Goal: Task Accomplishment & Management: Manage account settings

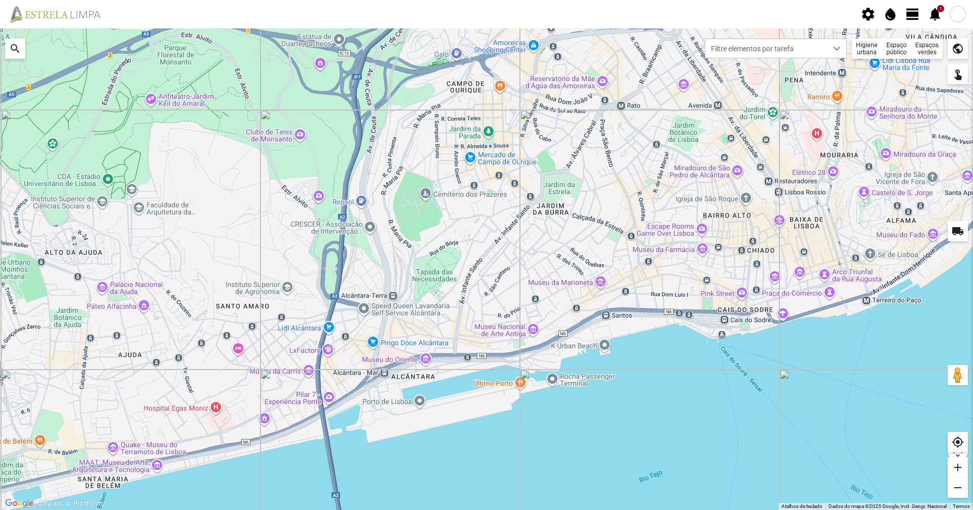
click at [485, 45] on div "Higiene urbana" at bounding box center [867, 49] width 30 height 20
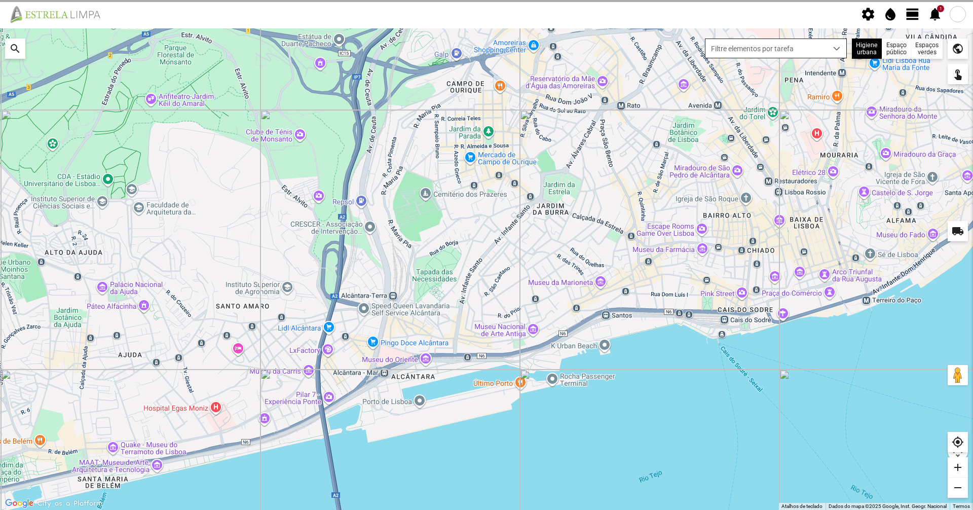
click at [485, 54] on span "Filtre elementos por tarefa" at bounding box center [767, 48] width 122 height 19
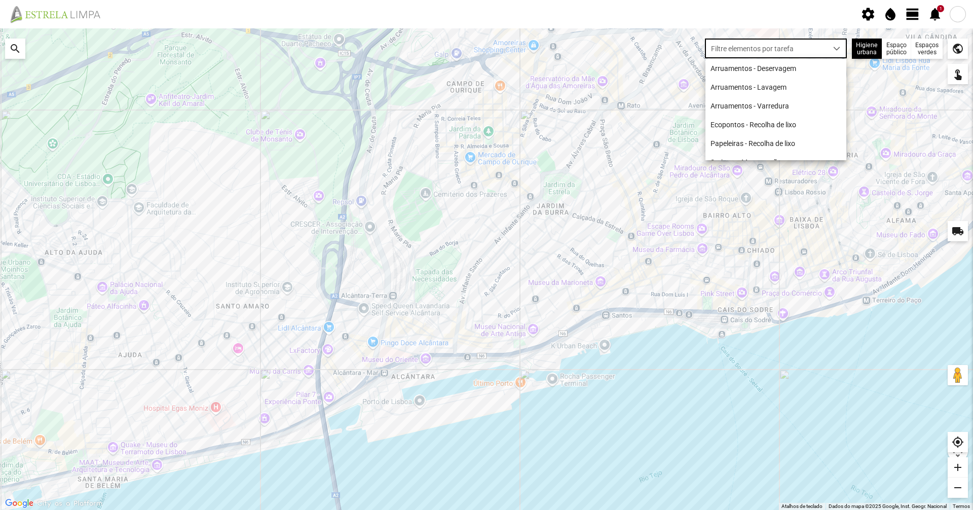
click at [485, 19] on span "view_day" at bounding box center [912, 14] width 15 height 15
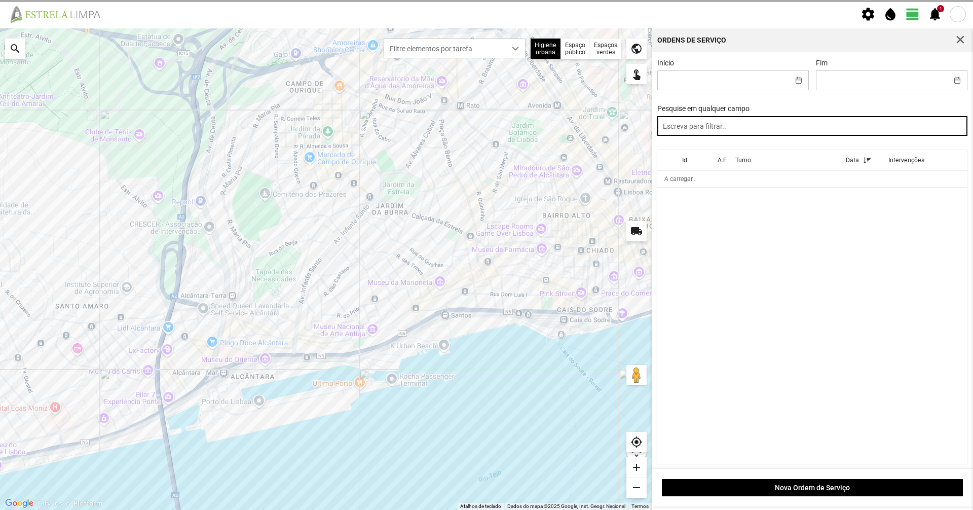
click at [485, 128] on input "text" at bounding box center [812, 126] width 311 height 20
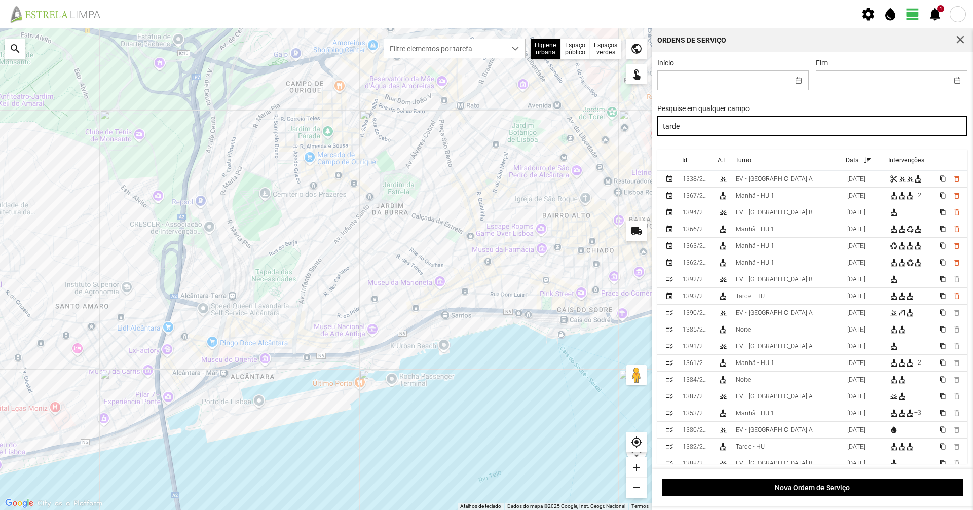
type input "tarde"
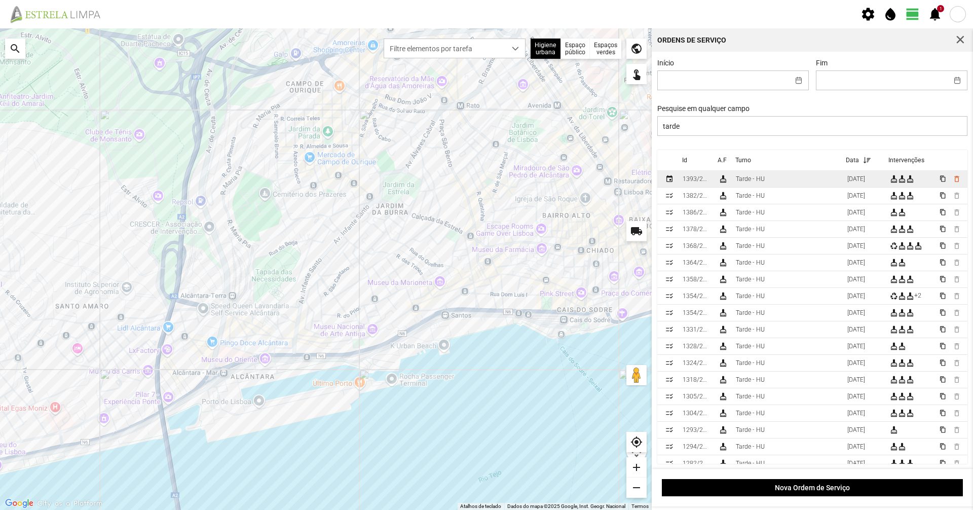
click at [485, 182] on div "Tarde - HU" at bounding box center [750, 178] width 29 height 7
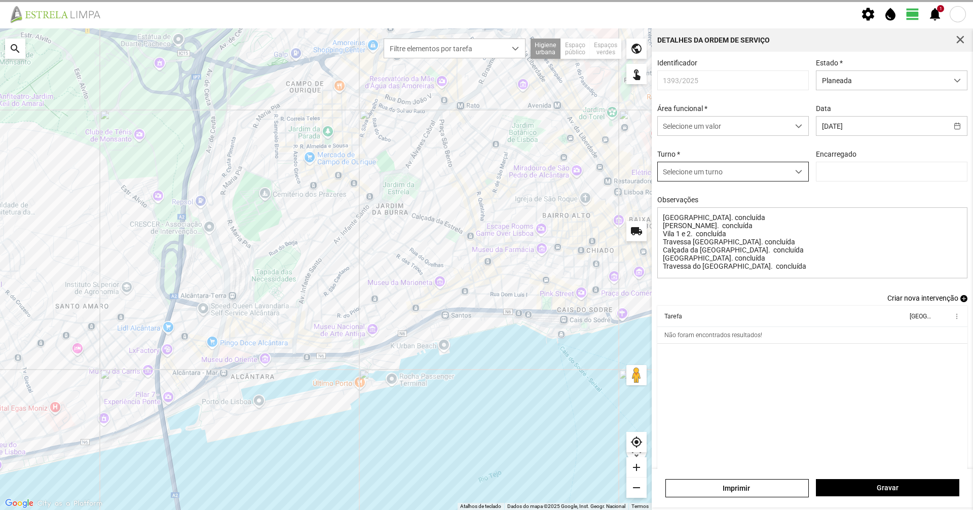
type input "[PERSON_NAME]"
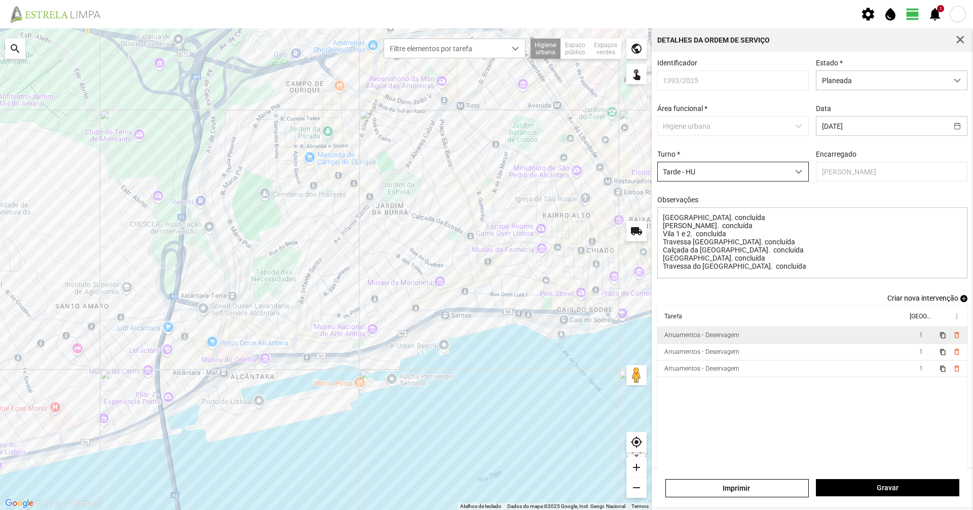
click at [485, 341] on td "Arruamentos - Deservagem" at bounding box center [782, 335] width 250 height 17
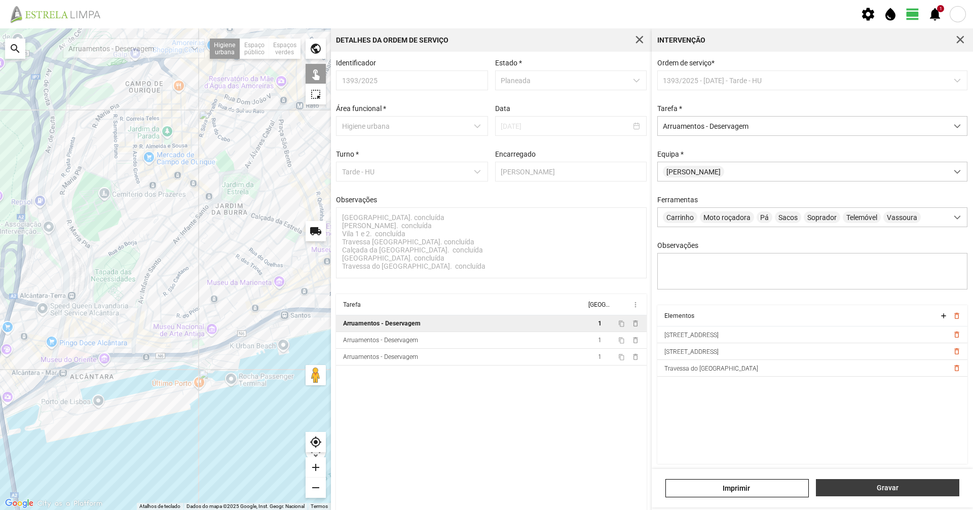
click at [485, 350] on span "Gravar" at bounding box center [888, 488] width 133 height 8
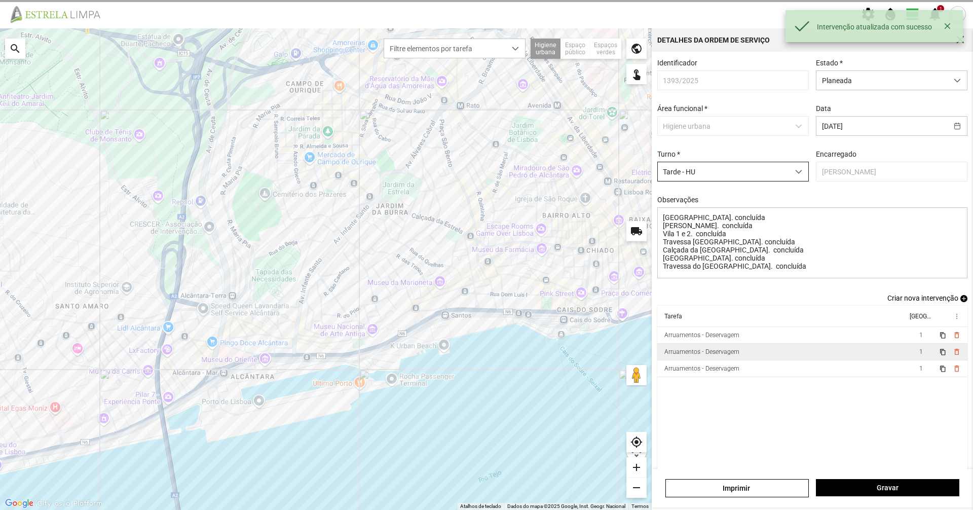
click at [485, 350] on td "Arruamentos - Deservagem" at bounding box center [782, 352] width 250 height 17
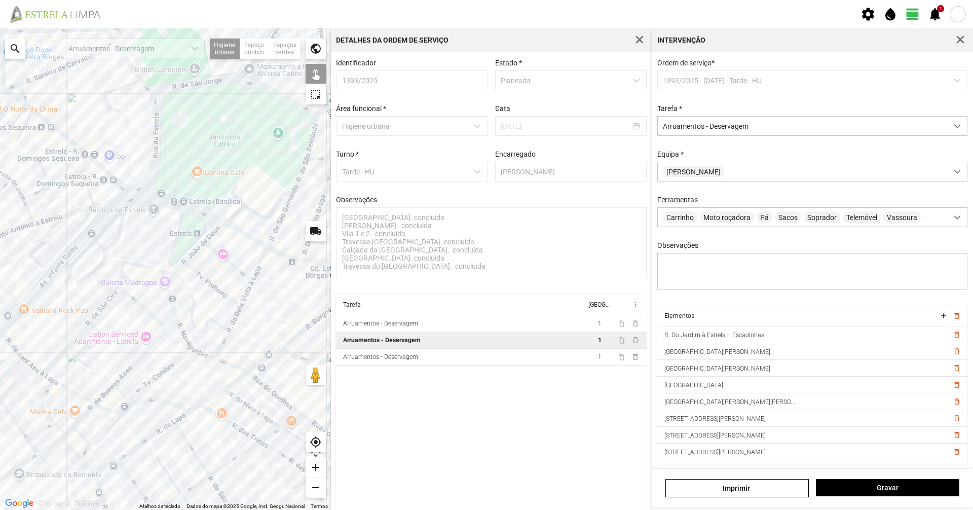
click at [167, 202] on div at bounding box center [165, 269] width 331 height 482
click at [205, 232] on div at bounding box center [165, 269] width 331 height 482
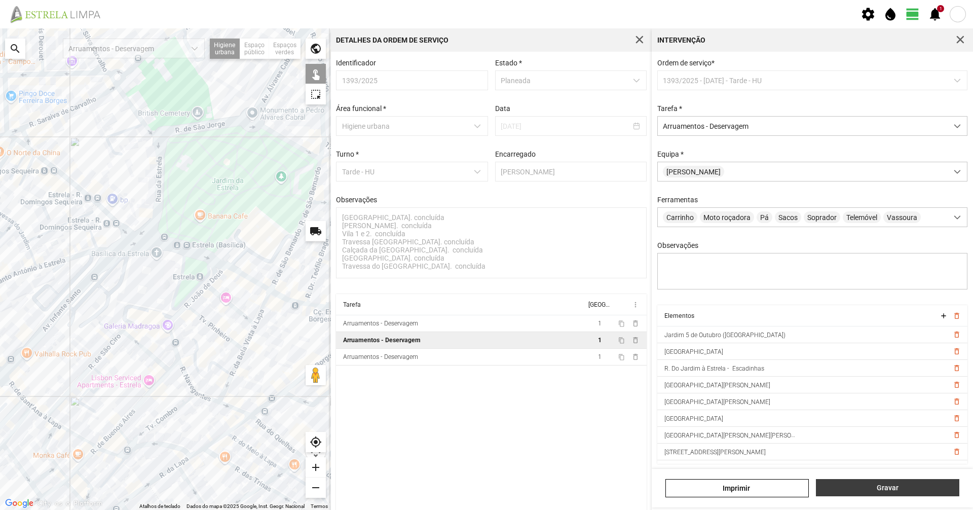
click at [485, 350] on button "Gravar" at bounding box center [887, 487] width 143 height 17
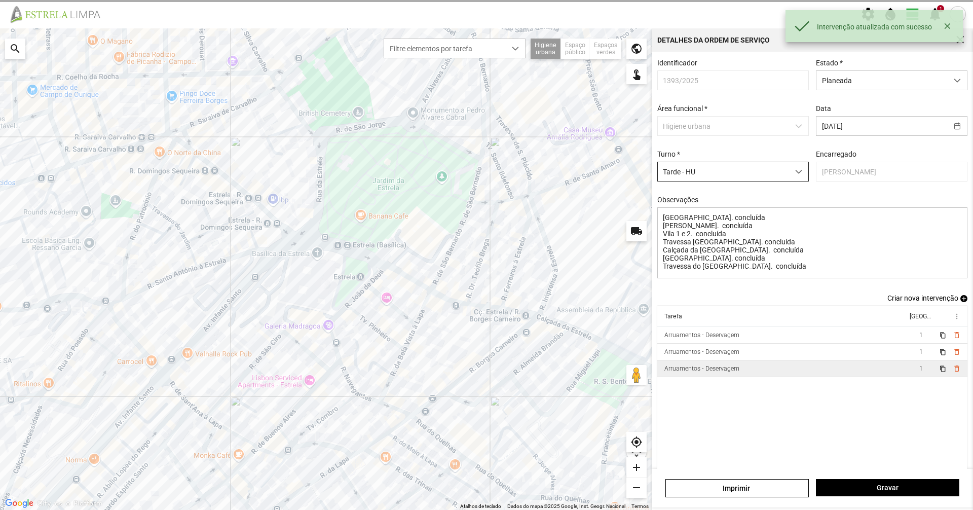
click at [485, 350] on td "Arruamentos - Deservagem" at bounding box center [782, 368] width 250 height 17
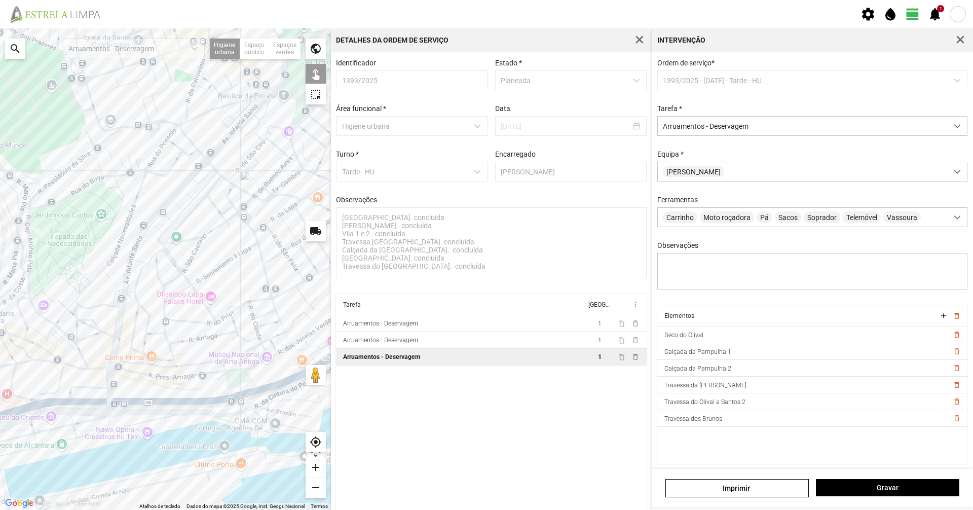
drag, startPoint x: 67, startPoint y: 450, endPoint x: 239, endPoint y: 233, distance: 276.7
click at [239, 233] on div at bounding box center [165, 269] width 331 height 482
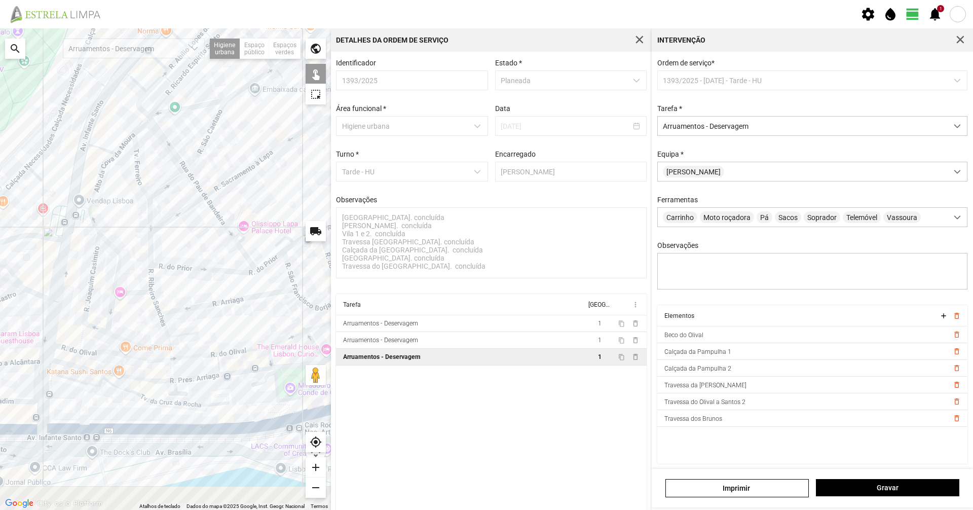
drag, startPoint x: 148, startPoint y: 447, endPoint x: 134, endPoint y: 336, distance: 112.4
click at [134, 336] on div at bounding box center [165, 269] width 331 height 482
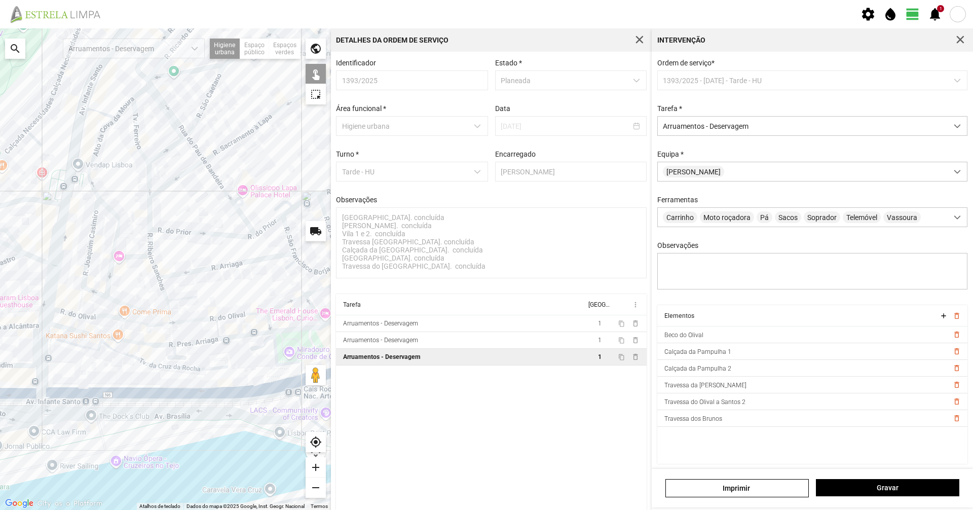
click at [138, 350] on div at bounding box center [165, 269] width 331 height 482
click at [275, 350] on div at bounding box center [165, 269] width 331 height 482
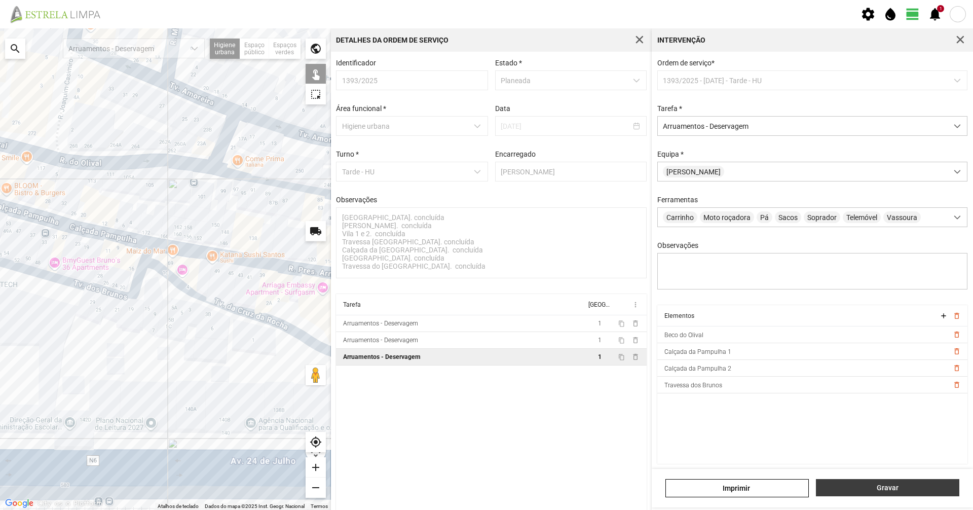
click at [485, 350] on span "Gravar" at bounding box center [888, 488] width 133 height 8
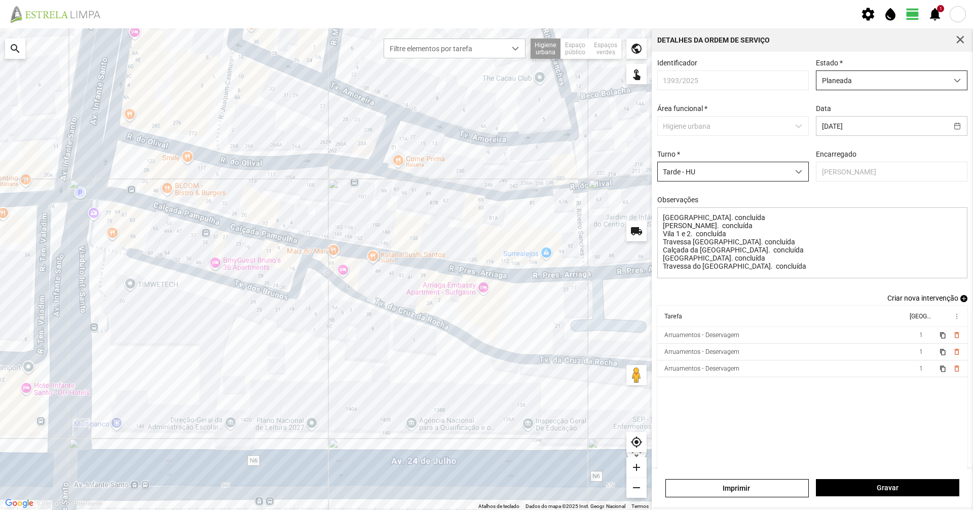
click at [485, 75] on span "Planeada" at bounding box center [882, 80] width 131 height 19
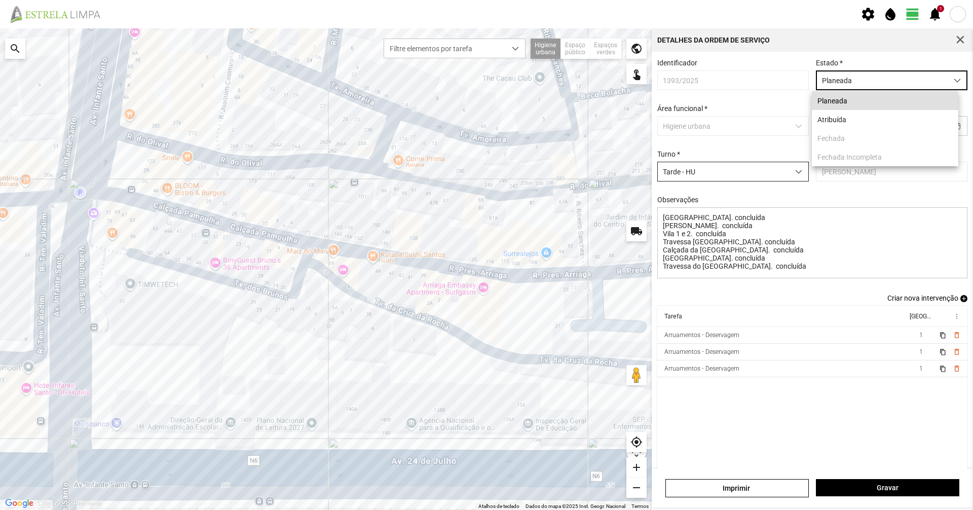
scroll to position [6, 45]
click at [485, 117] on li "Atribuída" at bounding box center [885, 119] width 147 height 19
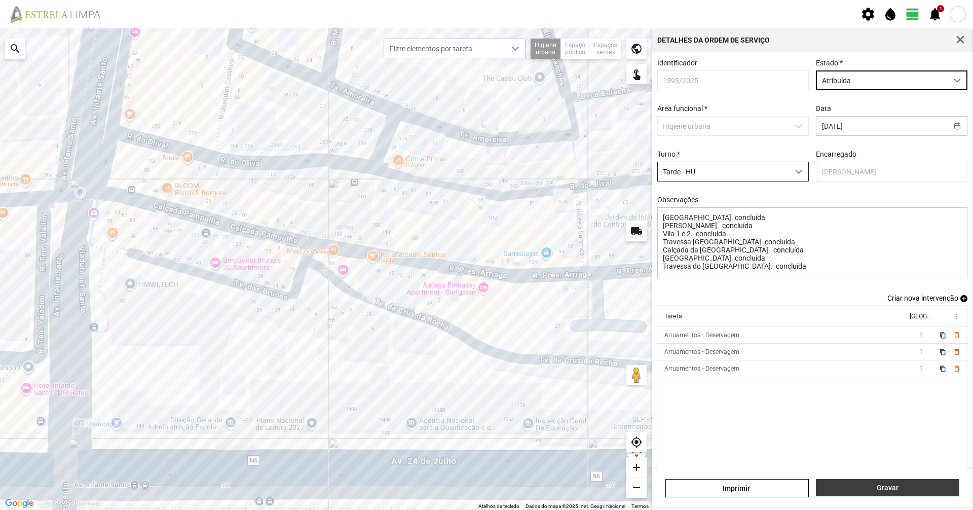
click at [485, 350] on button "Gravar" at bounding box center [887, 487] width 143 height 17
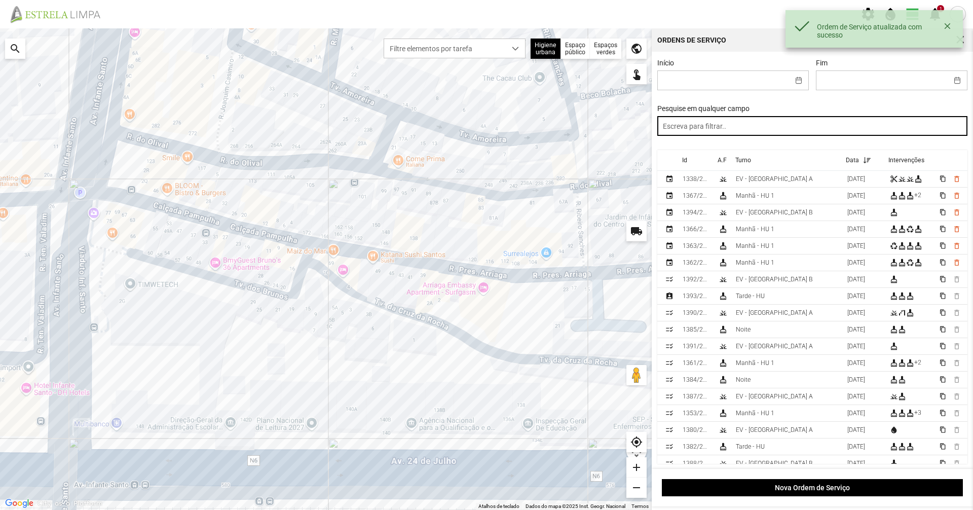
click at [485, 123] on input "text" at bounding box center [812, 126] width 311 height 20
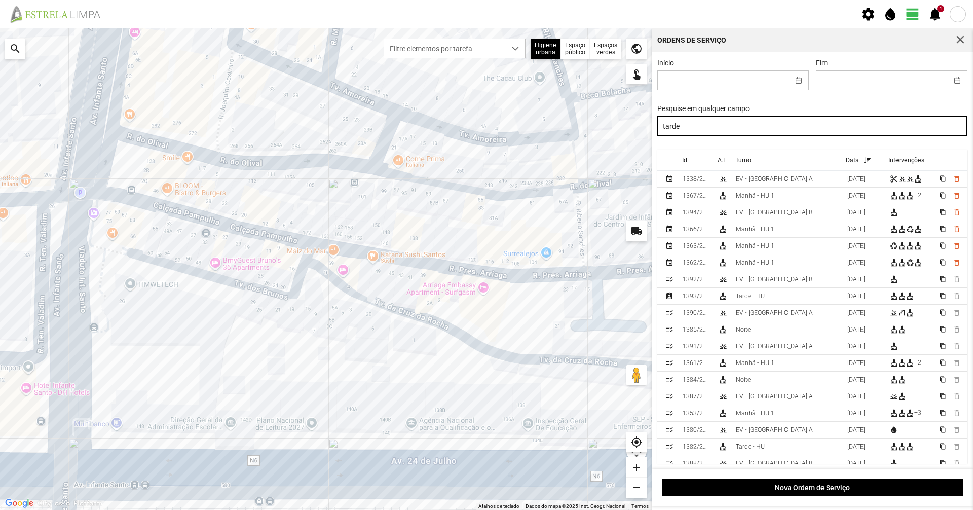
type input "tarde"
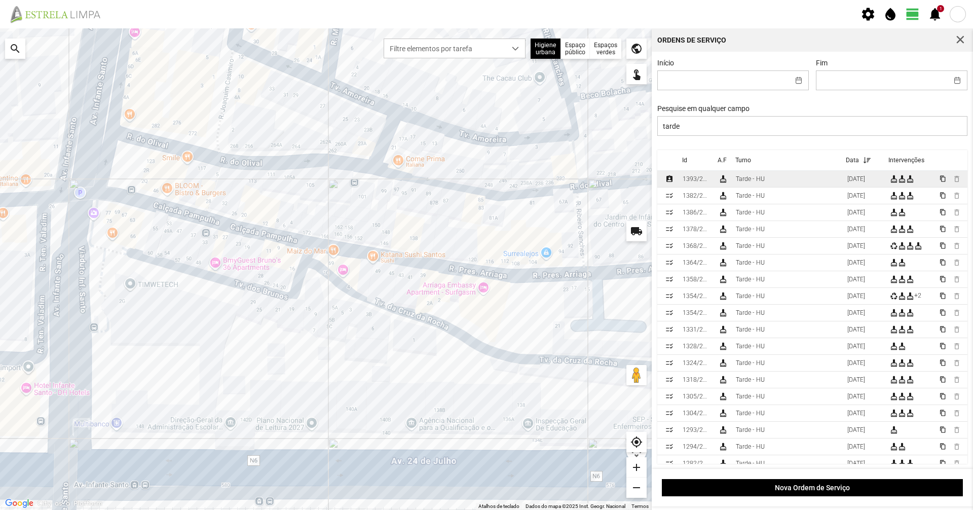
click at [485, 185] on td "Tarde - HU" at bounding box center [788, 179] width 112 height 17
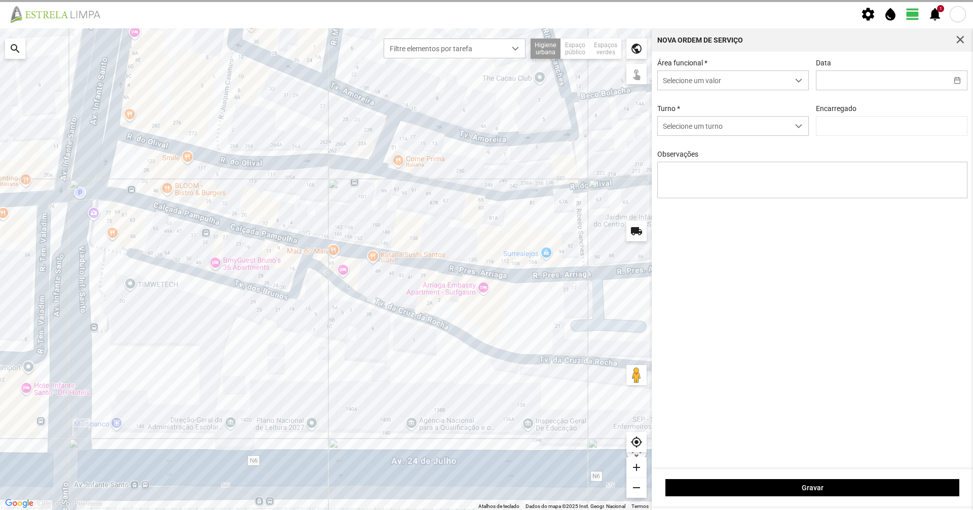
type input "[DATE]"
type input "[PERSON_NAME]"
type textarea "[GEOGRAPHIC_DATA]. concluída [PERSON_NAME]. concluída Vila 1 e 2. concluída Tra…"
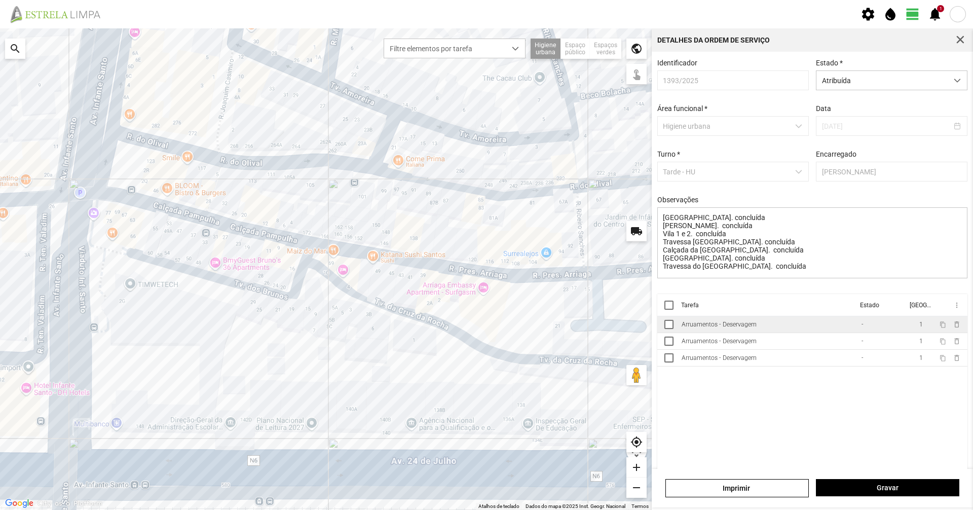
click at [485, 328] on td "Arruamentos - Deservagem" at bounding box center [768, 324] width 180 height 17
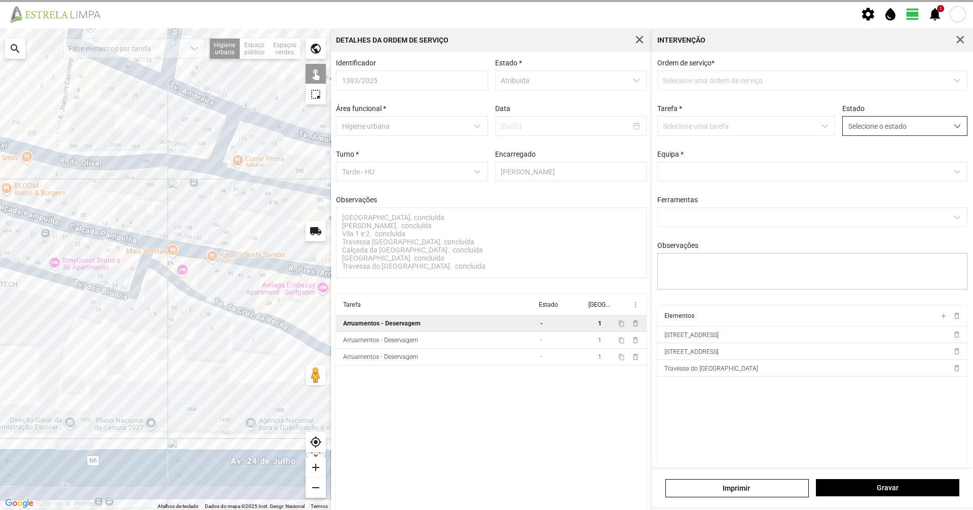
click at [485, 131] on span "Selecione o estado" at bounding box center [895, 126] width 105 height 19
click at [485, 165] on li "Concluída" at bounding box center [898, 166] width 121 height 19
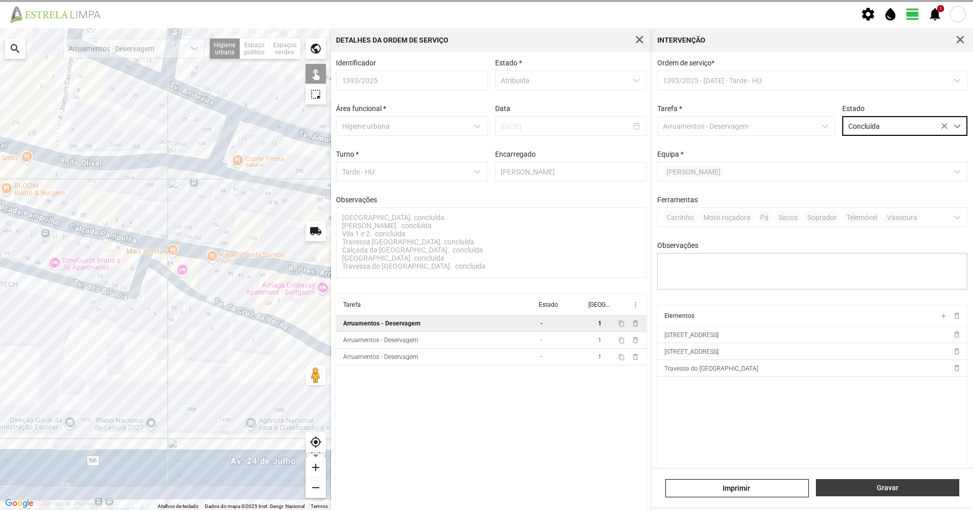
click at [485, 350] on button "Gravar" at bounding box center [887, 487] width 143 height 17
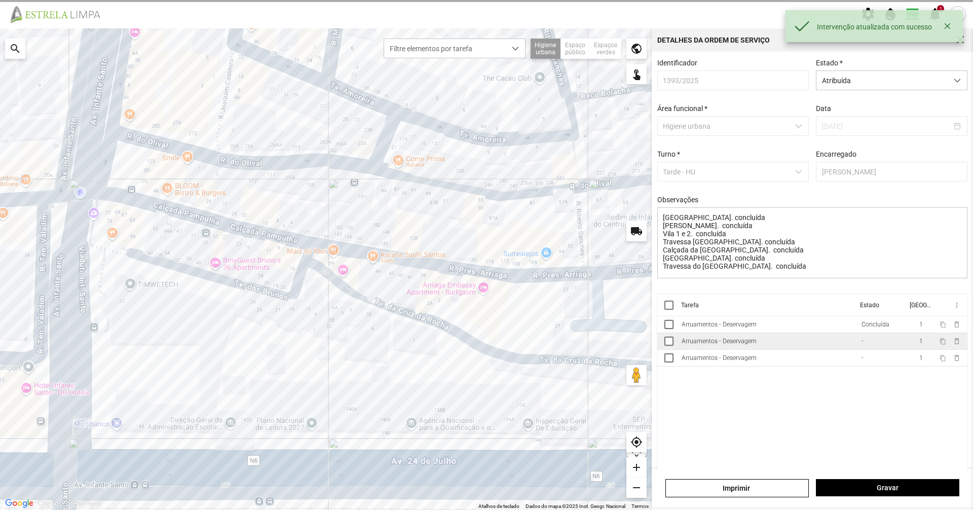
click at [485, 341] on td "Arruamentos - Deservagem" at bounding box center [768, 341] width 180 height 17
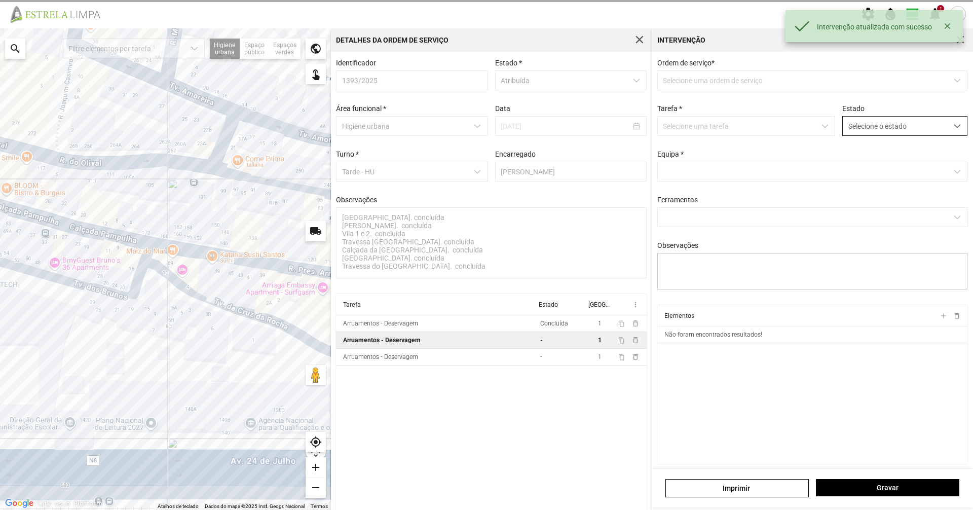
click at [485, 133] on span "Selecione o estado" at bounding box center [895, 126] width 105 height 19
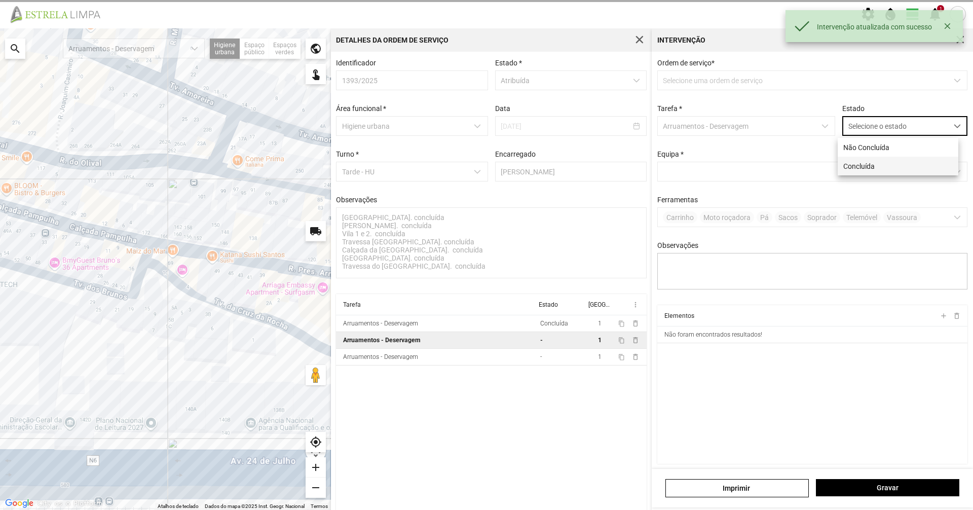
scroll to position [6, 45]
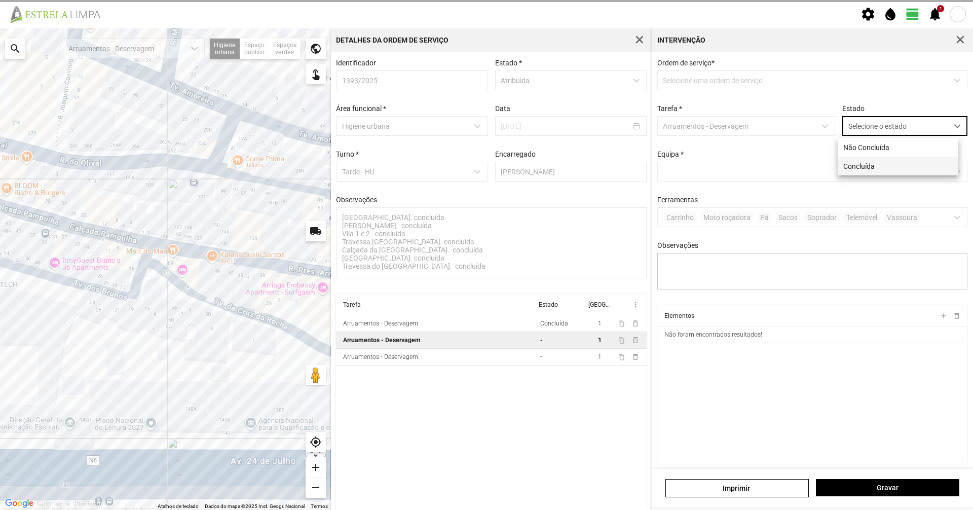
click at [485, 166] on li "Concluída" at bounding box center [898, 166] width 121 height 19
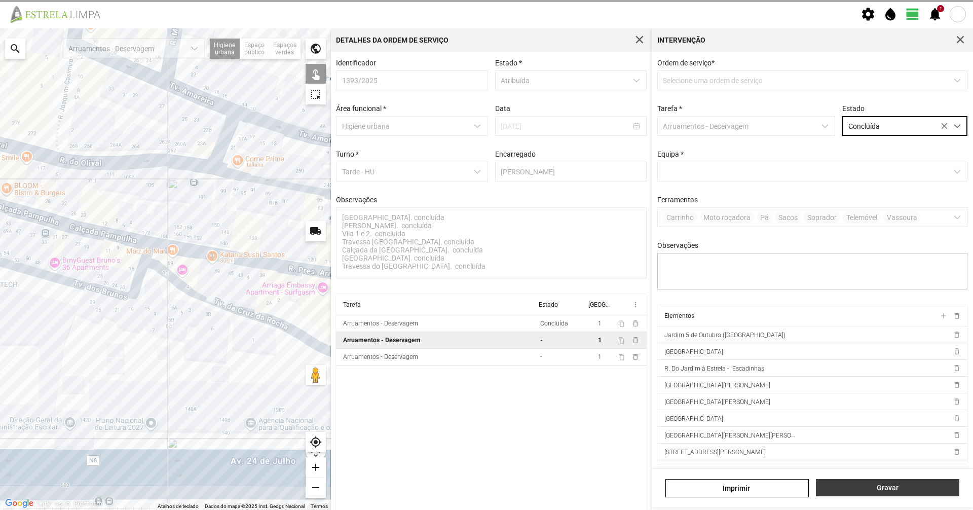
click at [485, 350] on span "Gravar" at bounding box center [888, 488] width 133 height 8
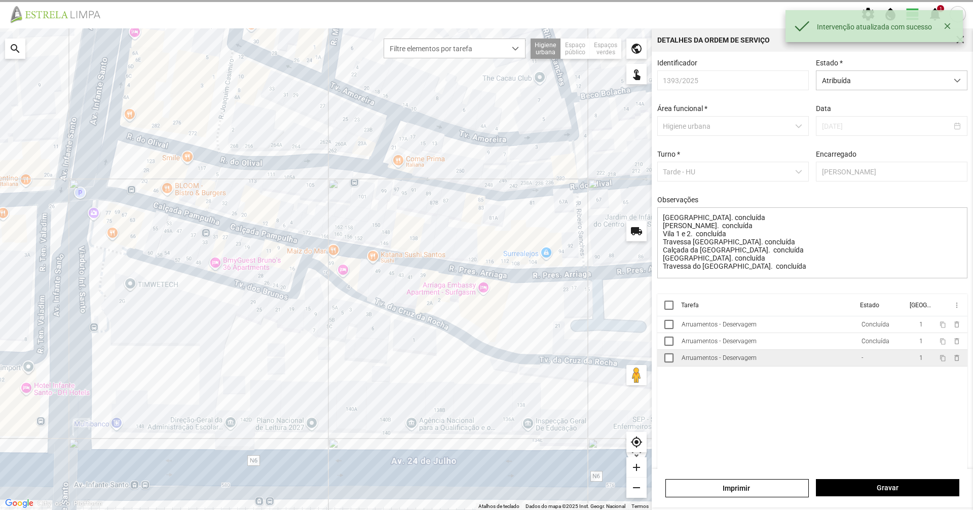
click at [485, 350] on div "Arruamentos - Deservagem" at bounding box center [719, 357] width 75 height 7
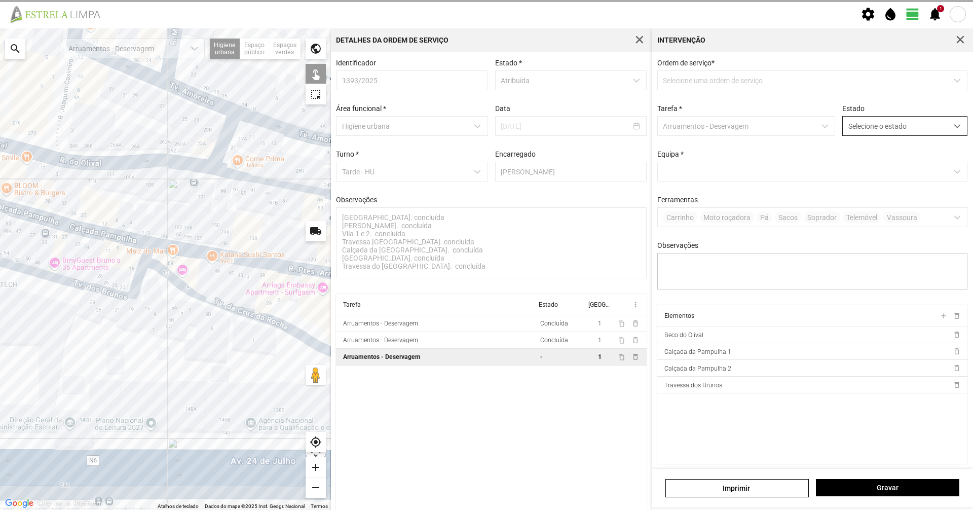
click at [485, 123] on span "Selecione o estado" at bounding box center [895, 126] width 105 height 19
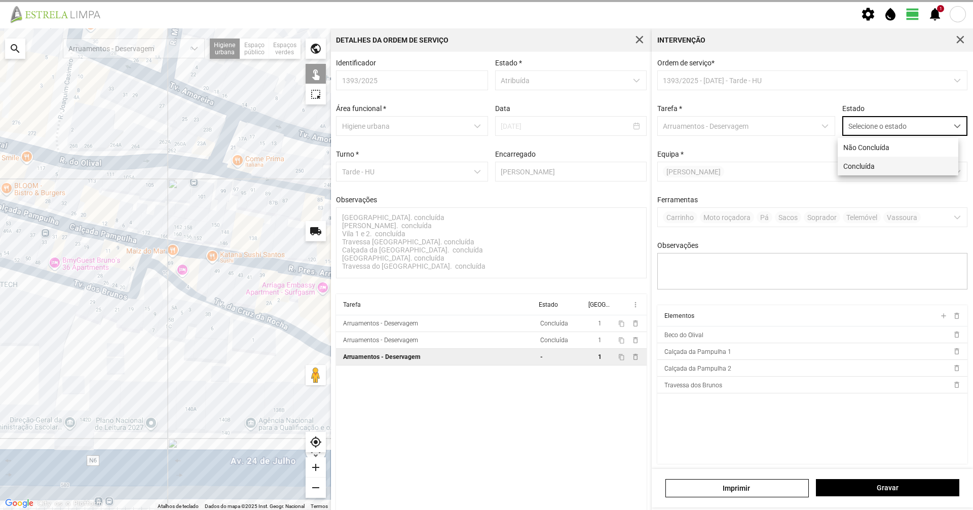
click at [485, 162] on li "Concluída" at bounding box center [898, 166] width 121 height 19
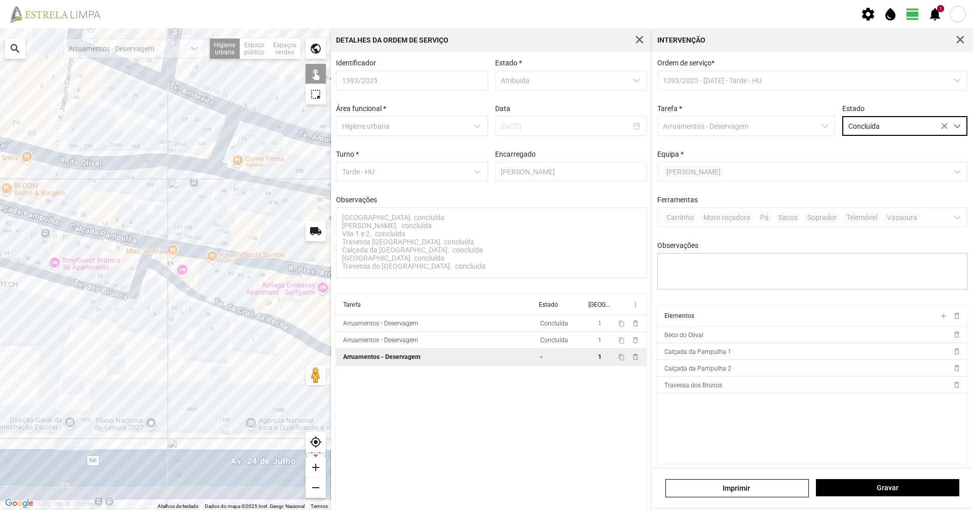
click at [485, 350] on div "[PERSON_NAME]" at bounding box center [812, 488] width 321 height 39
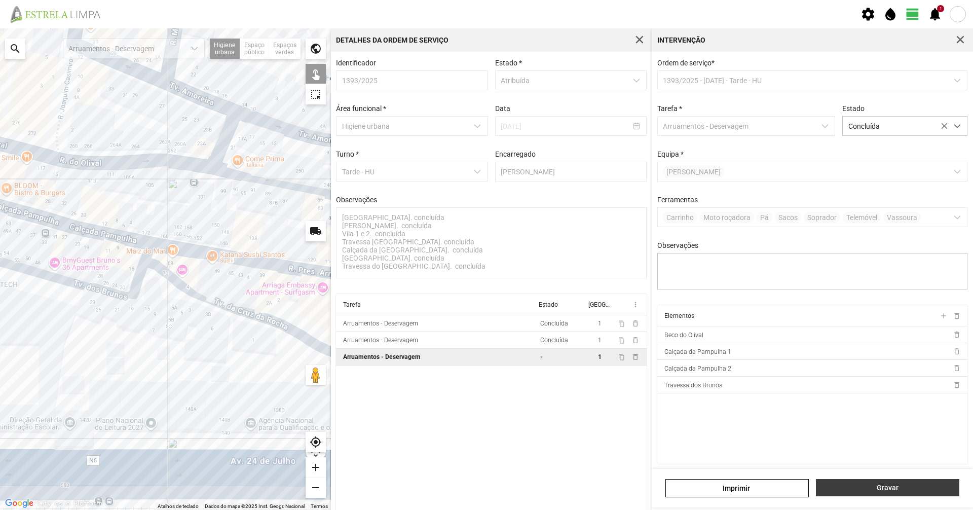
click at [485, 350] on span "Gravar" at bounding box center [888, 488] width 133 height 8
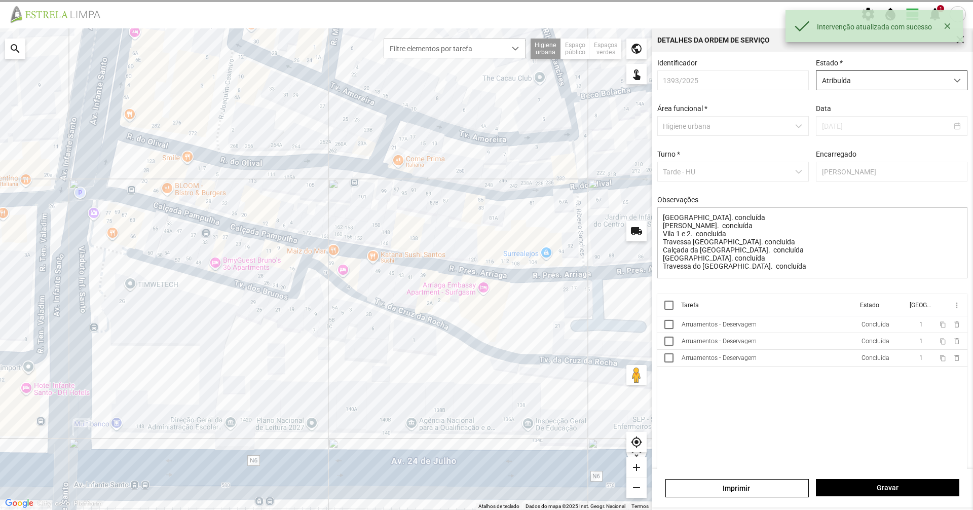
click at [485, 87] on span "Atribuída" at bounding box center [882, 80] width 131 height 19
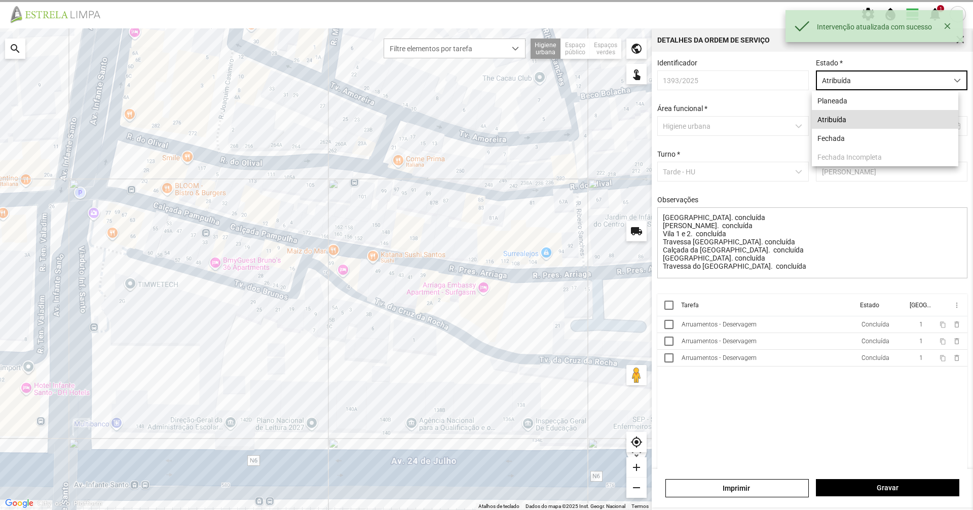
scroll to position [6, 45]
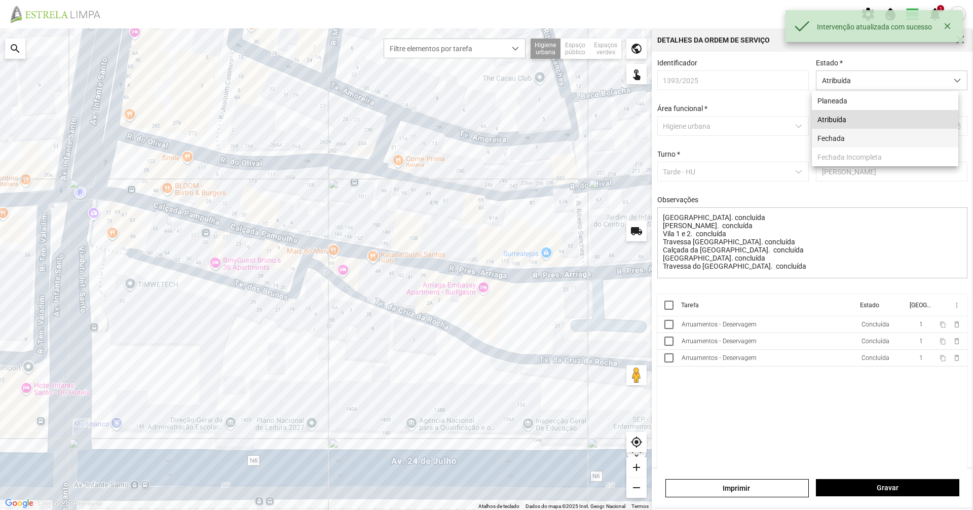
click at [485, 133] on li "Fechada" at bounding box center [885, 138] width 147 height 19
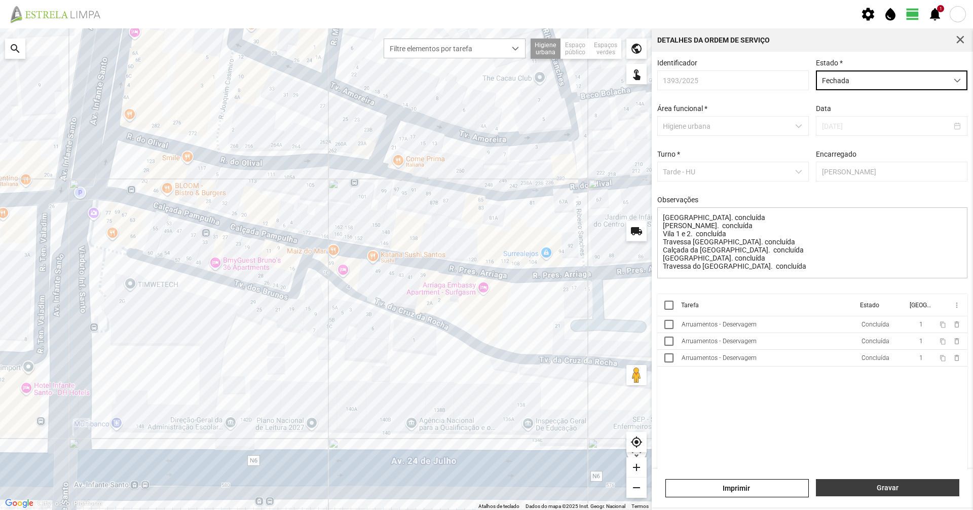
click at [485, 350] on span "Gravar" at bounding box center [888, 488] width 133 height 8
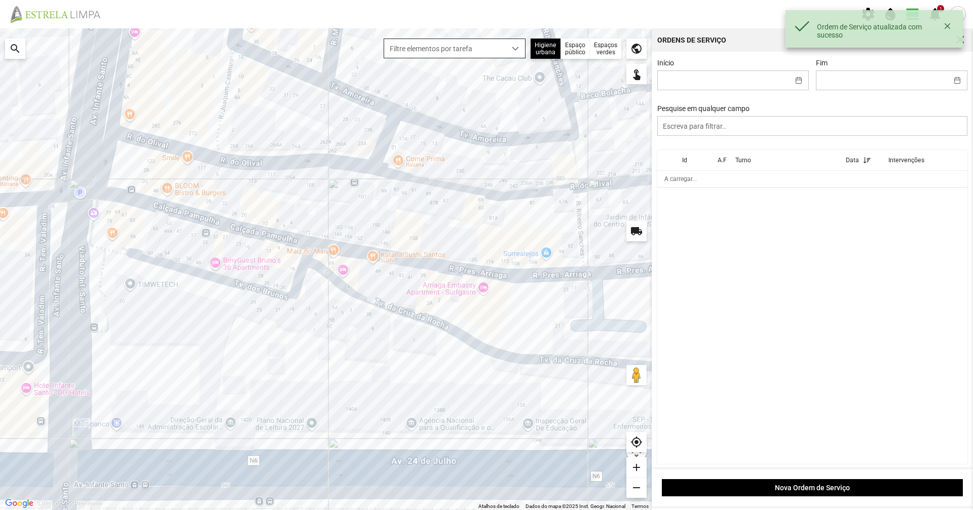
click at [443, 41] on span "Filtre elementos por tarefa" at bounding box center [445, 48] width 122 height 19
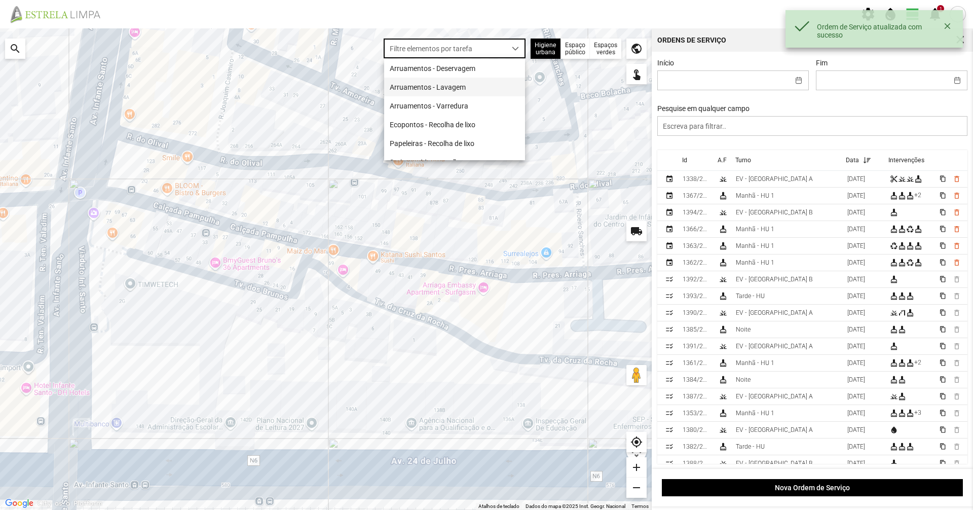
click at [439, 81] on li "Arruamentos - Lavagem" at bounding box center [454, 87] width 141 height 19
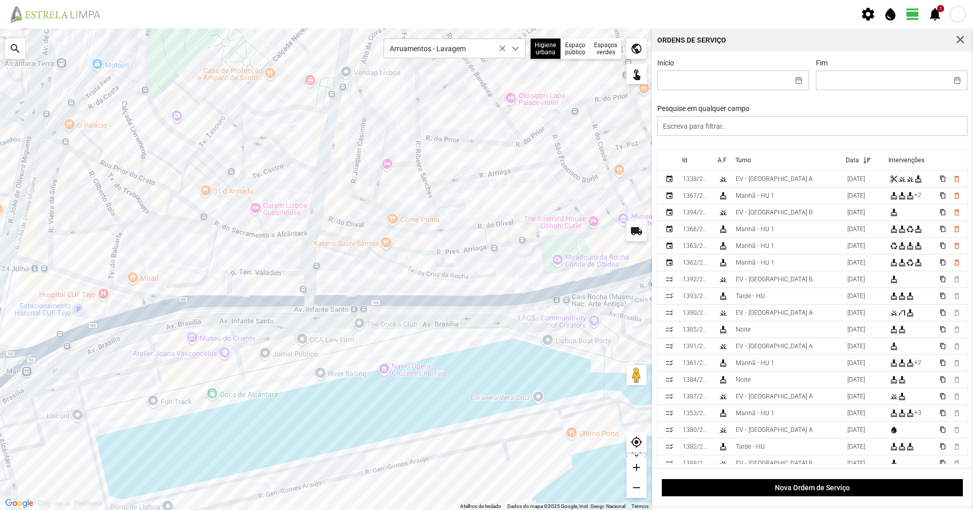
drag, startPoint x: 511, startPoint y: 199, endPoint x: 445, endPoint y: 249, distance: 83.5
click at [446, 249] on div at bounding box center [326, 269] width 652 height 482
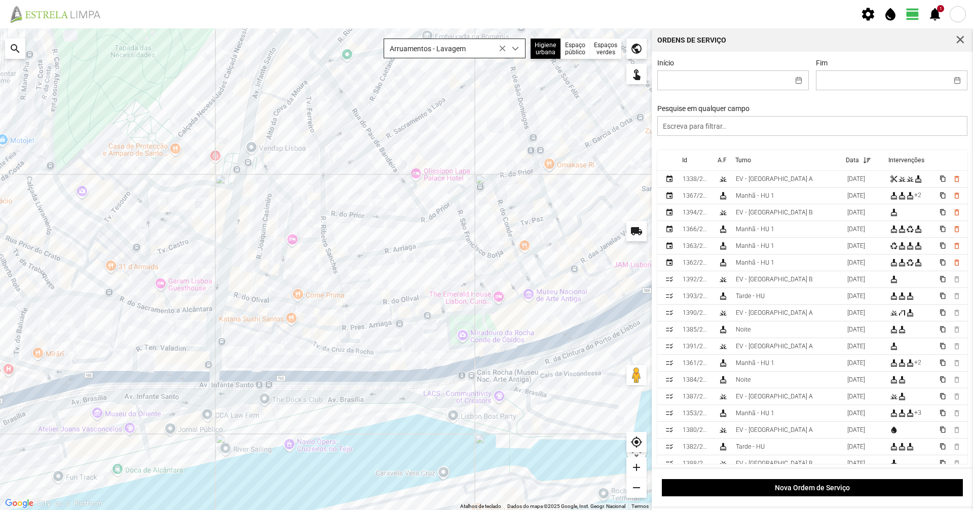
click at [485, 58] on span "Arruamentos - Lavagem" at bounding box center [445, 48] width 122 height 19
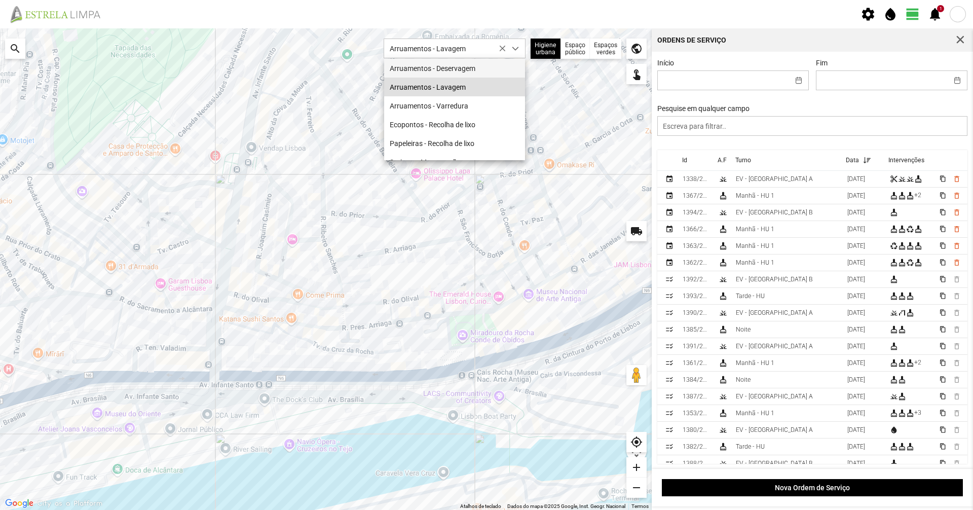
click at [481, 72] on li "Arruamentos - Deservagem" at bounding box center [454, 68] width 141 height 19
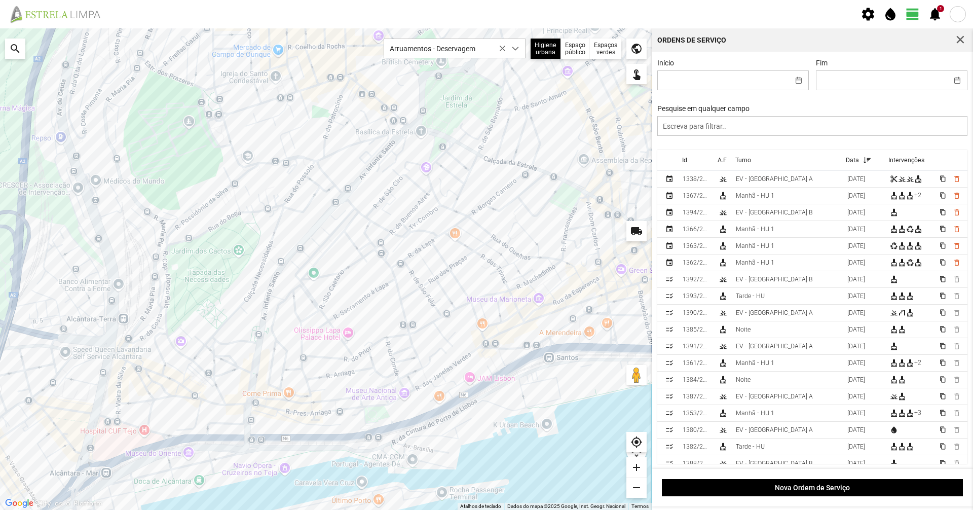
drag, startPoint x: 432, startPoint y: 126, endPoint x: 357, endPoint y: 278, distance: 169.1
click at [357, 278] on div at bounding box center [326, 269] width 652 height 482
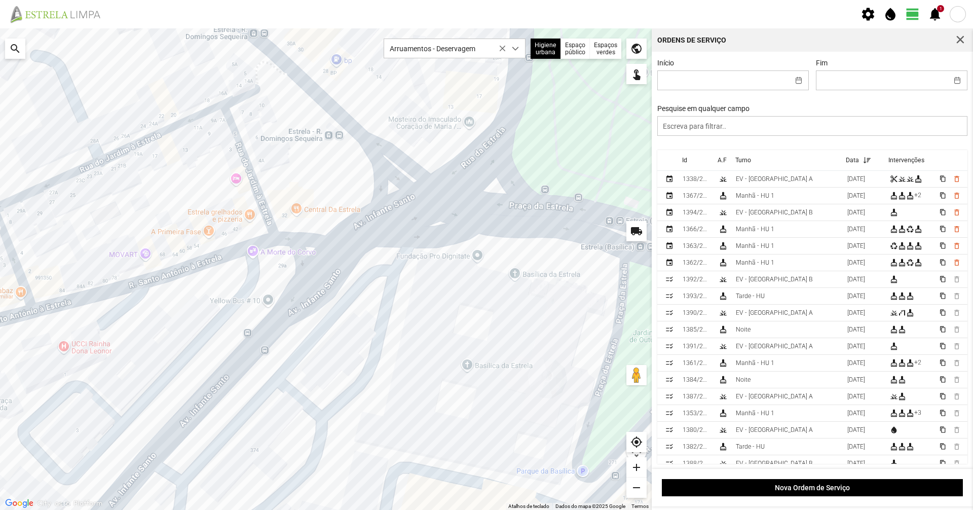
drag, startPoint x: 101, startPoint y: 230, endPoint x: 133, endPoint y: 233, distance: 32.0
click at [133, 233] on div at bounding box center [326, 269] width 652 height 482
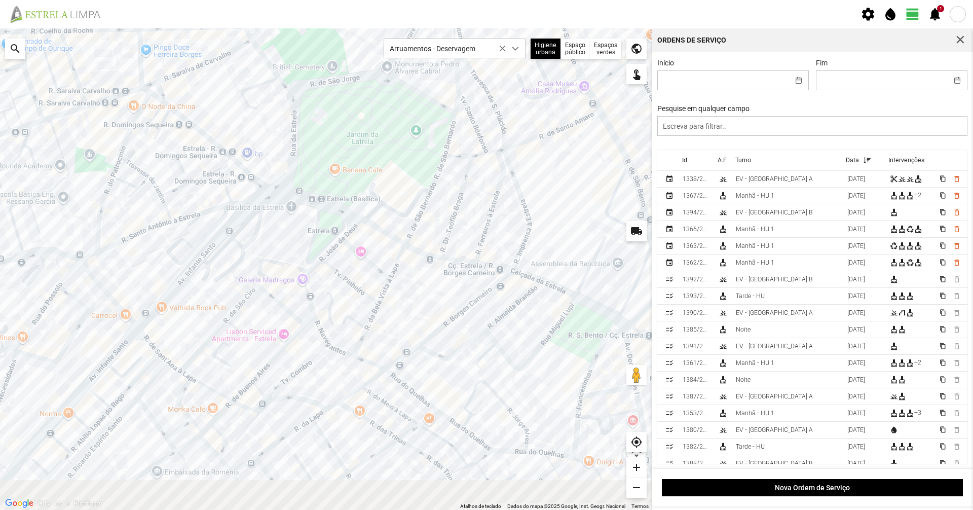
drag, startPoint x: 188, startPoint y: 153, endPoint x: 346, endPoint y: 97, distance: 168.2
click at [343, 97] on div at bounding box center [326, 269] width 652 height 482
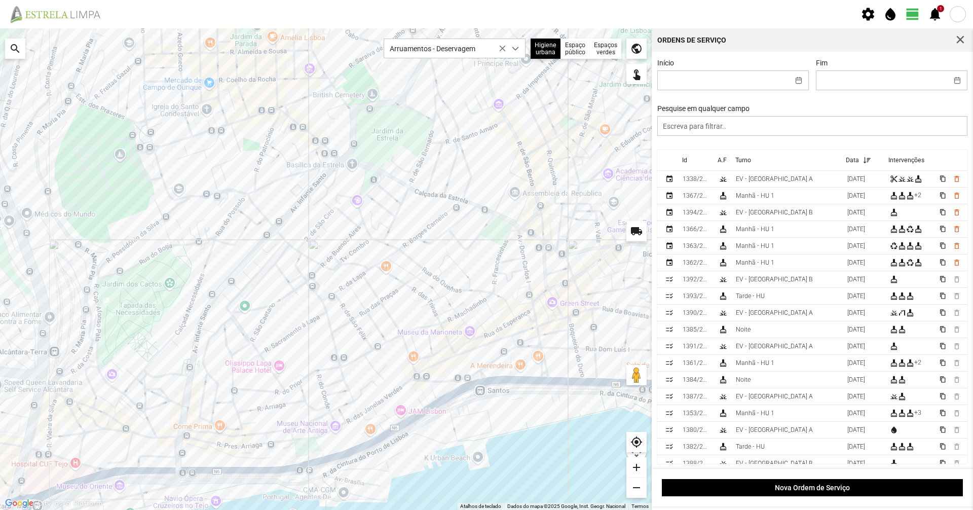
drag, startPoint x: 353, startPoint y: 244, endPoint x: 306, endPoint y: 213, distance: 56.1
click at [306, 213] on div at bounding box center [326, 269] width 652 height 482
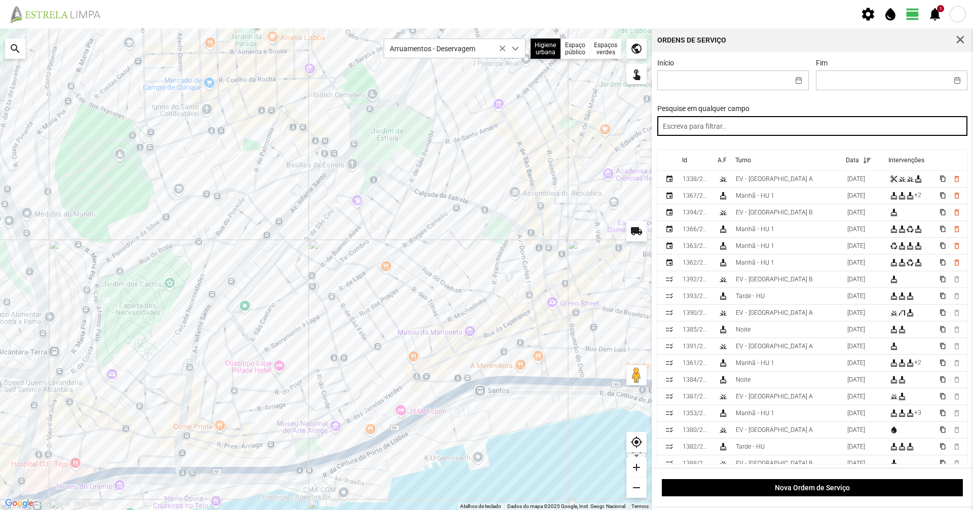
click at [485, 125] on input "text" at bounding box center [812, 126] width 311 height 20
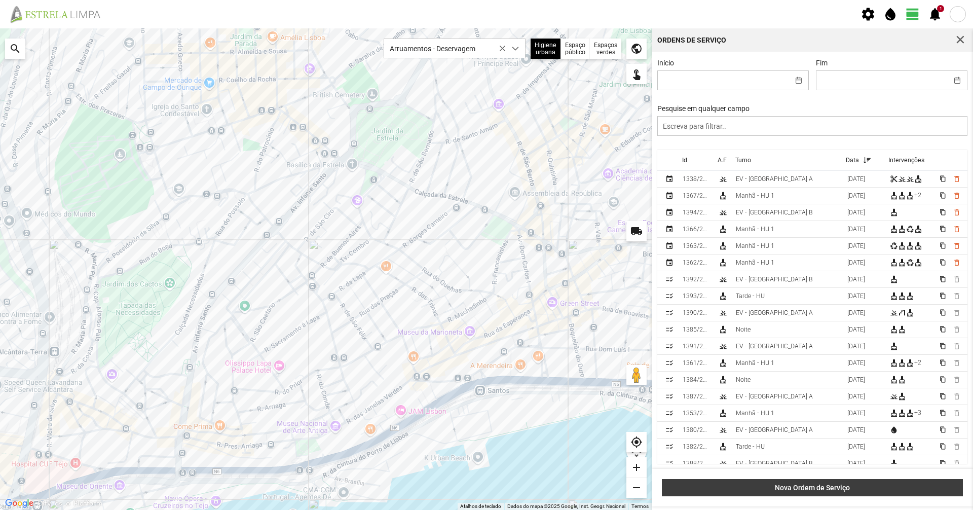
click at [485, 350] on span "Nova Ordem de Serviço" at bounding box center [813, 488] width 290 height 8
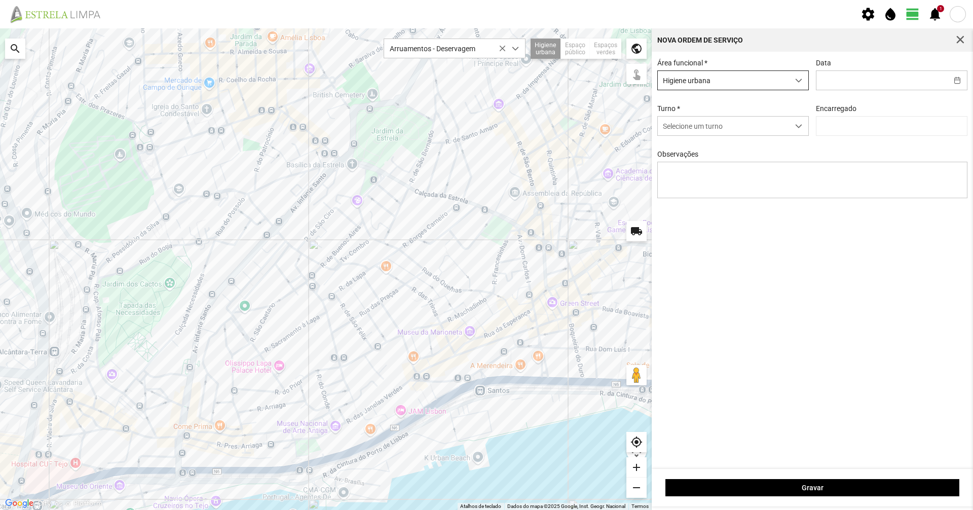
click at [485, 77] on span "Higiene urbana" at bounding box center [723, 80] width 131 height 19
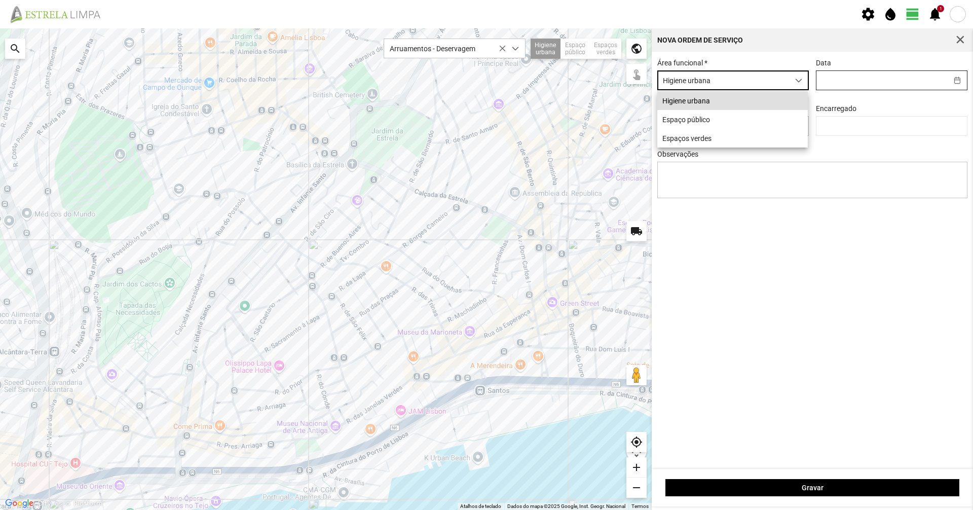
click at [485, 78] on input "text" at bounding box center [882, 80] width 131 height 19
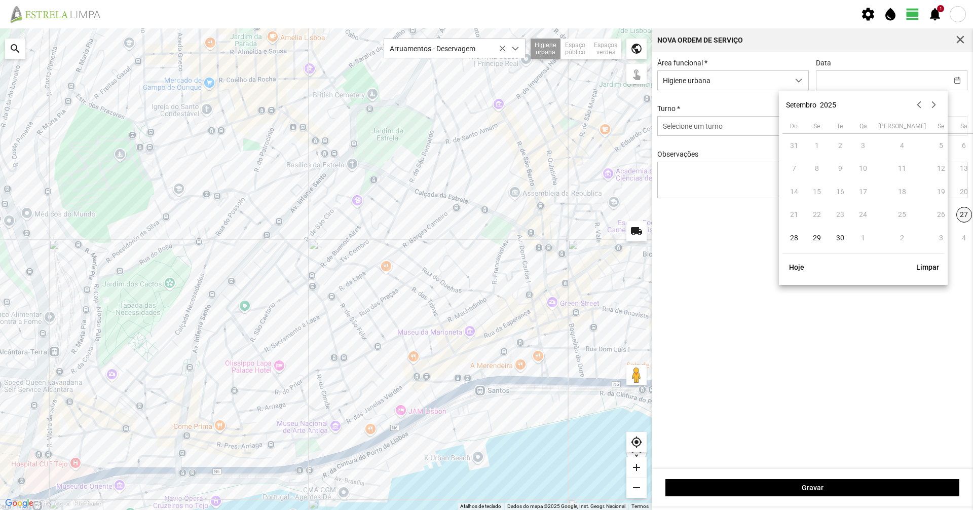
click at [485, 217] on span "27" at bounding box center [965, 215] width 16 height 16
type input "[DATE]"
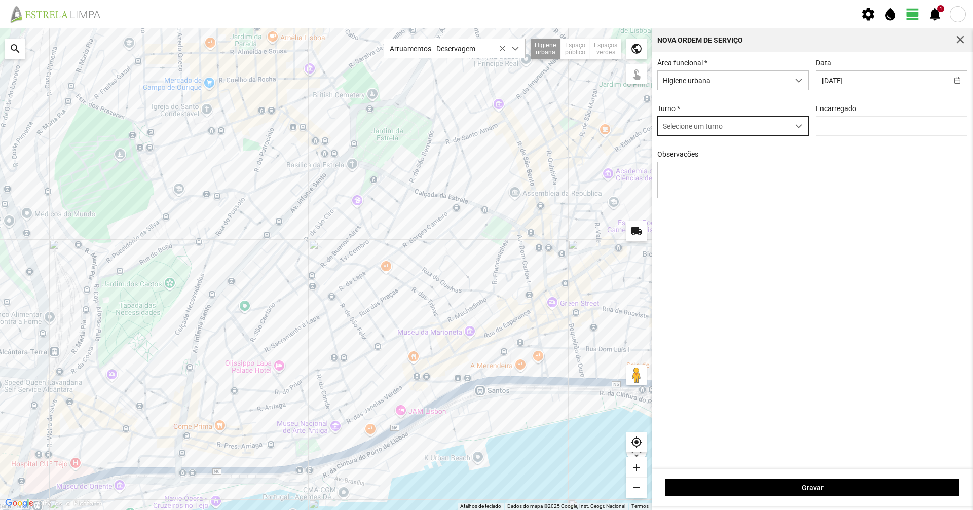
click at [485, 133] on span "Selecione um turno" at bounding box center [723, 126] width 131 height 19
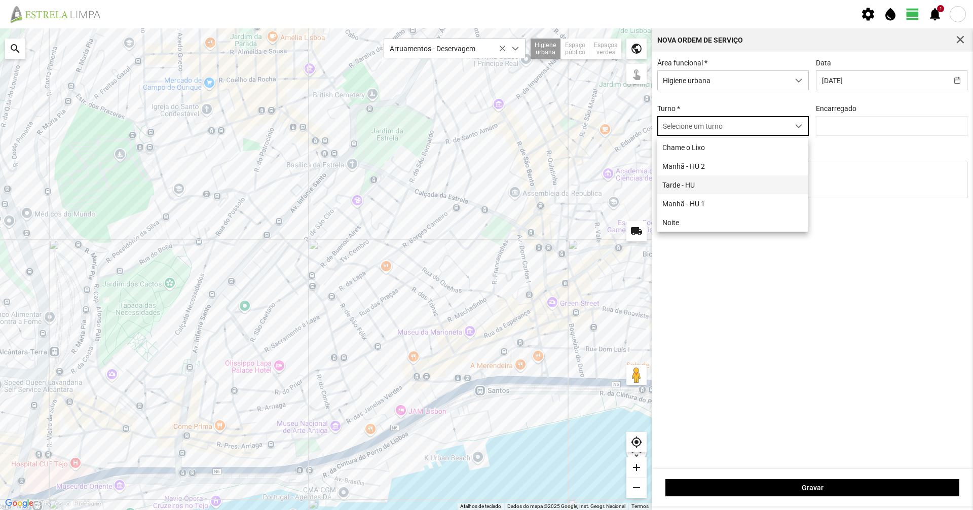
click at [485, 187] on li "Tarde - HU" at bounding box center [732, 184] width 151 height 19
type input "[PERSON_NAME]"
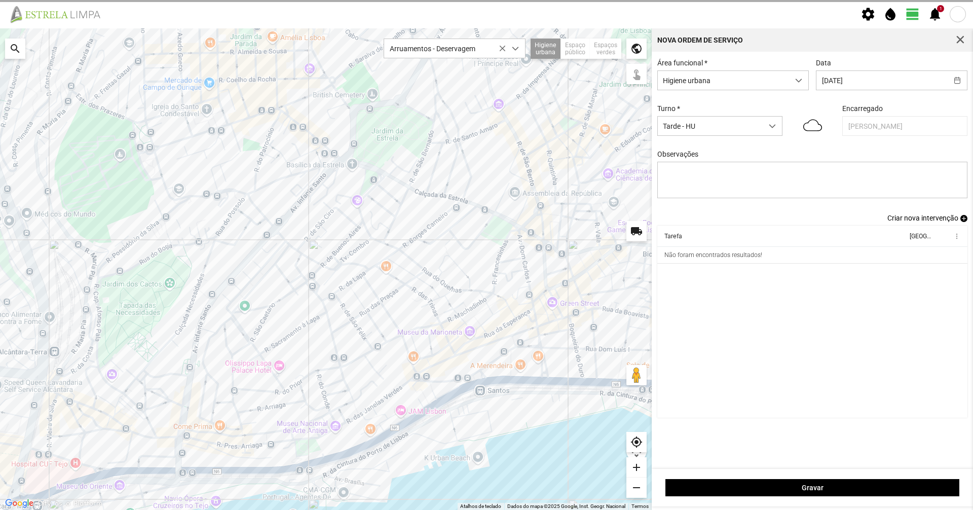
click at [485, 214] on div "Área funcional * Higiene urbana Data [DATE] Turno * Tarde - HU Encarregado [PER…" at bounding box center [813, 136] width 318 height 155
click at [485, 222] on span "Criar nova intervenção" at bounding box center [923, 218] width 71 height 8
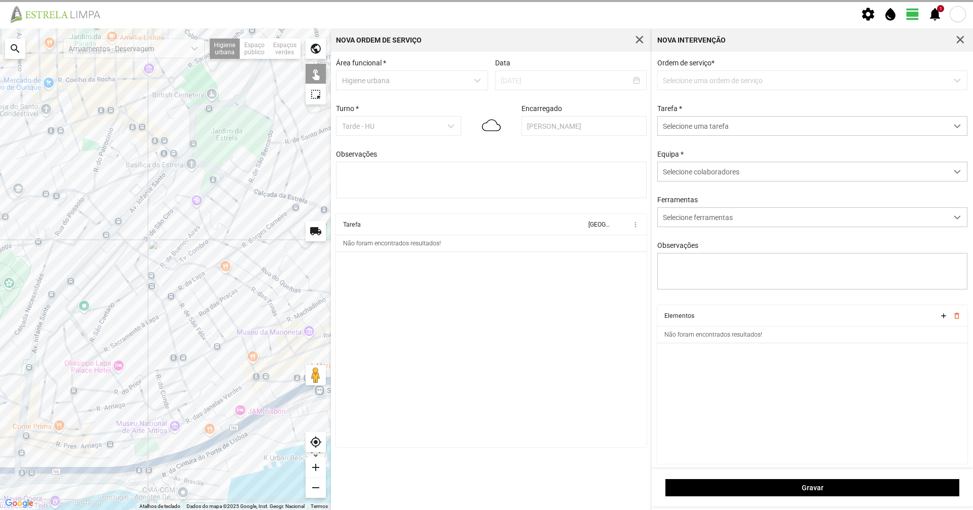
click at [485, 79] on p-dropdown "Selecione uma ordem de serviço" at bounding box center [812, 80] width 311 height 20
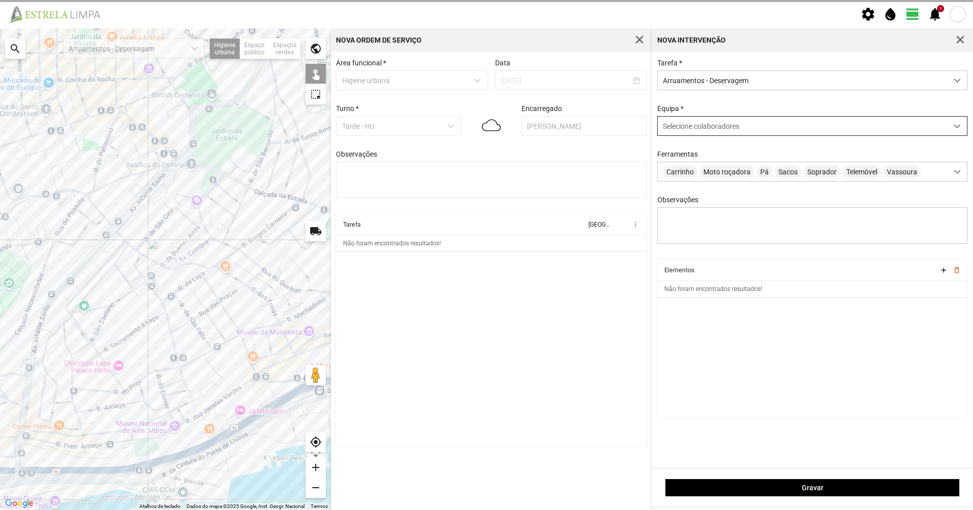
click at [485, 123] on span "Selecione colaboradores" at bounding box center [701, 126] width 77 height 8
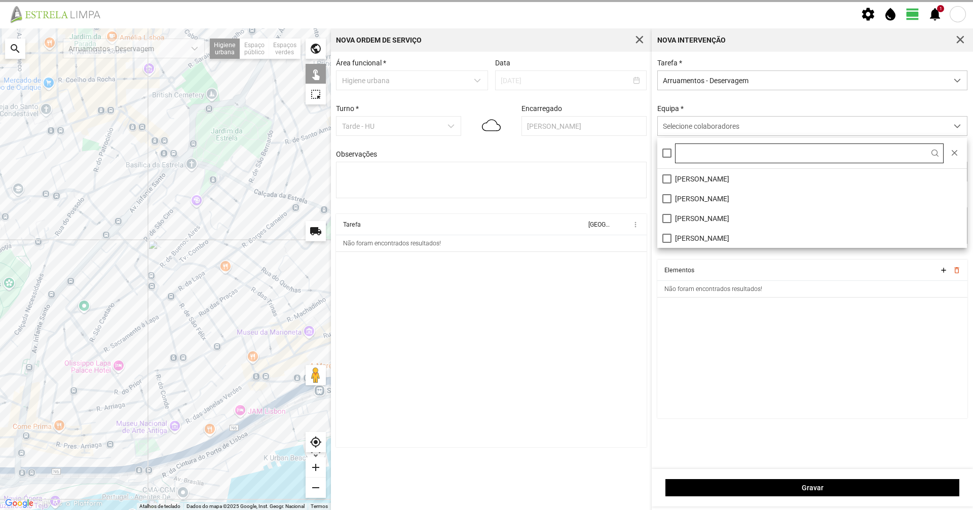
scroll to position [6, 45]
click at [485, 202] on li "[PERSON_NAME]" at bounding box center [812, 199] width 310 height 20
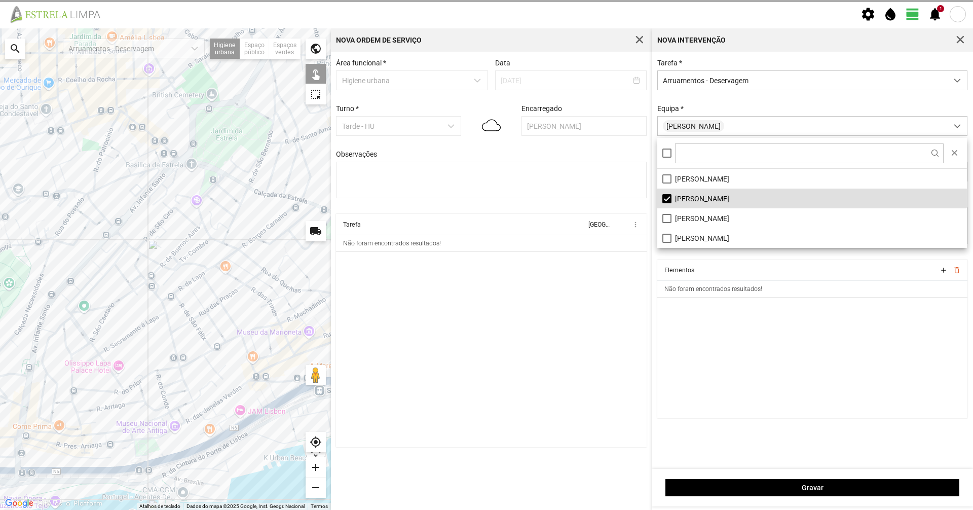
click at [485, 108] on div "Equipa * [PERSON_NAME]" at bounding box center [813, 119] width 318 height 31
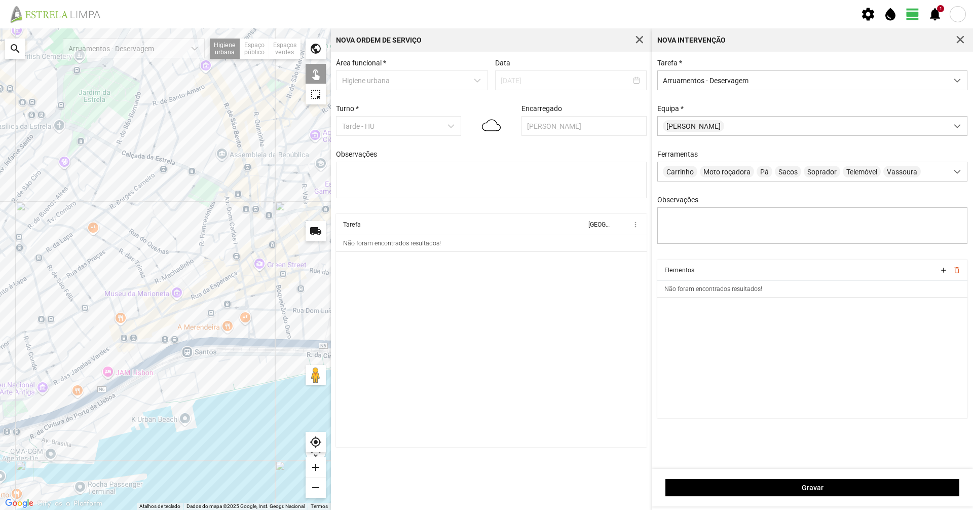
drag, startPoint x: 294, startPoint y: 369, endPoint x: 130, endPoint y: 323, distance: 170.0
click at [130, 323] on div at bounding box center [165, 269] width 331 height 482
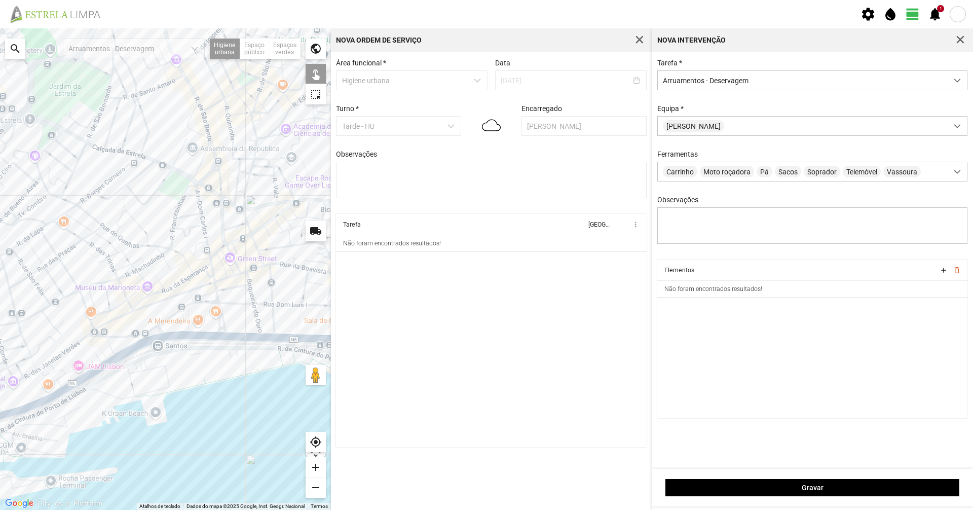
click at [199, 335] on div at bounding box center [165, 269] width 331 height 482
click at [203, 336] on div at bounding box center [165, 269] width 331 height 482
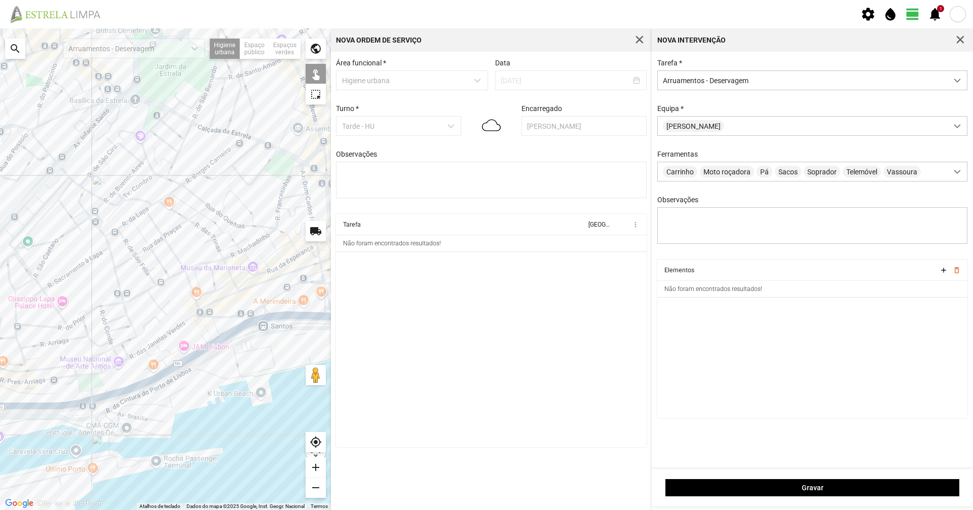
drag, startPoint x: 271, startPoint y: 326, endPoint x: 295, endPoint y: 326, distance: 23.3
click at [295, 326] on div at bounding box center [165, 269] width 331 height 482
click at [247, 319] on div at bounding box center [165, 269] width 331 height 482
click at [212, 339] on div at bounding box center [165, 269] width 331 height 482
click at [217, 339] on div at bounding box center [165, 269] width 331 height 482
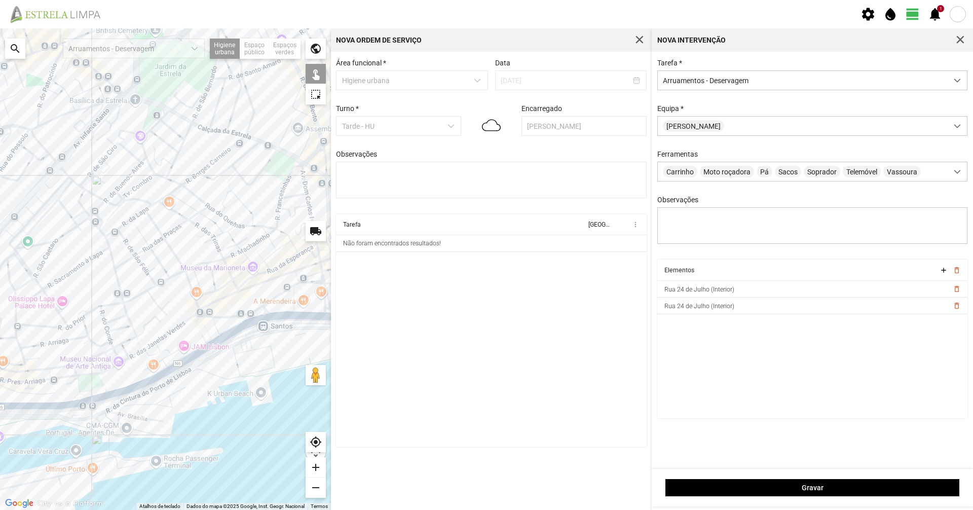
click at [216, 338] on div at bounding box center [165, 269] width 331 height 482
click at [204, 340] on div at bounding box center [165, 269] width 331 height 482
click at [197, 350] on div at bounding box center [165, 269] width 331 height 482
click at [197, 348] on div at bounding box center [165, 269] width 331 height 482
click at [187, 349] on div at bounding box center [165, 269] width 331 height 482
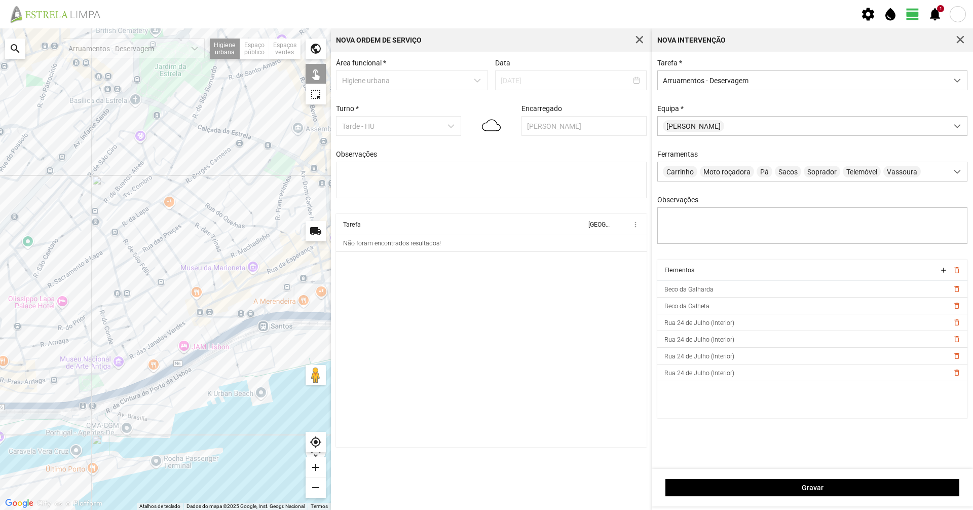
click at [165, 350] on div at bounding box center [165, 269] width 331 height 482
click at [166, 350] on div at bounding box center [165, 269] width 331 height 482
click at [157, 350] on div at bounding box center [165, 269] width 331 height 482
click at [160, 350] on div at bounding box center [165, 269] width 331 height 482
click at [173, 350] on div at bounding box center [165, 269] width 331 height 482
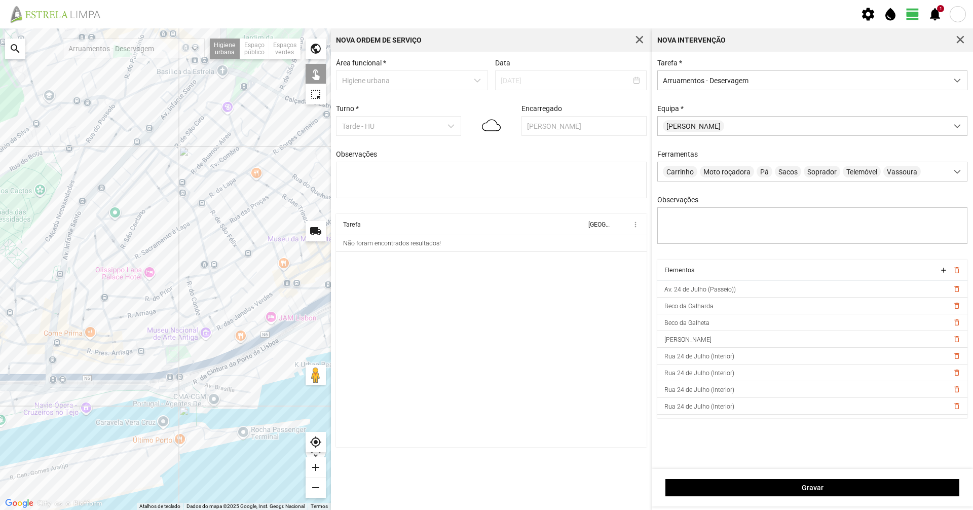
drag, startPoint x: 178, startPoint y: 361, endPoint x: 297, endPoint y: 331, distance: 122.5
click at [296, 331] on div at bounding box center [165, 269] width 331 height 482
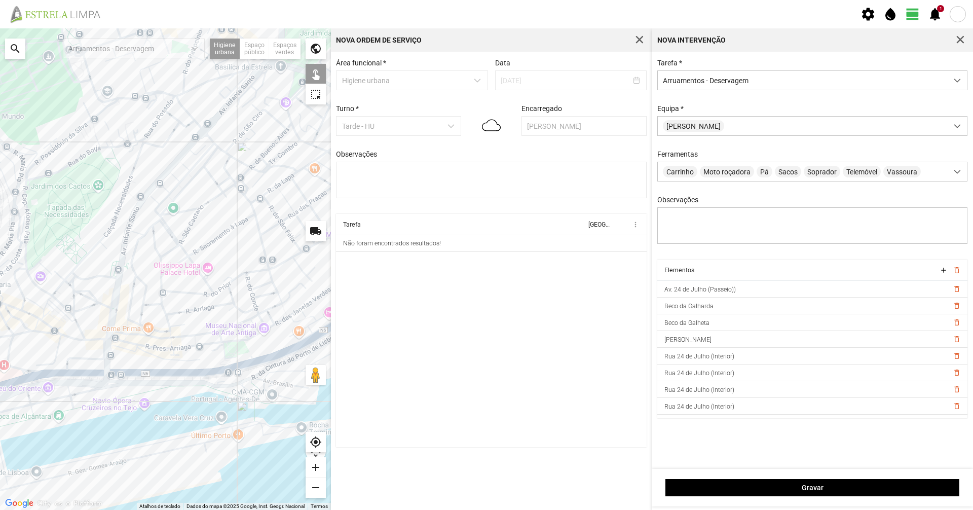
click at [237, 350] on div at bounding box center [165, 269] width 331 height 482
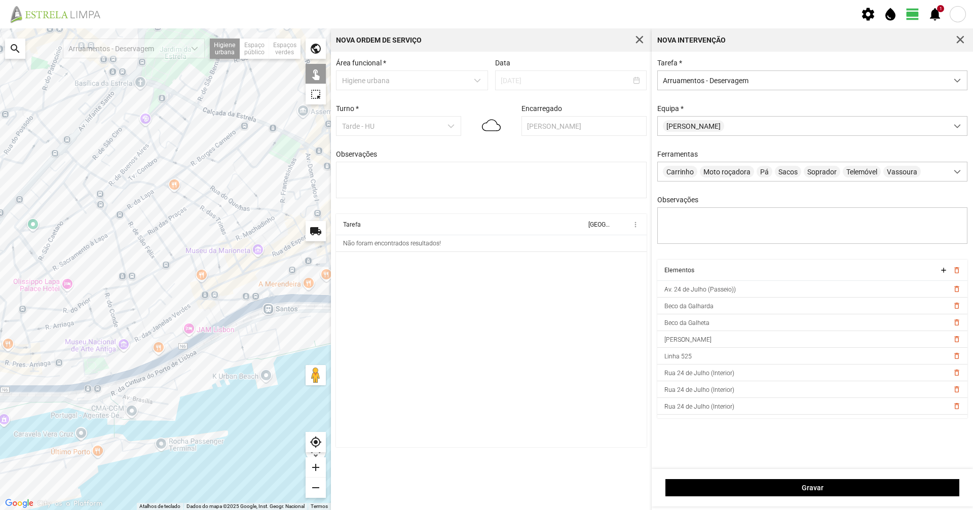
drag, startPoint x: 268, startPoint y: 376, endPoint x: 138, endPoint y: 397, distance: 131.6
click at [138, 350] on div at bounding box center [165, 269] width 331 height 482
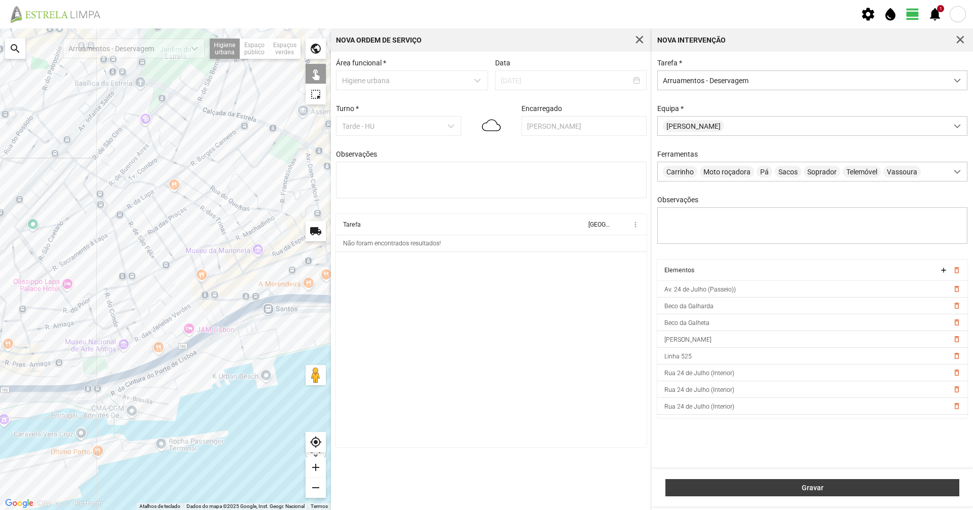
click at [485, 350] on button "Gravar" at bounding box center [813, 487] width 294 height 17
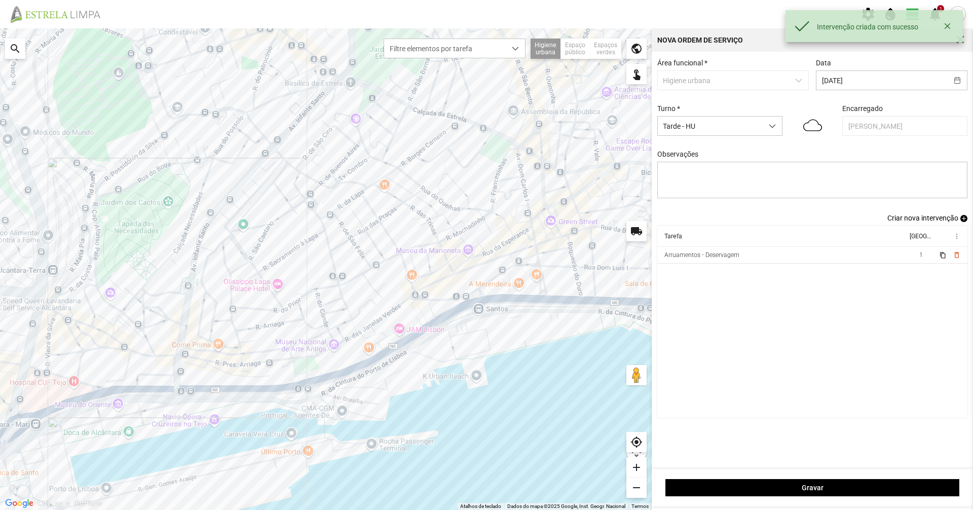
click at [485, 222] on span "Criar nova intervenção" at bounding box center [923, 218] width 71 height 8
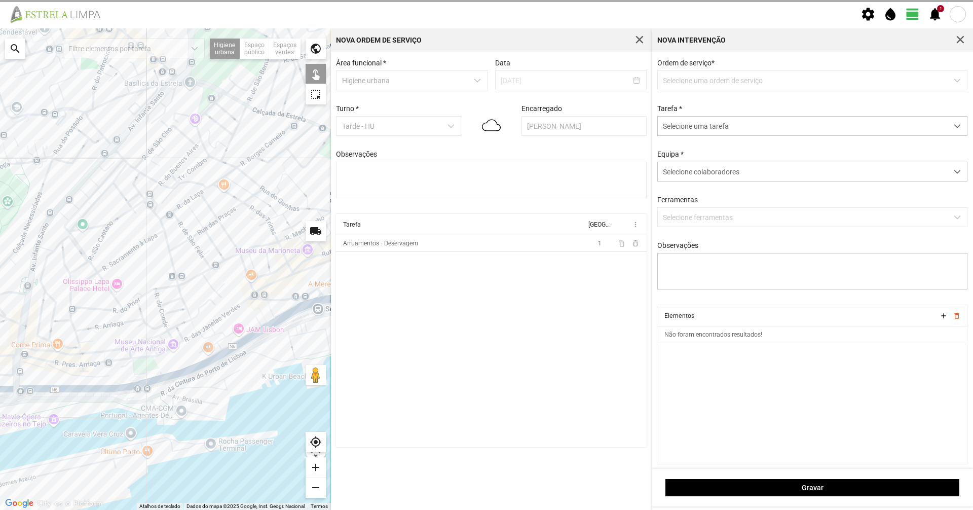
click at [485, 83] on p-dropdown "Selecione uma ordem de serviço" at bounding box center [812, 80] width 311 height 20
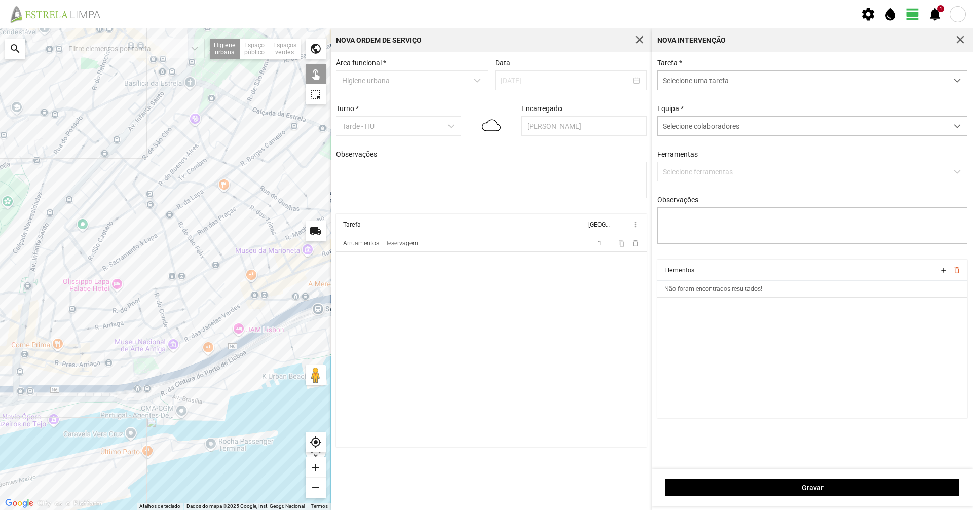
click at [485, 83] on span "Selecione uma tarefa" at bounding box center [803, 80] width 290 height 19
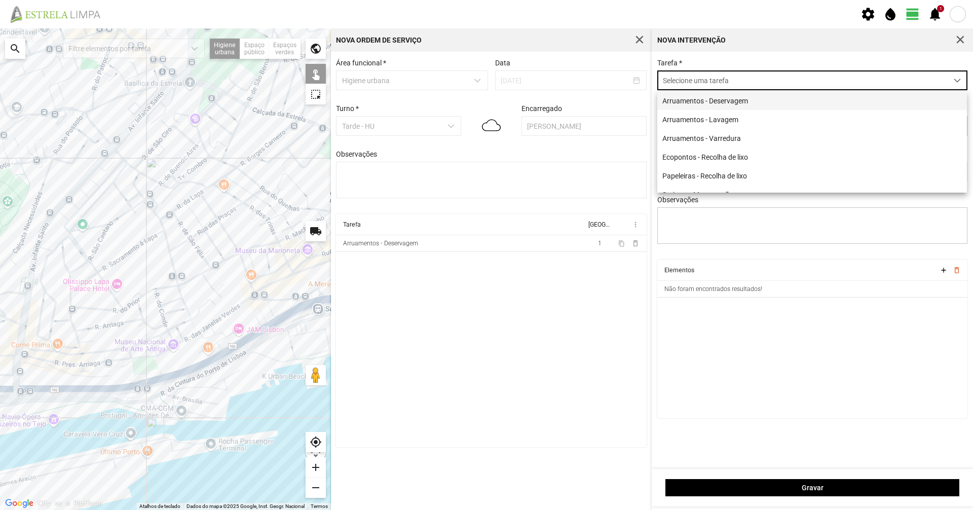
click at [485, 108] on li "Arruamentos - Deservagem" at bounding box center [812, 100] width 310 height 19
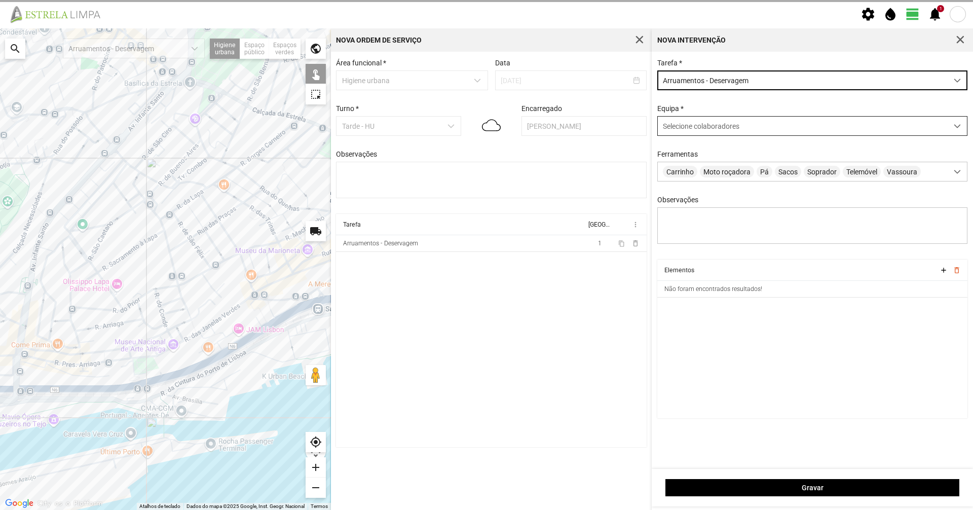
click at [485, 129] on span "Selecione colaboradores" at bounding box center [701, 126] width 77 height 8
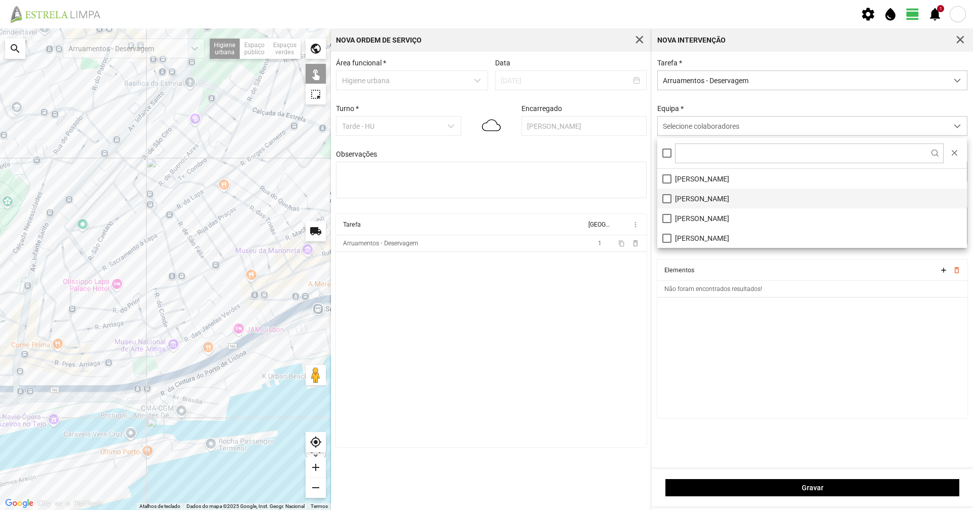
click at [485, 200] on li "[PERSON_NAME]" at bounding box center [812, 199] width 310 height 20
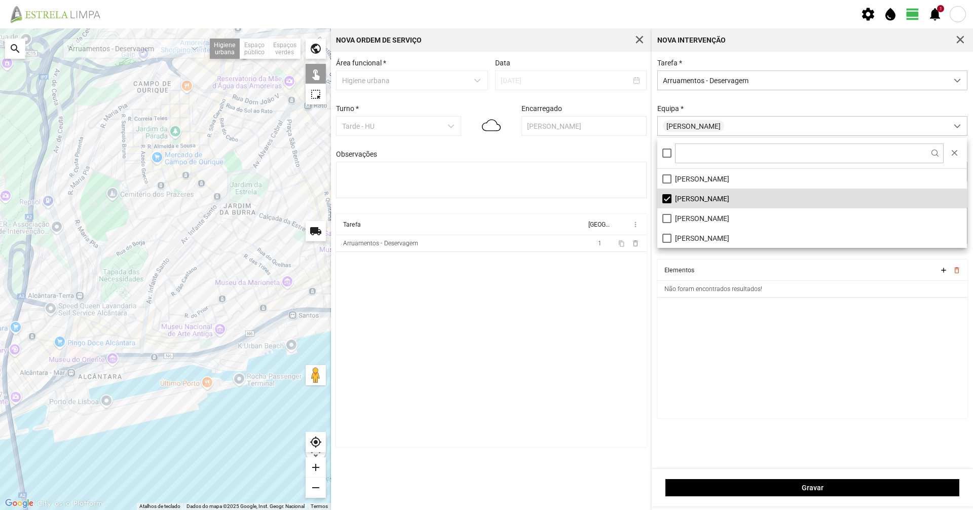
click at [485, 100] on div "Tarefa * Arruamentos - Deservagem Equipa * [PERSON_NAME] Carrinho Moto roçadora…" at bounding box center [813, 159] width 318 height 201
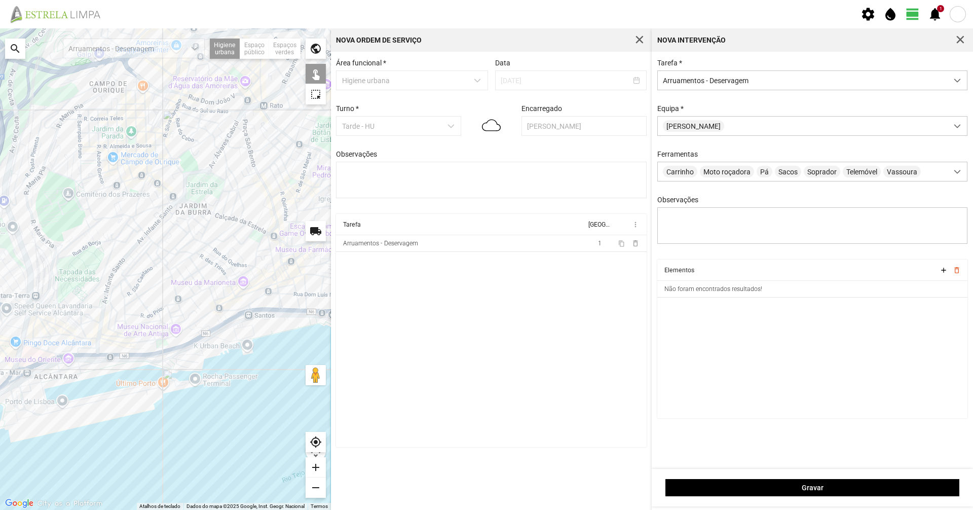
drag, startPoint x: 221, startPoint y: 222, endPoint x: 175, endPoint y: 298, distance: 88.0
click at [175, 298] on div at bounding box center [165, 269] width 331 height 482
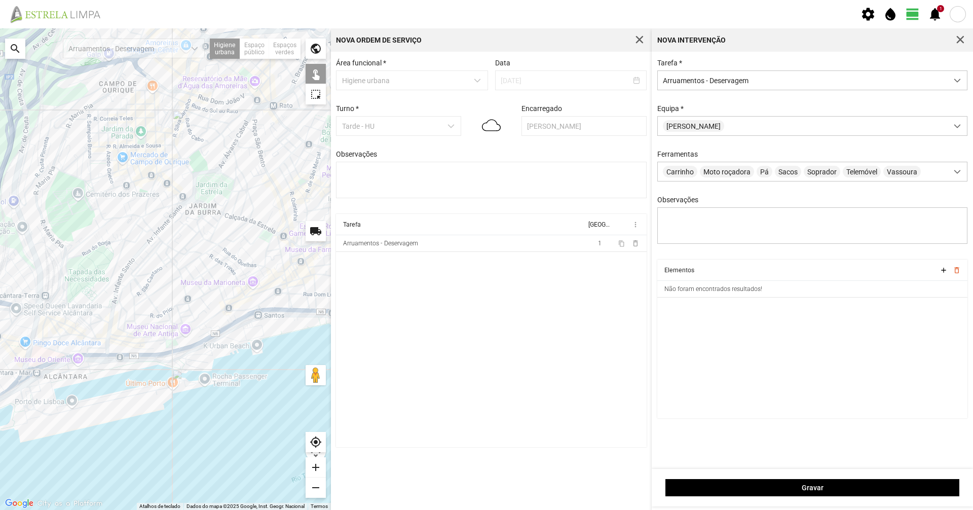
drag, startPoint x: 162, startPoint y: 280, endPoint x: 168, endPoint y: 291, distance: 13.4
click at [168, 291] on div at bounding box center [165, 269] width 331 height 482
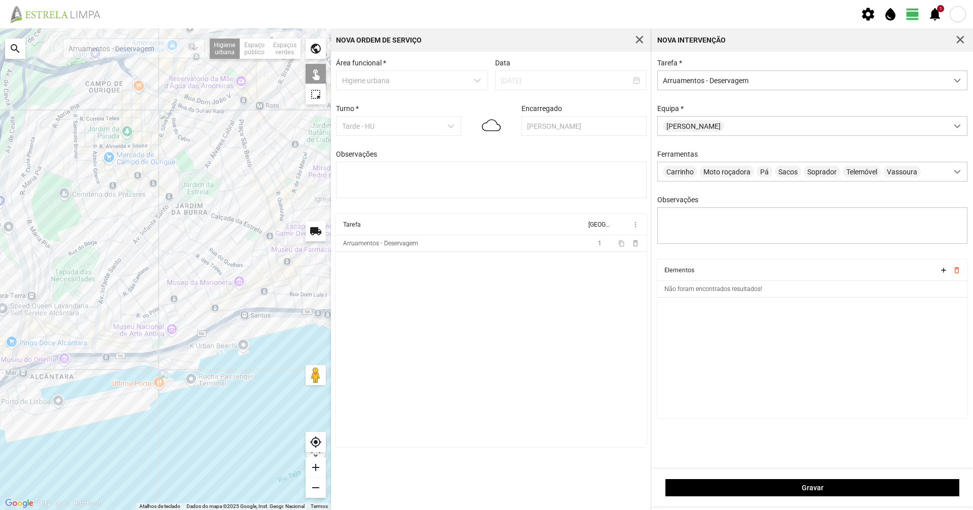
drag, startPoint x: 192, startPoint y: 211, endPoint x: 114, endPoint y: 259, distance: 91.0
click at [114, 259] on div at bounding box center [165, 269] width 331 height 482
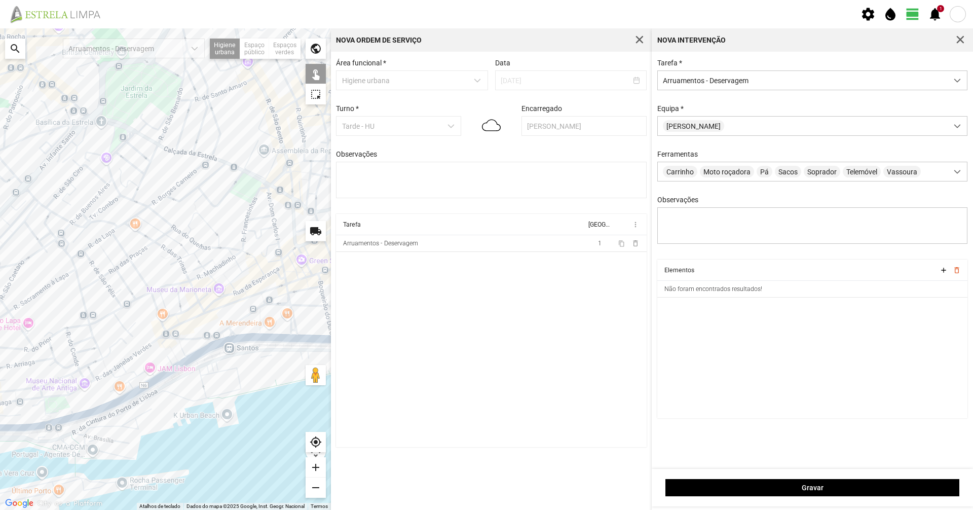
drag, startPoint x: 282, startPoint y: 152, endPoint x: 179, endPoint y: 166, distance: 103.4
click at [179, 166] on div at bounding box center [165, 269] width 331 height 482
click at [79, 254] on div at bounding box center [165, 269] width 331 height 482
click at [88, 247] on div at bounding box center [165, 269] width 331 height 482
click at [103, 236] on div at bounding box center [165, 269] width 331 height 482
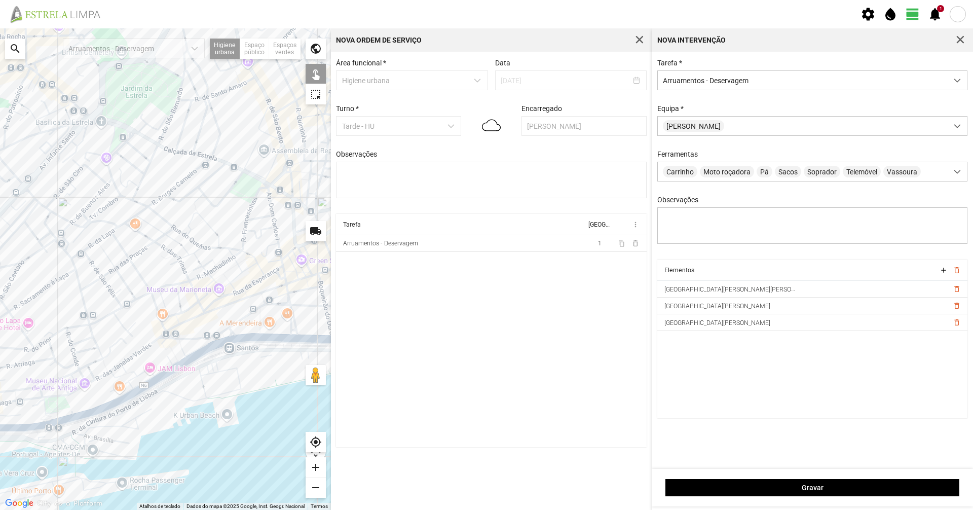
click at [116, 228] on div at bounding box center [165, 269] width 331 height 482
click at [130, 219] on div at bounding box center [165, 269] width 331 height 482
click at [143, 210] on div at bounding box center [165, 269] width 331 height 482
click at [153, 202] on div at bounding box center [165, 269] width 331 height 482
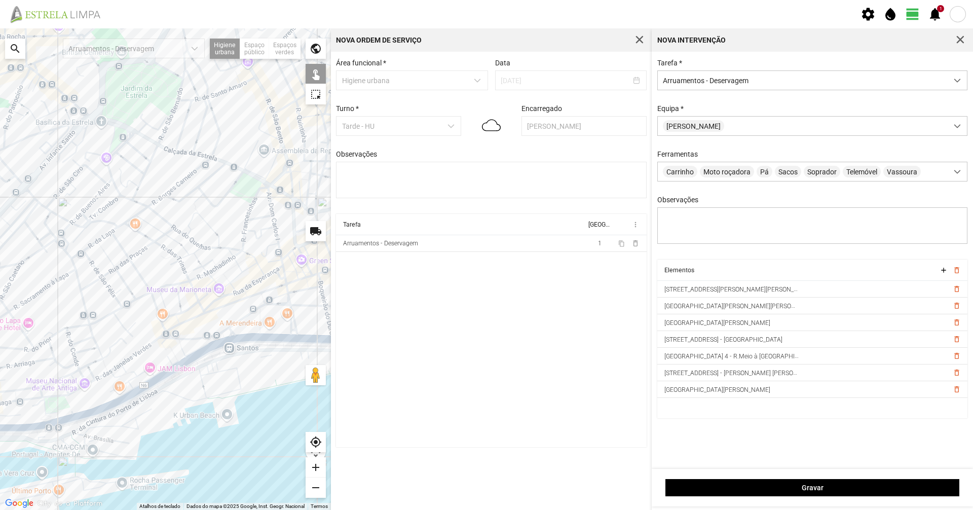
click at [172, 188] on div at bounding box center [165, 269] width 331 height 482
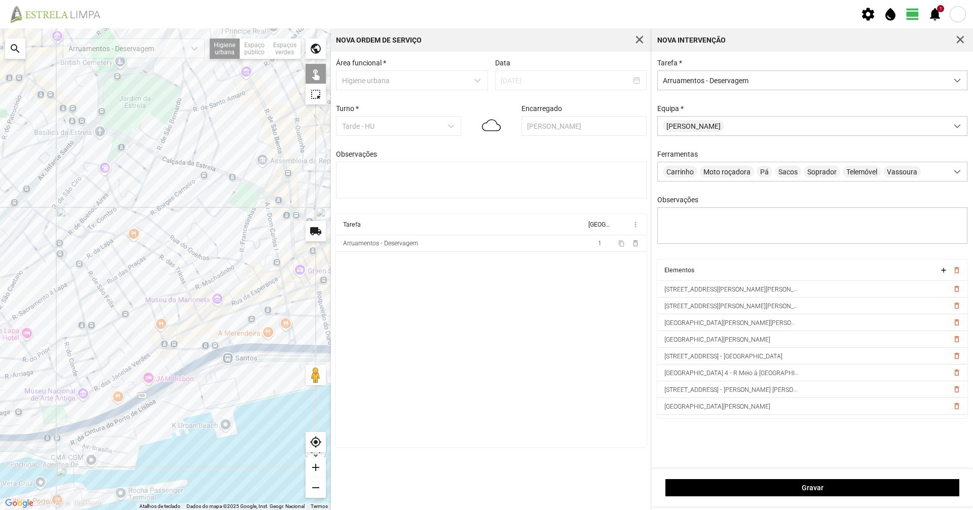
drag, startPoint x: 169, startPoint y: 214, endPoint x: 169, endPoint y: 226, distance: 12.2
click at [169, 226] on div at bounding box center [165, 269] width 331 height 482
click at [244, 241] on div at bounding box center [165, 269] width 331 height 482
click at [248, 222] on div at bounding box center [165, 269] width 331 height 482
click at [249, 230] on div at bounding box center [165, 269] width 331 height 482
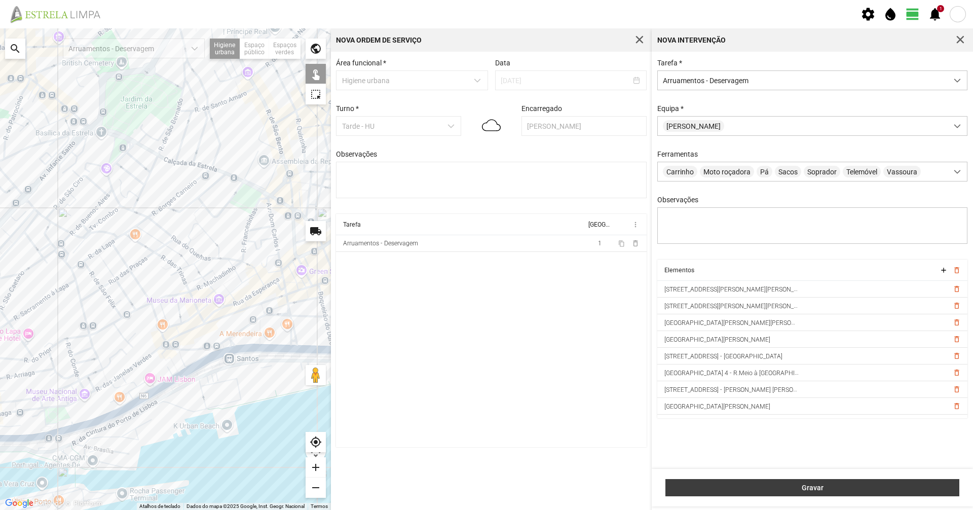
click at [485, 350] on span "Gravar" at bounding box center [812, 488] width 283 height 8
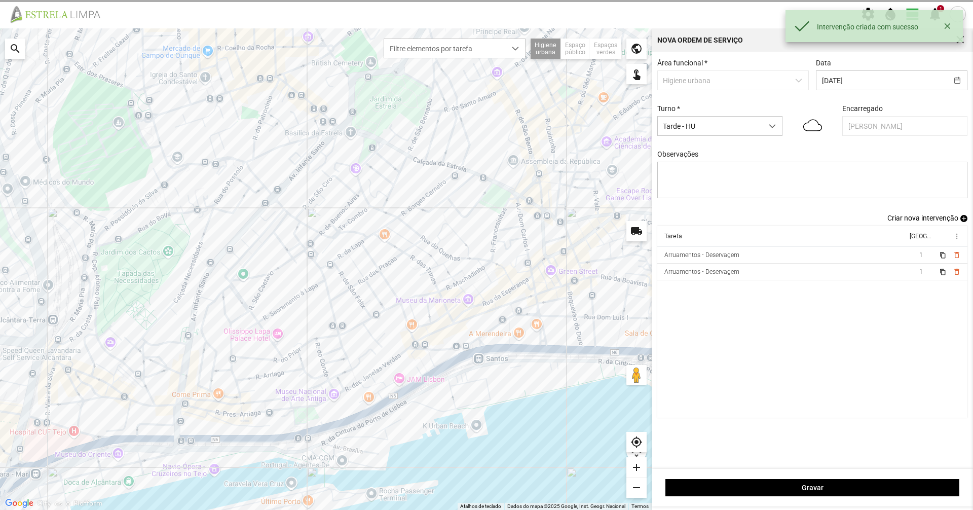
click at [485, 230] on th "[GEOGRAPHIC_DATA]" at bounding box center [920, 236] width 28 height 21
click at [485, 226] on div "Área funcional * Higiene urbana Data [DATE] Turno * Tarde - HU Encarregado [PER…" at bounding box center [812, 260] width 321 height 417
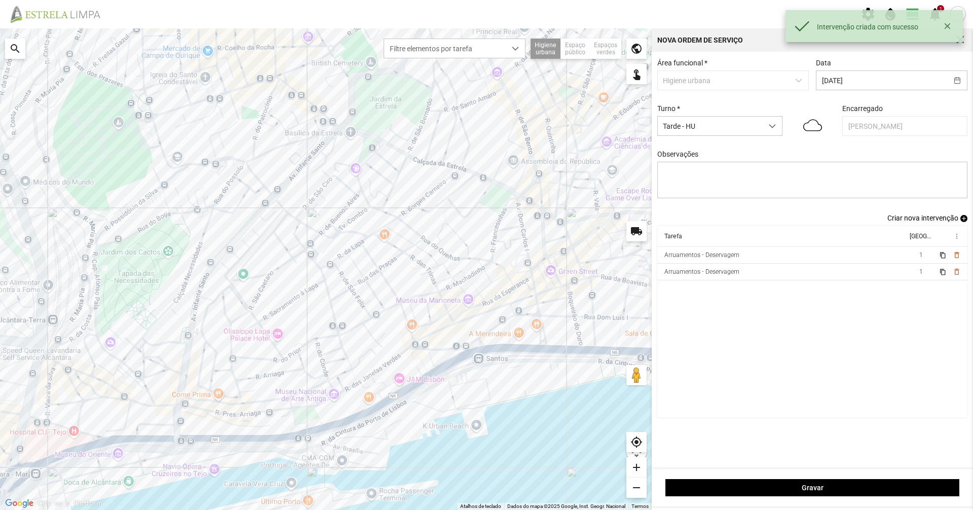
click at [485, 221] on span "Criar nova intervenção" at bounding box center [923, 218] width 71 height 8
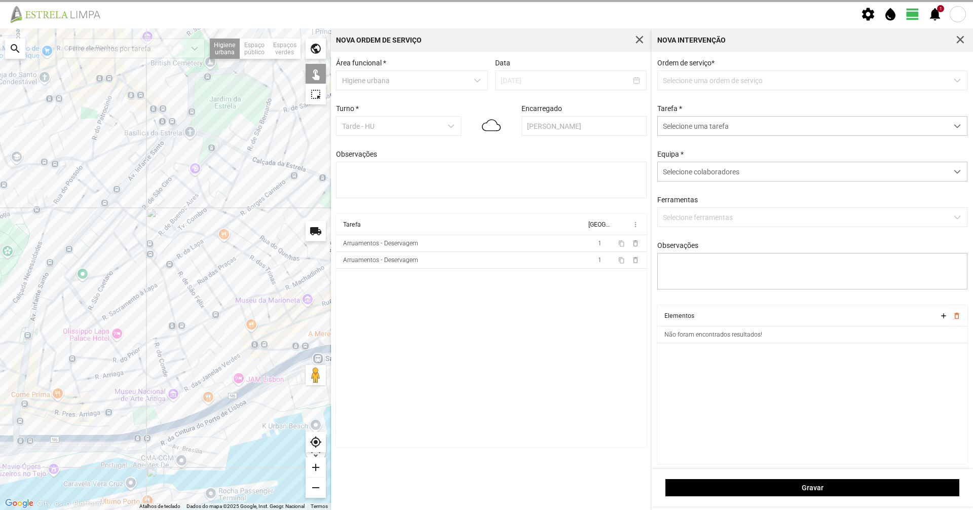
click at [485, 109] on div "Tarefa * Selecione uma tarefa" at bounding box center [813, 119] width 318 height 31
click at [485, 86] on p-dropdown "Selecione uma ordem de serviço" at bounding box center [812, 80] width 311 height 20
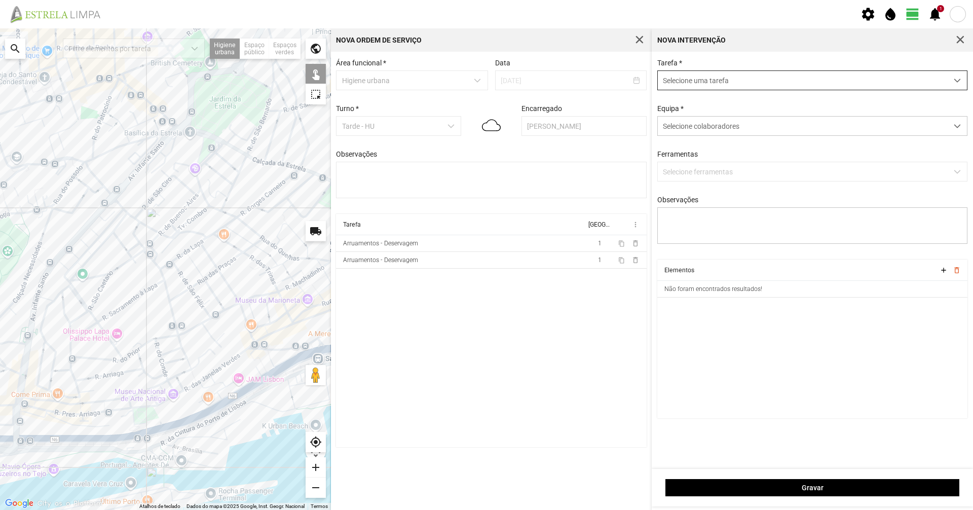
click at [485, 90] on span "Selecione uma tarefa" at bounding box center [803, 80] width 290 height 19
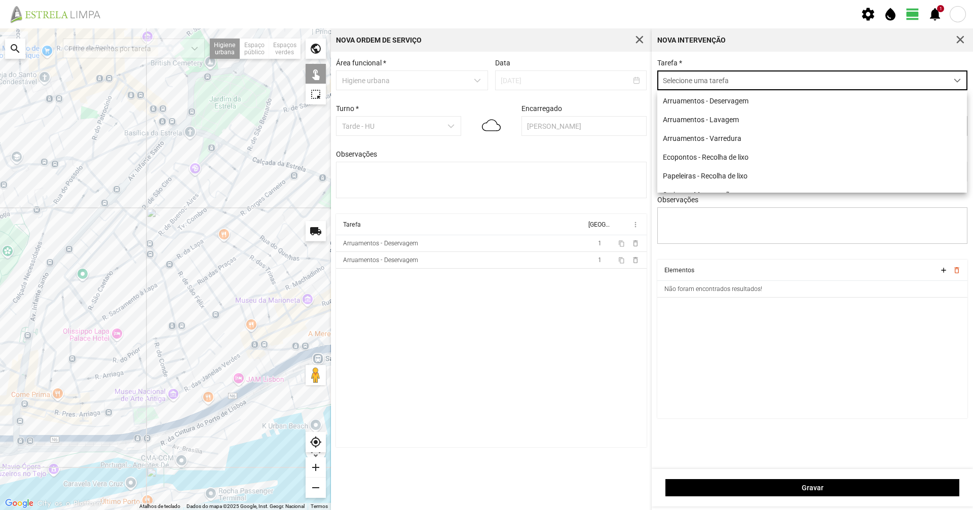
scroll to position [6, 45]
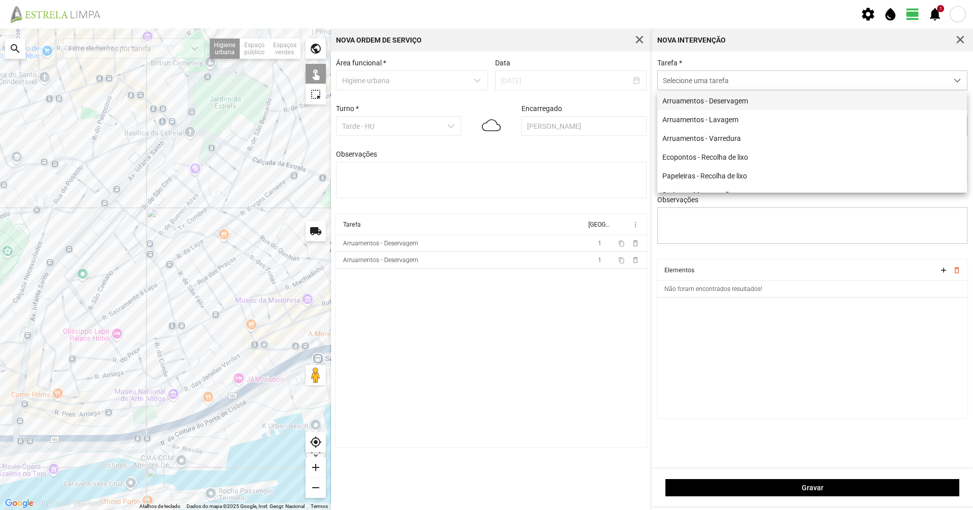
click at [485, 101] on li "Arruamentos - Deservagem" at bounding box center [812, 100] width 310 height 19
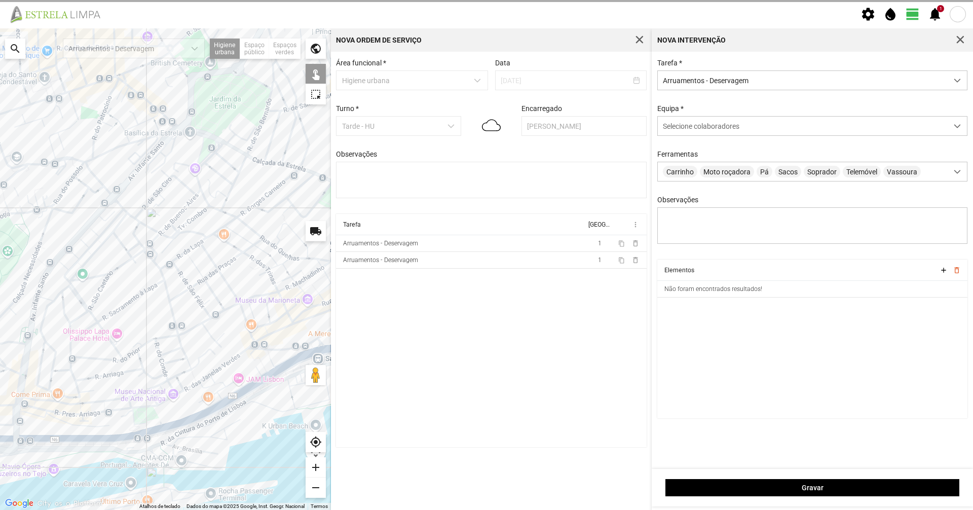
click at [485, 116] on div "Equipa * Selecione colaboradores" at bounding box center [813, 119] width 318 height 31
click at [485, 126] on span "Selecione colaboradores" at bounding box center [701, 126] width 77 height 8
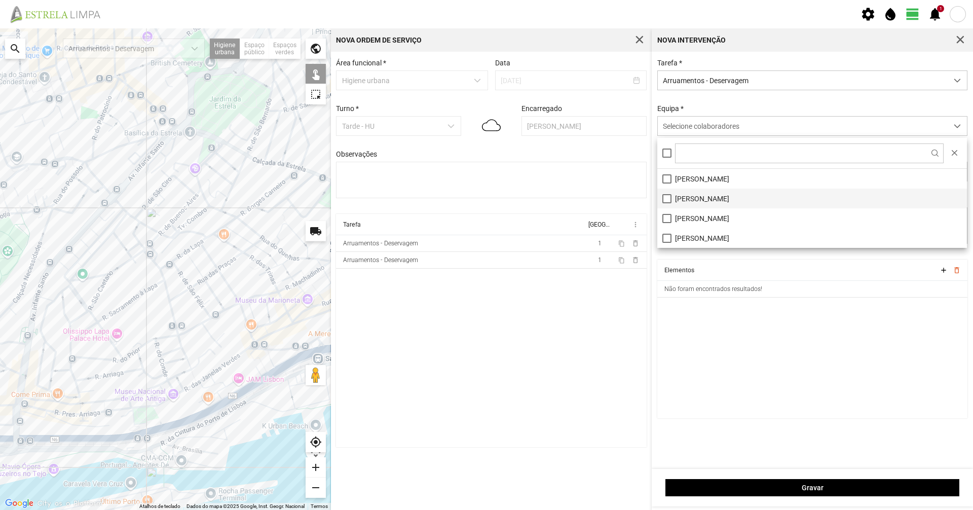
click at [485, 205] on li "[PERSON_NAME]" at bounding box center [812, 199] width 310 height 20
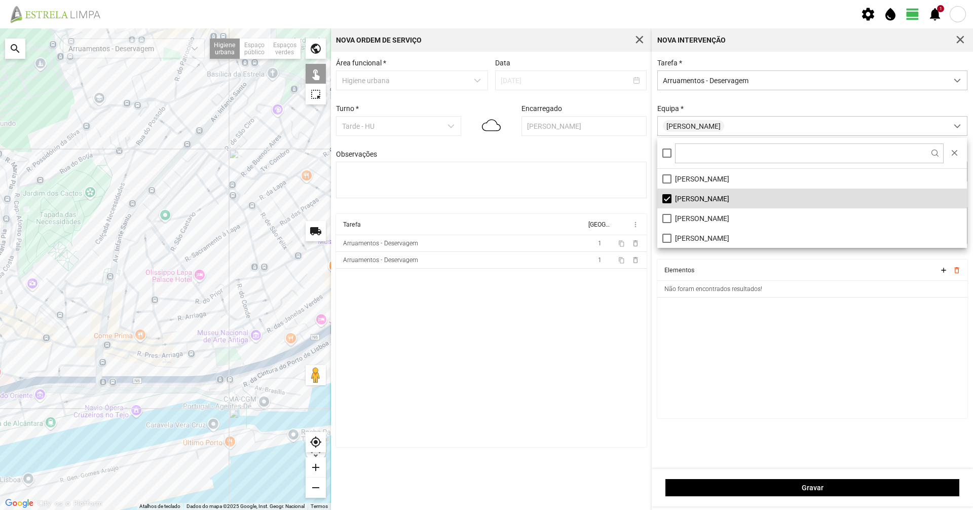
drag, startPoint x: 225, startPoint y: 277, endPoint x: 272, endPoint y: 249, distance: 55.0
click at [272, 249] on div at bounding box center [165, 269] width 331 height 482
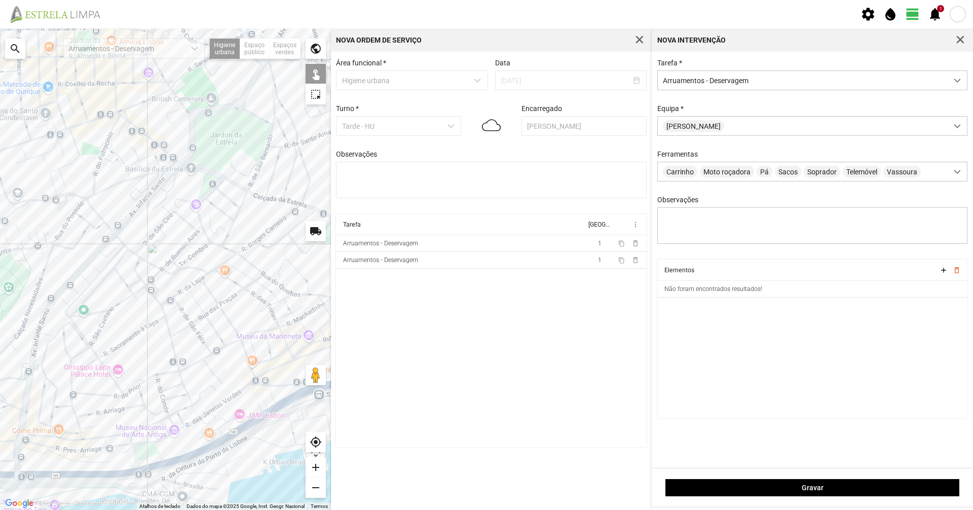
drag, startPoint x: 290, startPoint y: 292, endPoint x: 202, endPoint y: 378, distance: 122.2
click at [202, 350] on div at bounding box center [165, 269] width 331 height 482
click at [136, 209] on div at bounding box center [165, 269] width 331 height 482
click at [176, 169] on div at bounding box center [165, 269] width 331 height 482
click at [101, 245] on div at bounding box center [165, 269] width 331 height 482
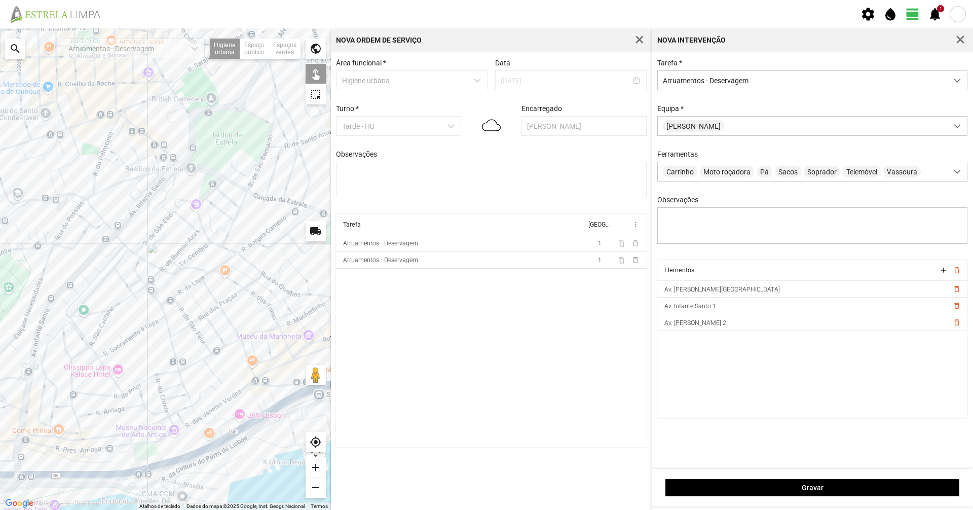
click at [100, 253] on div at bounding box center [165, 269] width 331 height 482
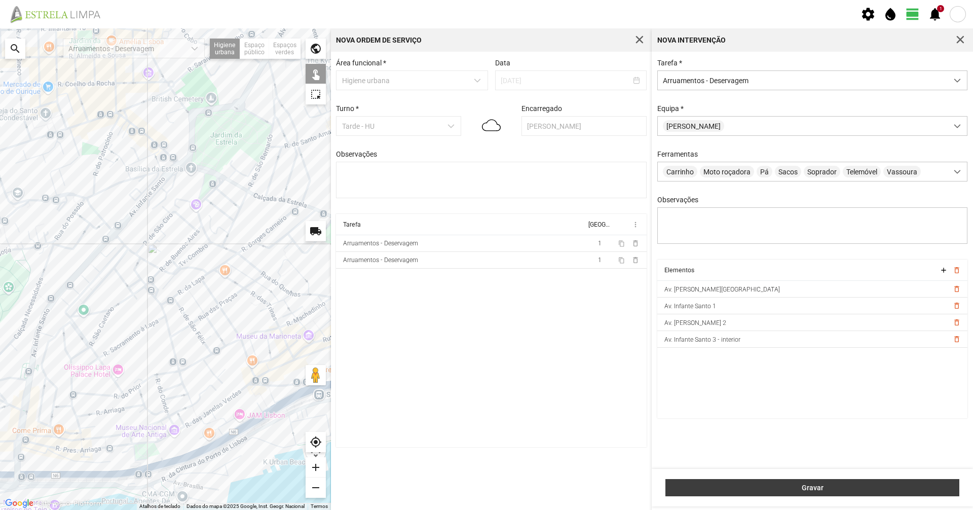
click at [485, 350] on span "Gravar" at bounding box center [812, 488] width 283 height 8
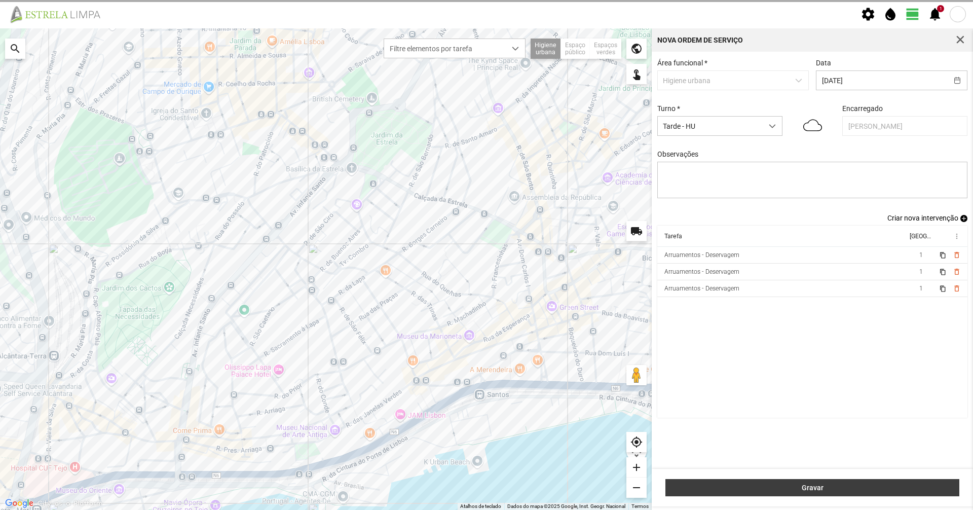
click at [485, 350] on span "Gravar" at bounding box center [812, 488] width 283 height 8
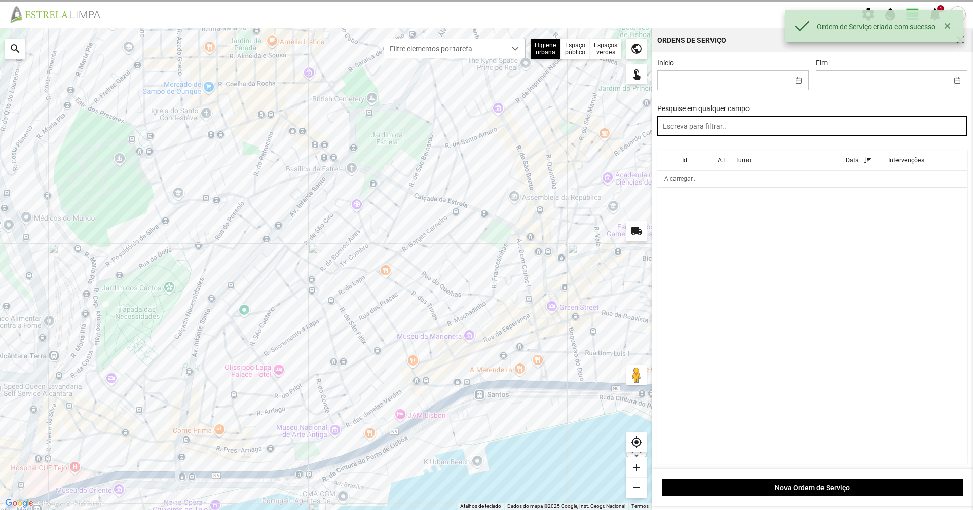
click at [485, 121] on input "text" at bounding box center [812, 126] width 311 height 20
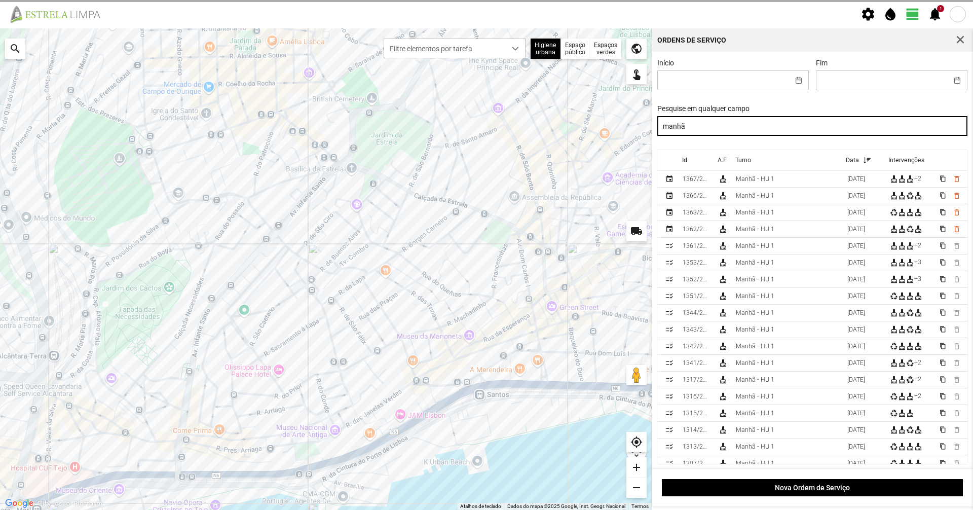
drag, startPoint x: 729, startPoint y: 129, endPoint x: 432, endPoint y: 177, distance: 301.0
click at [452, 177] on div "Para navegar no mapa com gestos de toque, toque duas vezes sem soltar no mapa e…" at bounding box center [486, 269] width 973 height 482
type input "noite"
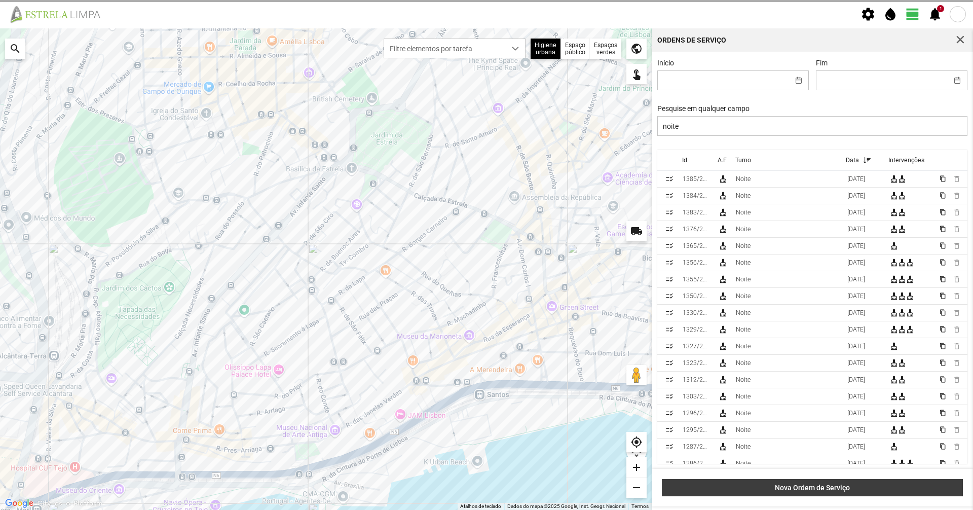
click at [485, 350] on button "Nova Ordem de Serviço" at bounding box center [812, 487] width 301 height 17
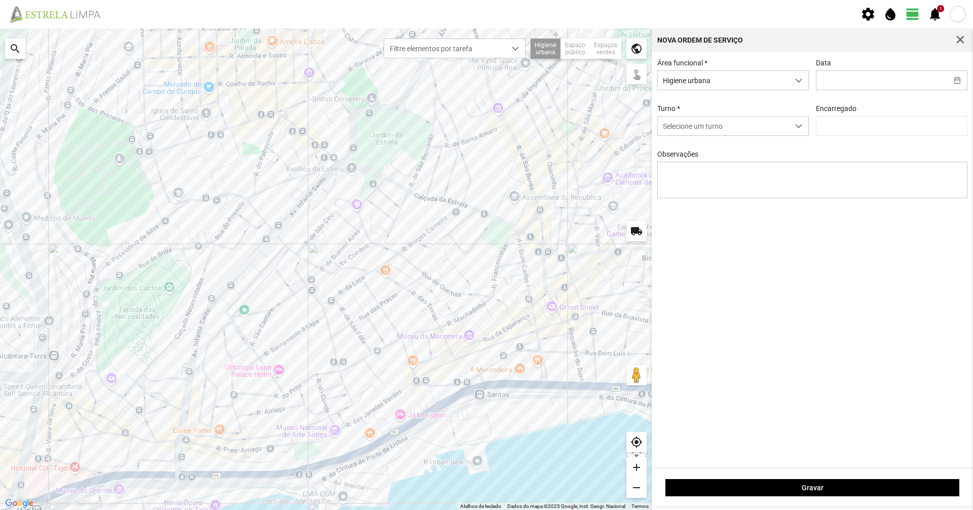
click at [485, 69] on div "Data" at bounding box center [892, 74] width 159 height 31
click at [485, 74] on input "text" at bounding box center [882, 80] width 131 height 19
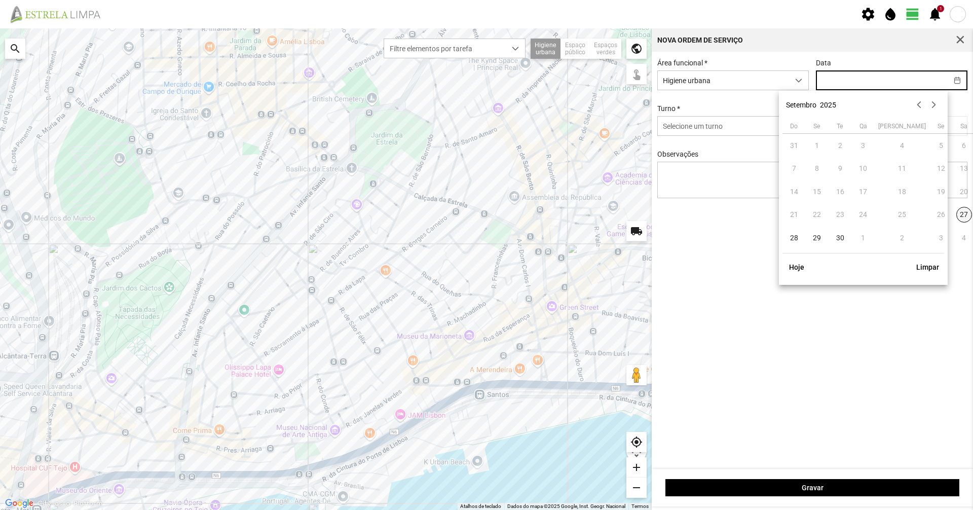
click at [485, 213] on span "27" at bounding box center [965, 215] width 16 height 16
type input "[DATE]"
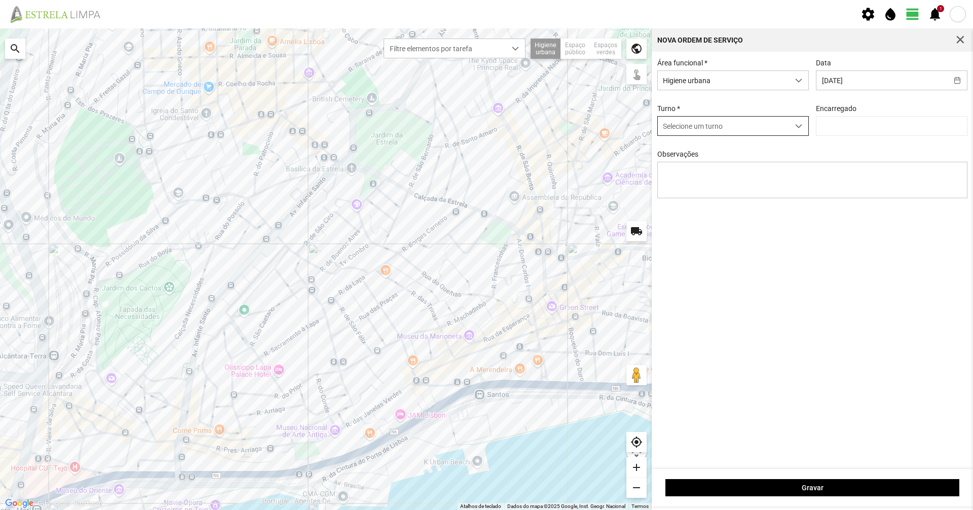
click at [485, 133] on span "Selecione um turno" at bounding box center [723, 126] width 131 height 19
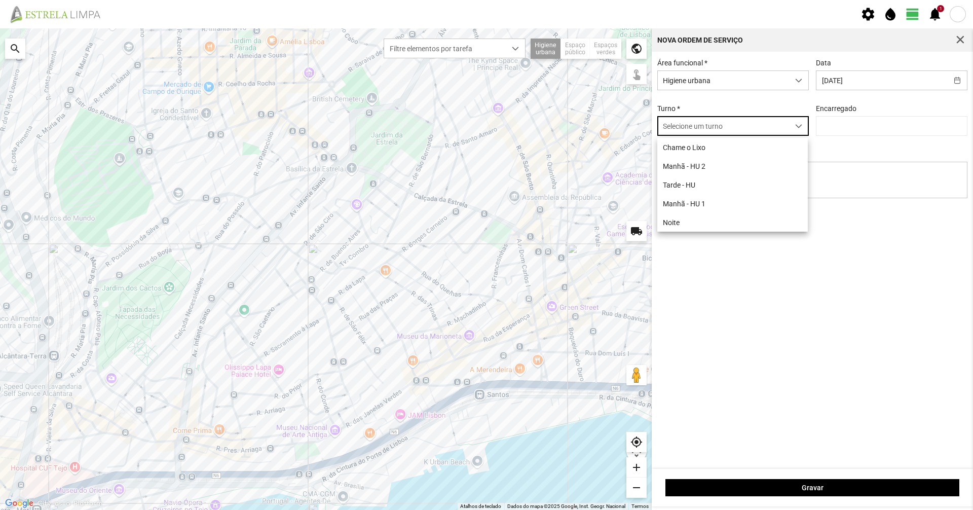
scroll to position [6, 45]
click at [485, 228] on li "Noite" at bounding box center [732, 222] width 151 height 19
type input "[PERSON_NAME]"
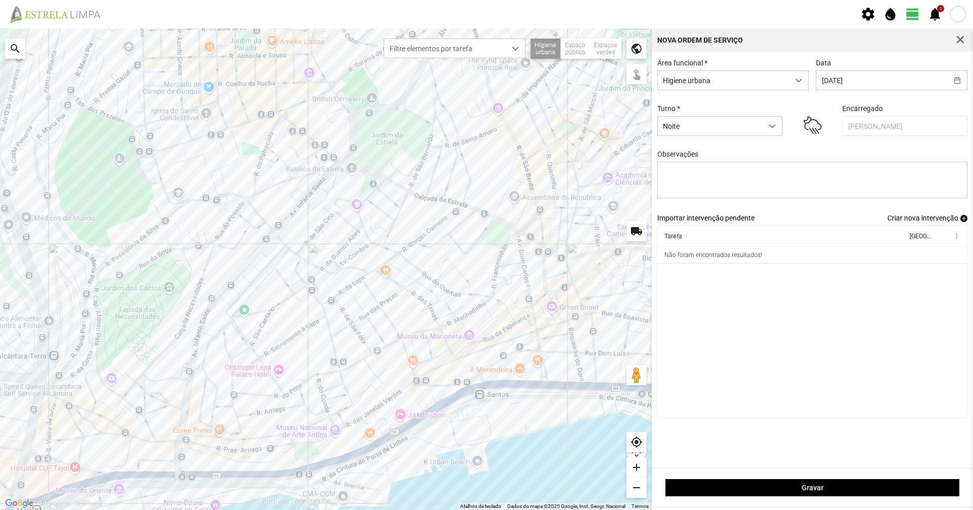
click at [485, 218] on span "Criar nova intervenção" at bounding box center [923, 218] width 71 height 8
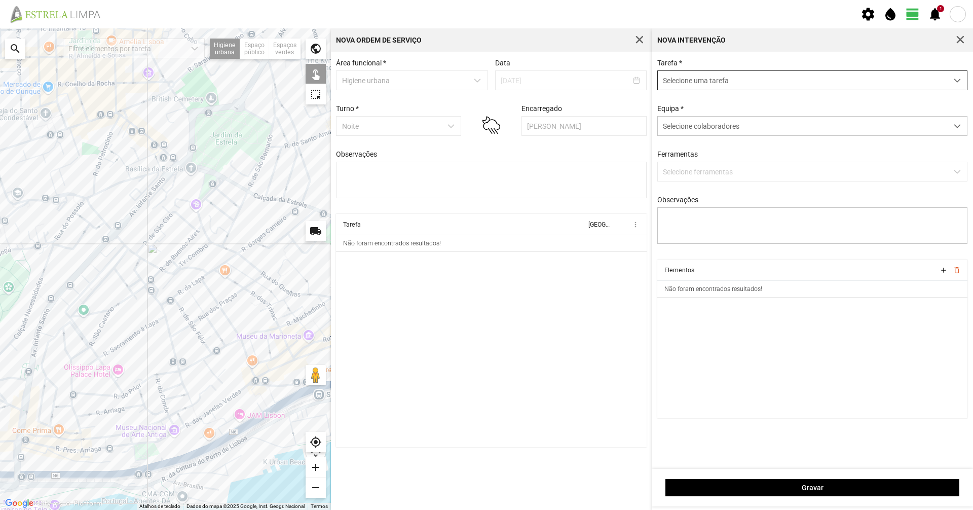
click at [485, 82] on span "Selecione uma tarefa" at bounding box center [803, 80] width 290 height 19
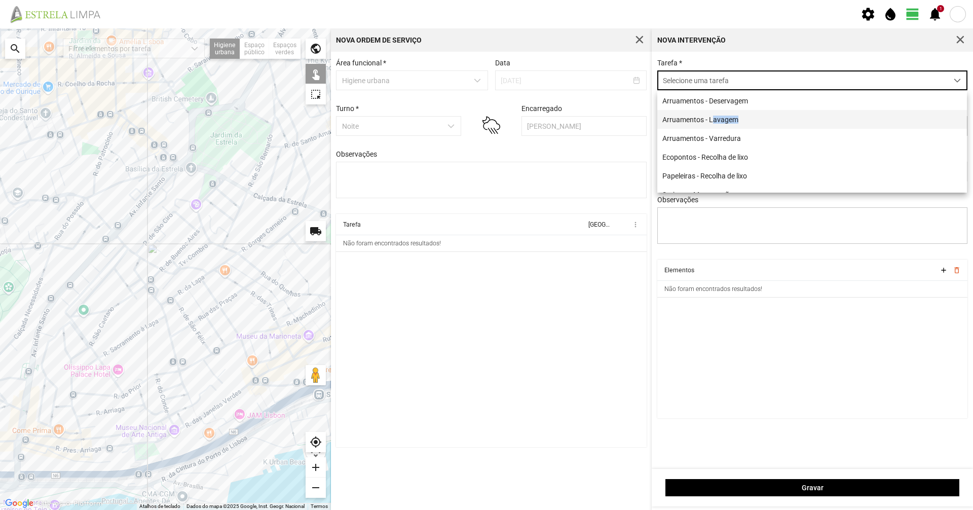
click at [485, 119] on li "Arruamentos - Lavagem" at bounding box center [812, 119] width 310 height 19
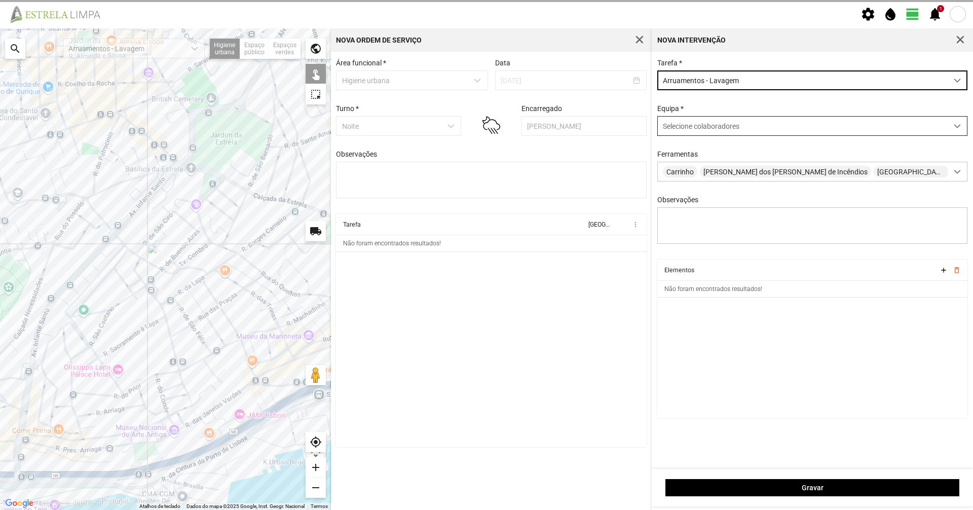
click at [485, 134] on div "Selecione colaboradores" at bounding box center [803, 126] width 290 height 19
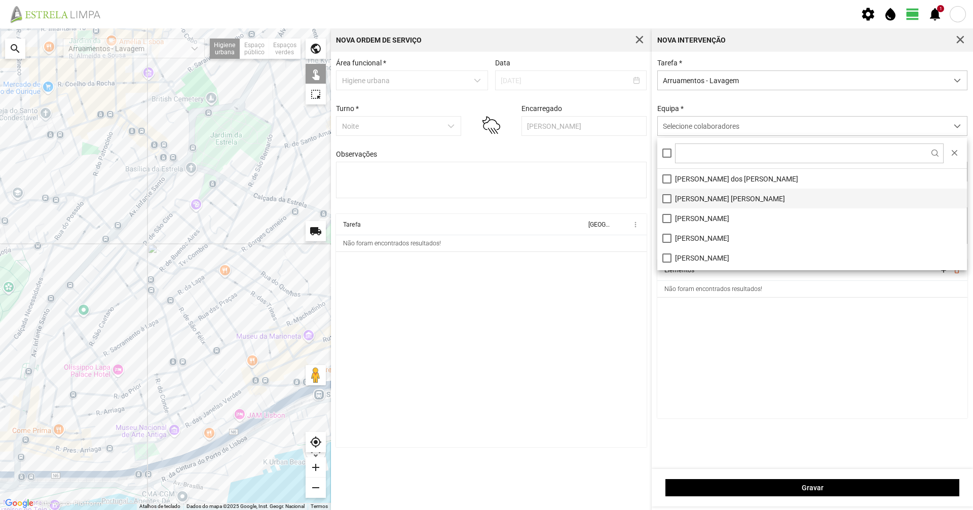
click at [485, 195] on li "[PERSON_NAME] [PERSON_NAME]" at bounding box center [812, 199] width 310 height 20
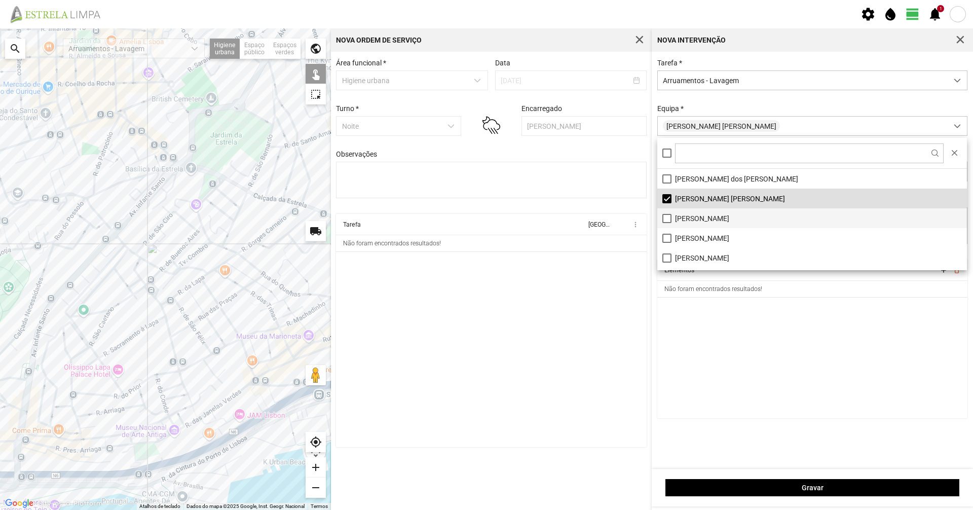
click at [485, 218] on li "[PERSON_NAME]" at bounding box center [812, 218] width 310 height 20
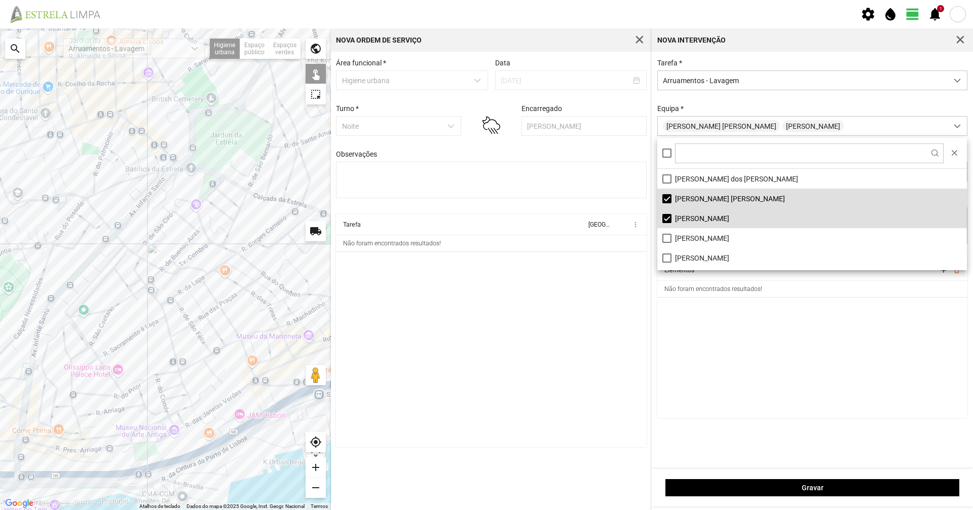
click at [485, 112] on div "Equipa * [PERSON_NAME] [PERSON_NAME] [PERSON_NAME]" at bounding box center [813, 119] width 318 height 31
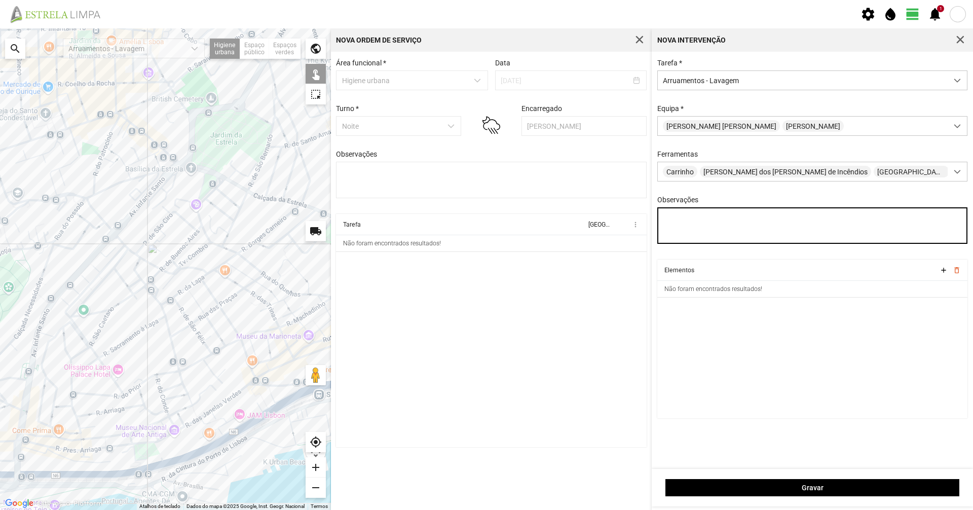
click at [485, 226] on textarea "Observações" at bounding box center [812, 225] width 311 height 36
type textarea "[PERSON_NAME]"
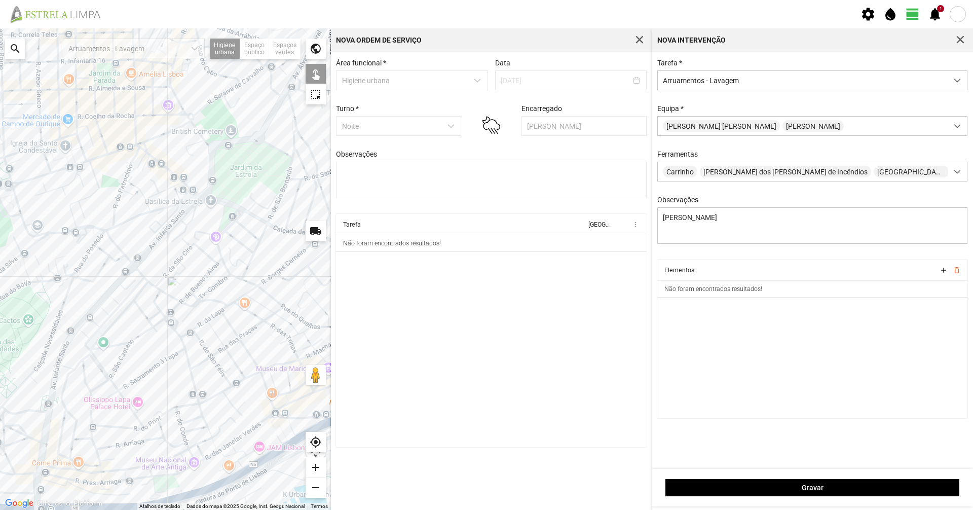
click at [137, 234] on div at bounding box center [165, 269] width 331 height 482
click at [141, 217] on div at bounding box center [165, 269] width 331 height 482
click at [168, 209] on div at bounding box center [165, 269] width 331 height 482
click at [186, 205] on div at bounding box center [165, 269] width 331 height 482
click at [114, 230] on div at bounding box center [165, 269] width 331 height 482
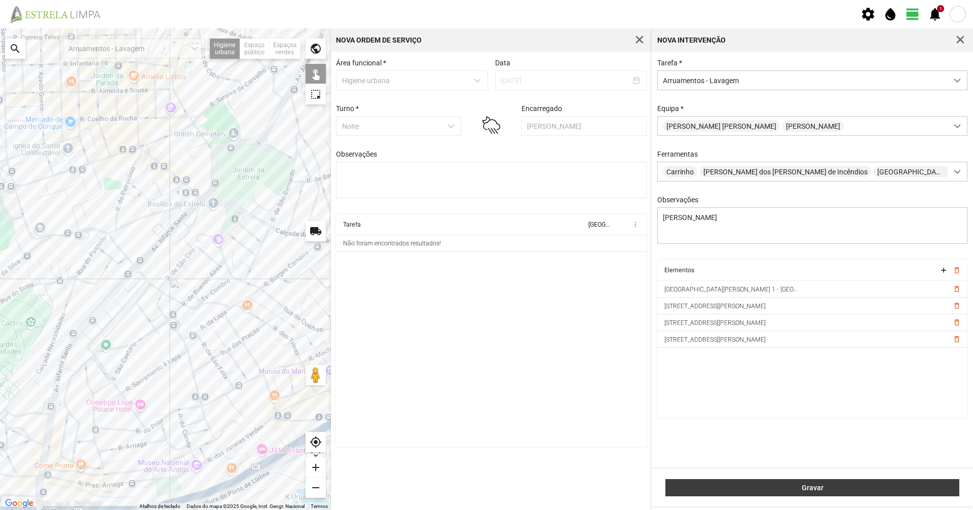
click at [485, 350] on span "Gravar" at bounding box center [812, 488] width 283 height 8
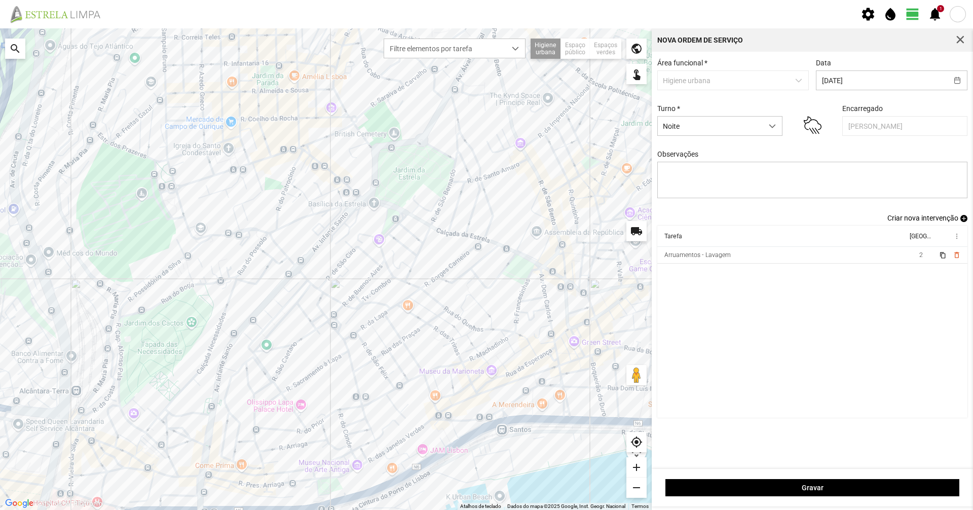
click at [485, 222] on span "Criar nova intervenção" at bounding box center [923, 218] width 71 height 8
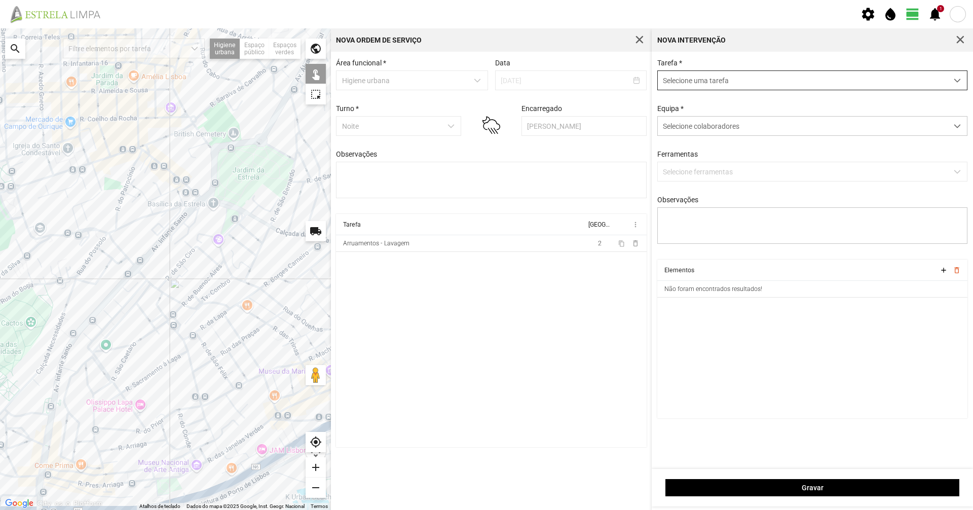
click at [485, 87] on span "Selecione uma tarefa" at bounding box center [803, 80] width 290 height 19
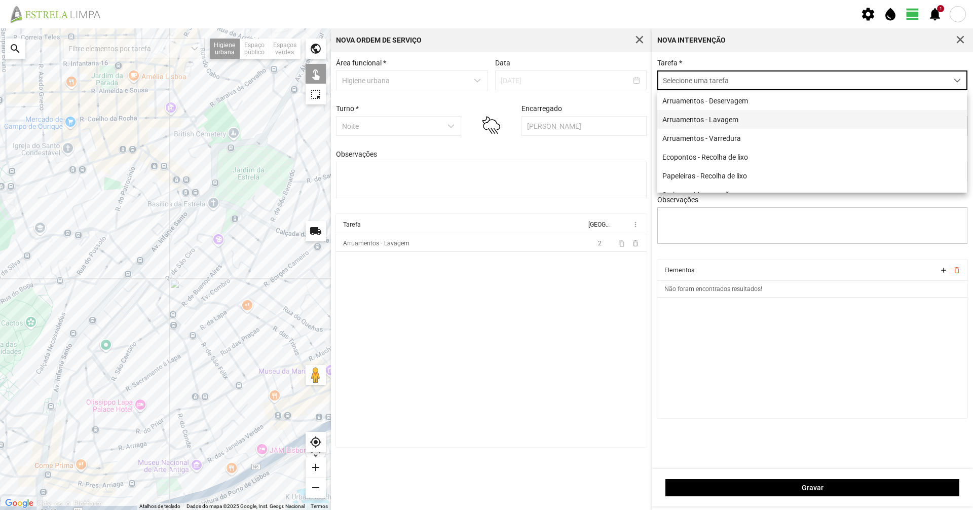
click at [485, 116] on li "Arruamentos - Lavagem" at bounding box center [812, 119] width 310 height 19
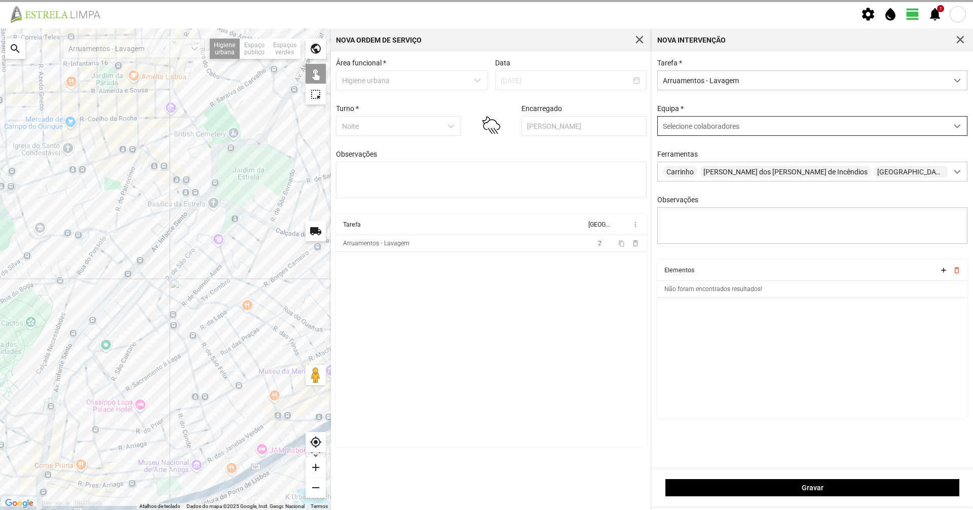
click at [485, 130] on span "Selecione colaboradores" at bounding box center [701, 126] width 77 height 8
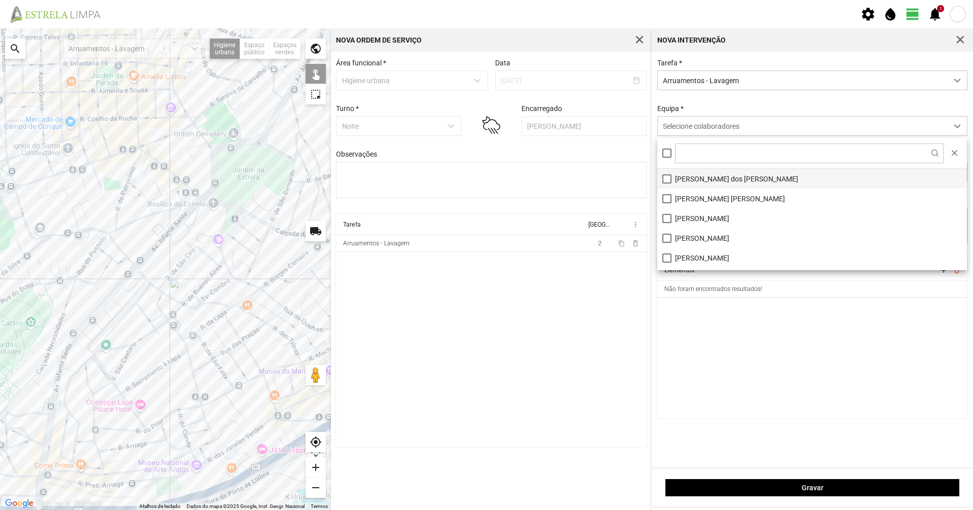
click at [485, 184] on li "[PERSON_NAME] dos [PERSON_NAME]" at bounding box center [812, 179] width 310 height 20
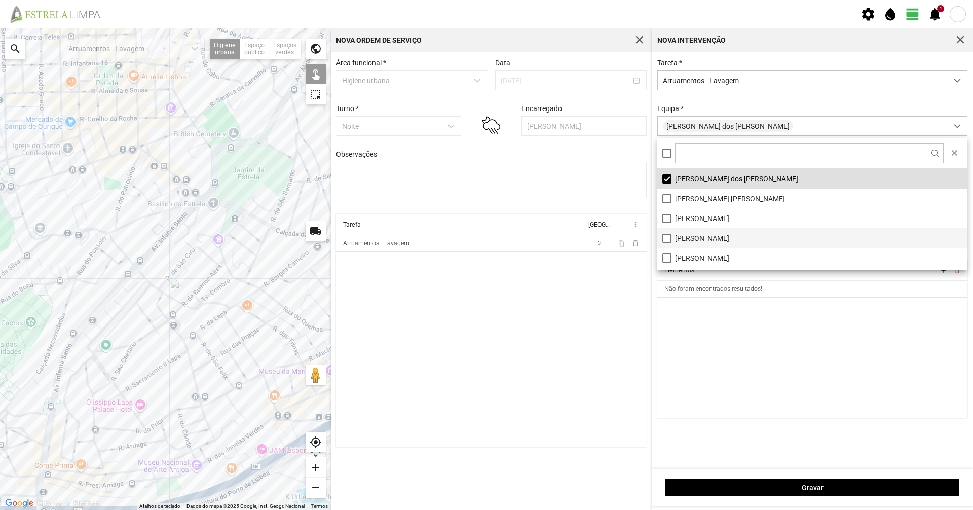
scroll to position [51, 0]
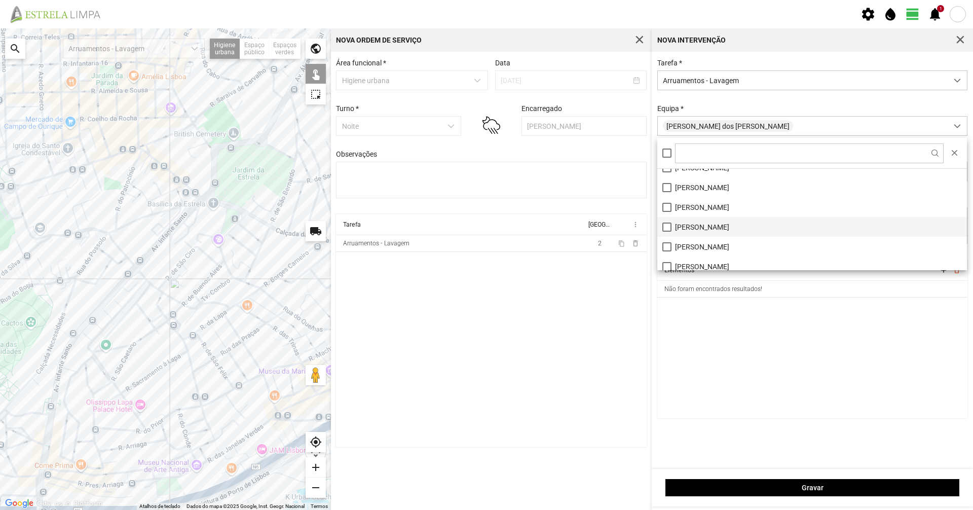
click at [485, 236] on li "[PERSON_NAME]" at bounding box center [812, 227] width 310 height 20
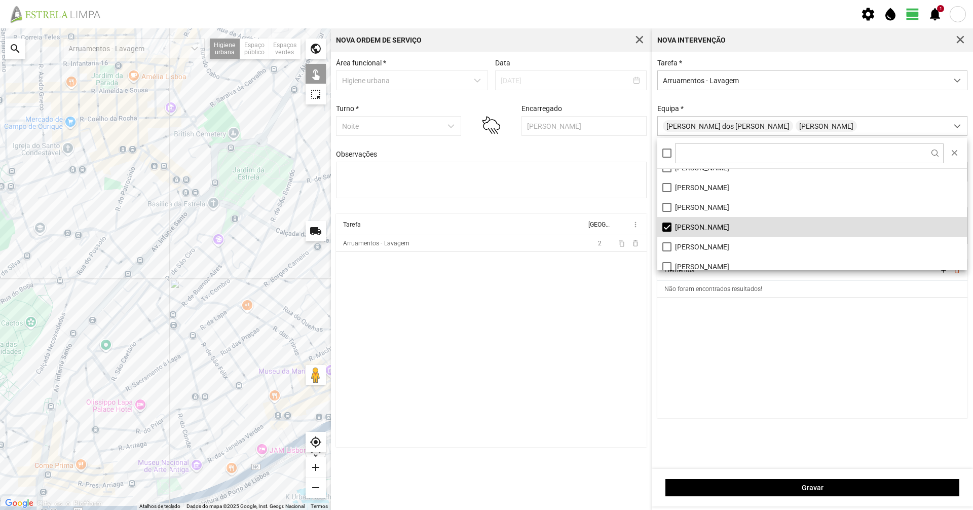
click at [485, 109] on div "Equipa * [PERSON_NAME] dos [PERSON_NAME] [PERSON_NAME]" at bounding box center [813, 119] width 318 height 31
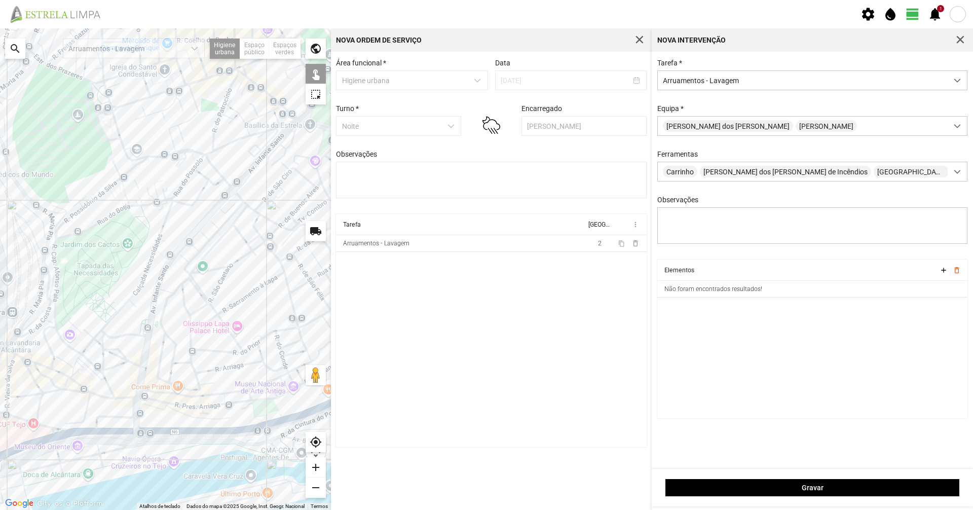
drag, startPoint x: 165, startPoint y: 382, endPoint x: 265, endPoint y: 300, distance: 130.0
click at [265, 300] on div at bounding box center [165, 269] width 331 height 482
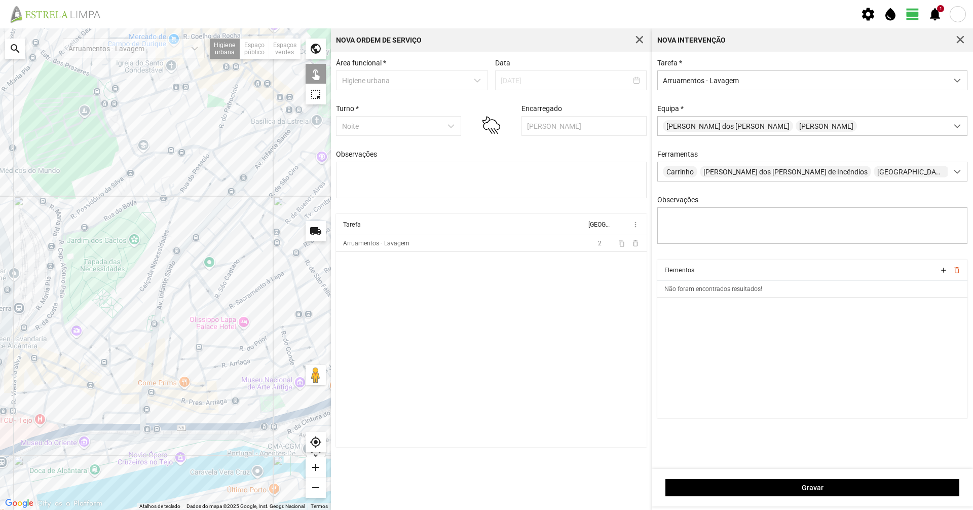
click at [104, 350] on div at bounding box center [165, 269] width 331 height 482
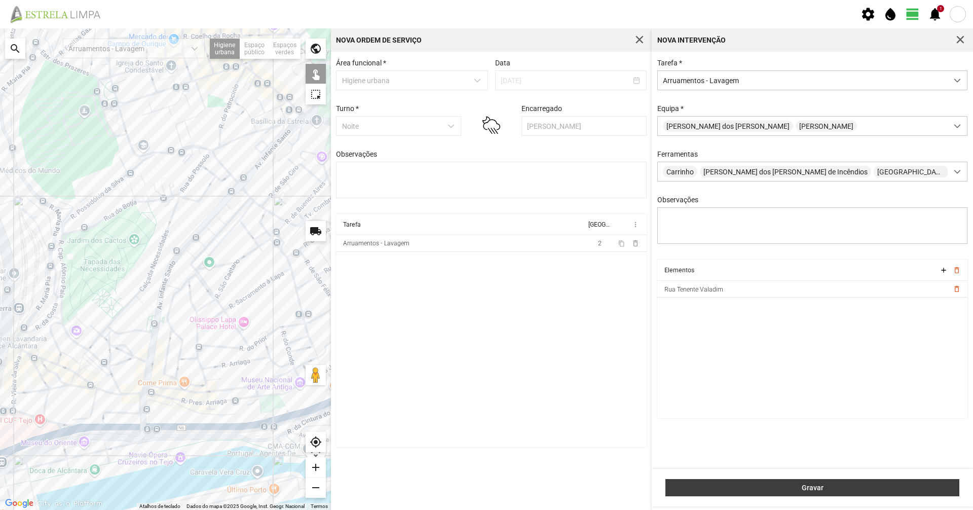
click at [485, 350] on span "Gravar" at bounding box center [812, 488] width 283 height 8
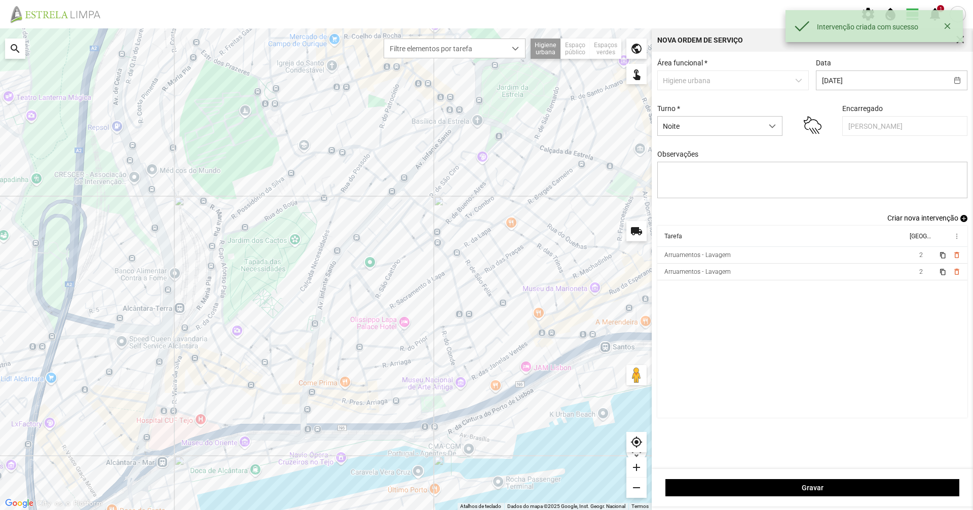
click at [485, 222] on span "Criar nova intervenção" at bounding box center [923, 218] width 71 height 8
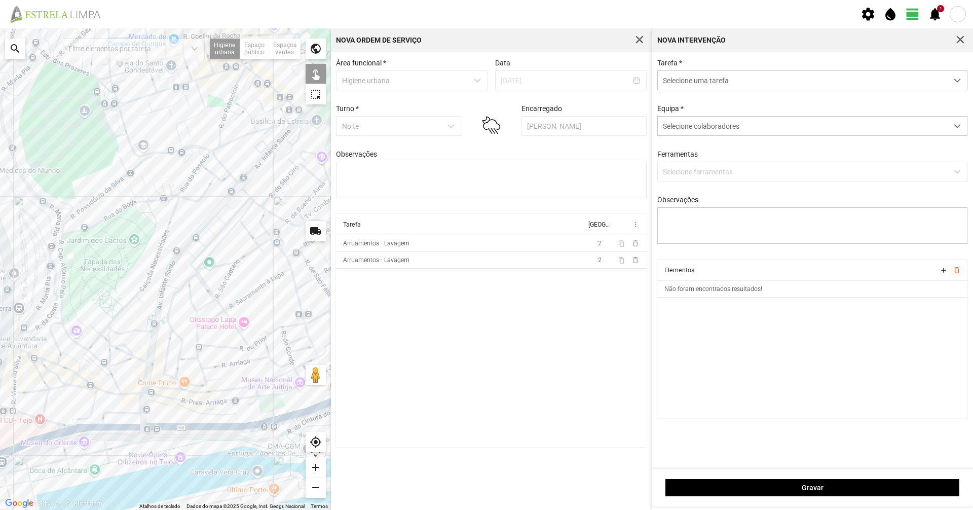
click at [485, 83] on span "Selecione uma tarefa" at bounding box center [803, 80] width 290 height 19
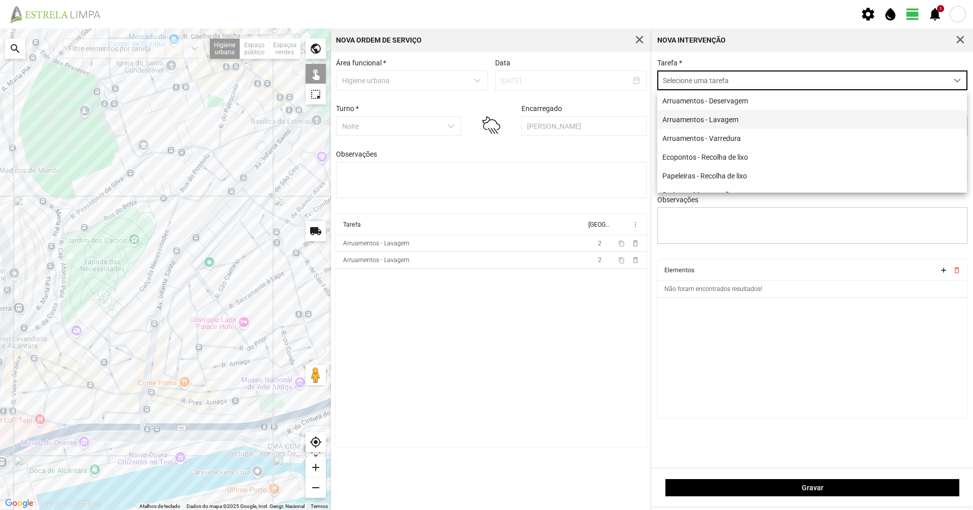
click at [485, 124] on li "Arruamentos - Lavagem" at bounding box center [812, 119] width 310 height 19
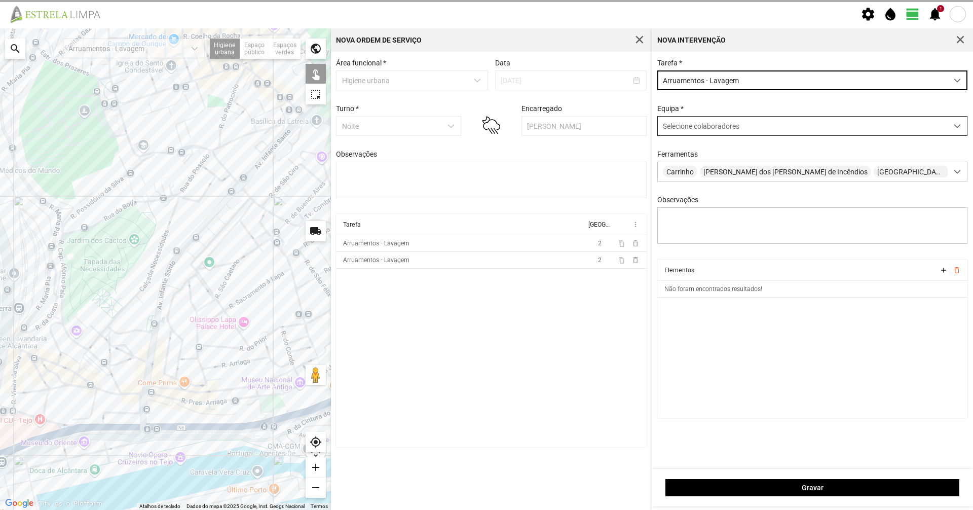
click at [485, 130] on span "Selecione colaboradores" at bounding box center [701, 126] width 77 height 8
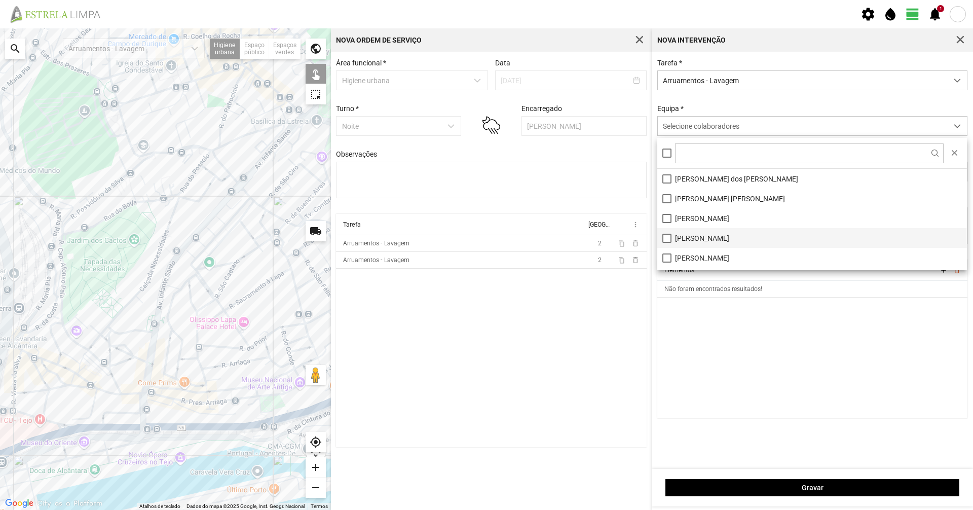
click at [485, 234] on li "[PERSON_NAME]" at bounding box center [812, 238] width 310 height 20
click at [485, 106] on div "Equipa * [PERSON_NAME]" at bounding box center [813, 119] width 318 height 31
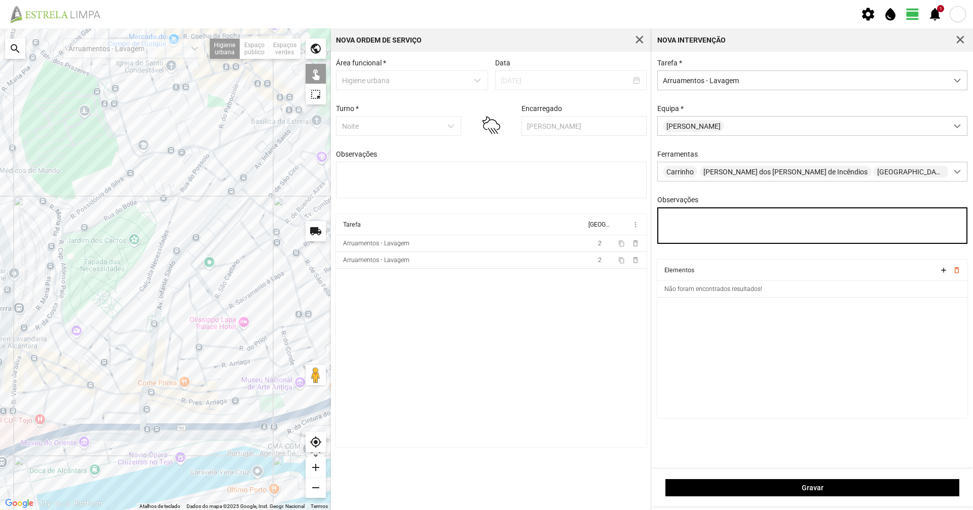
click at [485, 217] on textarea "Observações" at bounding box center [812, 225] width 311 height 36
type textarea "[PERSON_NAME]"
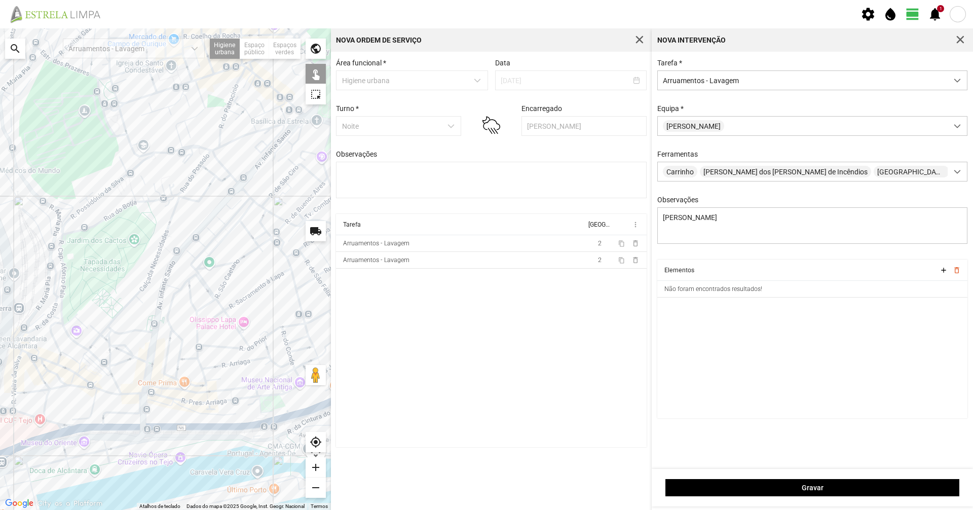
click at [485, 105] on div "Equipa * [PERSON_NAME]" at bounding box center [813, 119] width 318 height 31
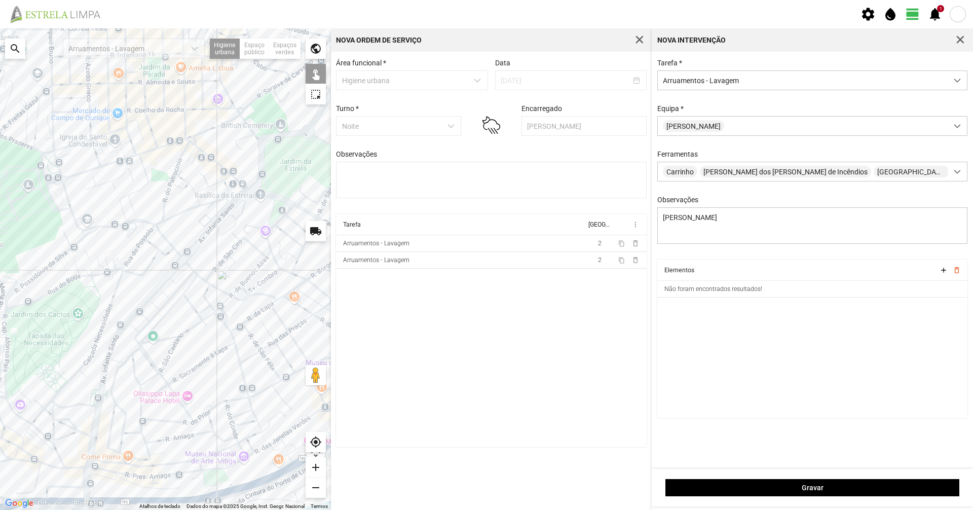
drag, startPoint x: 171, startPoint y: 321, endPoint x: 75, endPoint y: 463, distance: 171.7
click at [75, 350] on div at bounding box center [165, 269] width 331 height 482
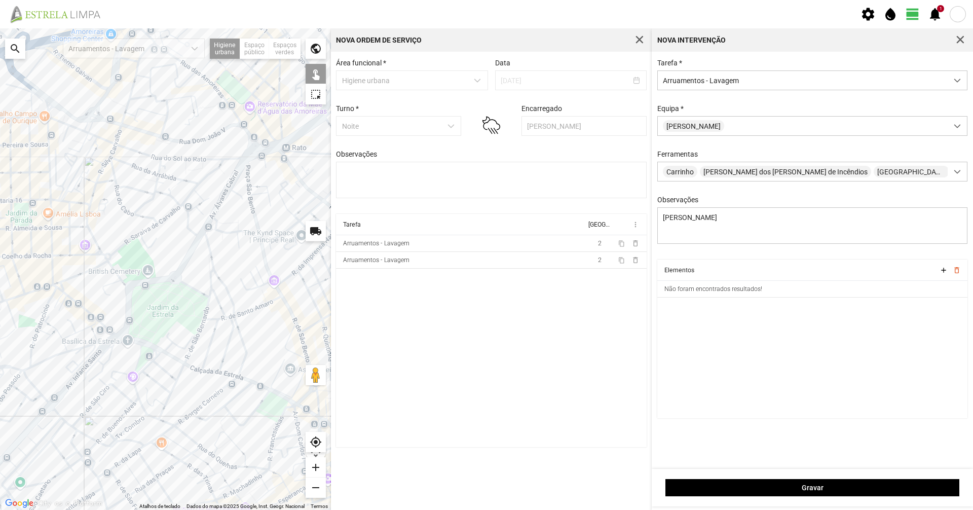
drag, startPoint x: 173, startPoint y: 303, endPoint x: 164, endPoint y: 320, distance: 19.1
click at [164, 319] on div at bounding box center [165, 269] width 331 height 482
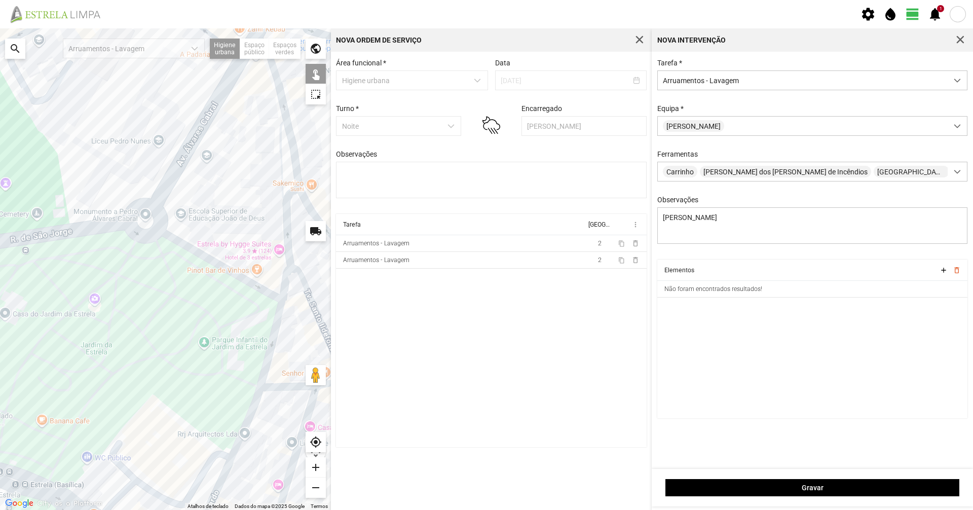
click at [209, 259] on div at bounding box center [165, 269] width 331 height 482
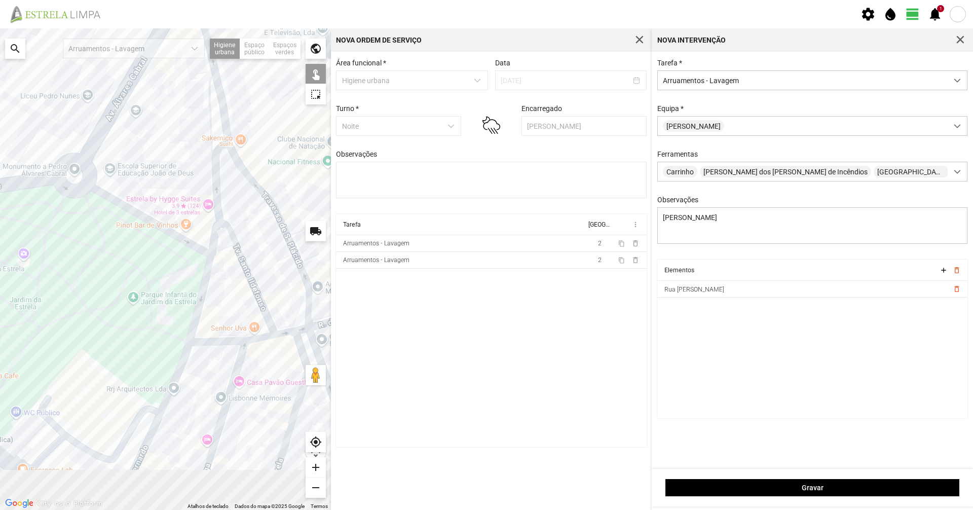
drag, startPoint x: 234, startPoint y: 332, endPoint x: 162, endPoint y: 286, distance: 85.7
click at [162, 286] on div at bounding box center [165, 269] width 331 height 482
click at [199, 284] on div at bounding box center [165, 269] width 331 height 482
click at [201, 284] on div at bounding box center [165, 269] width 331 height 482
click at [176, 350] on div at bounding box center [165, 269] width 331 height 482
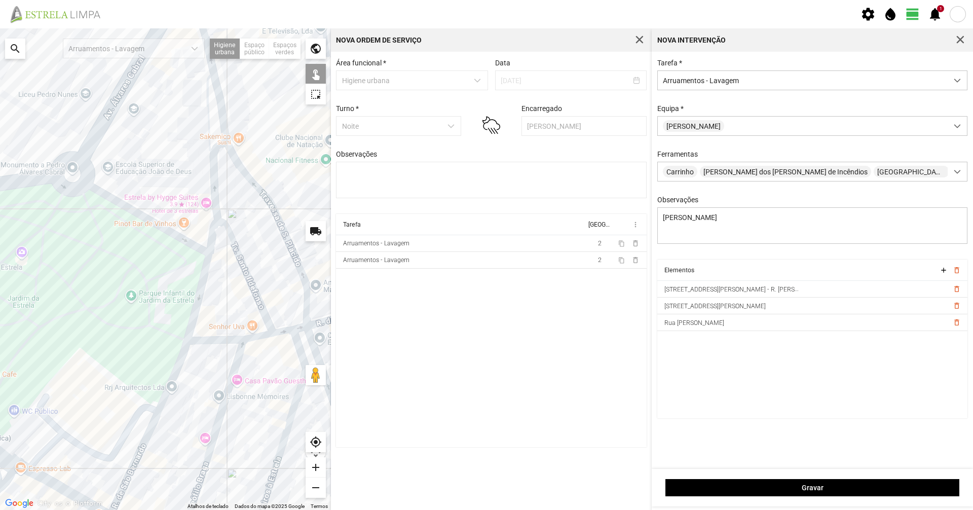
click at [147, 350] on div at bounding box center [165, 269] width 331 height 482
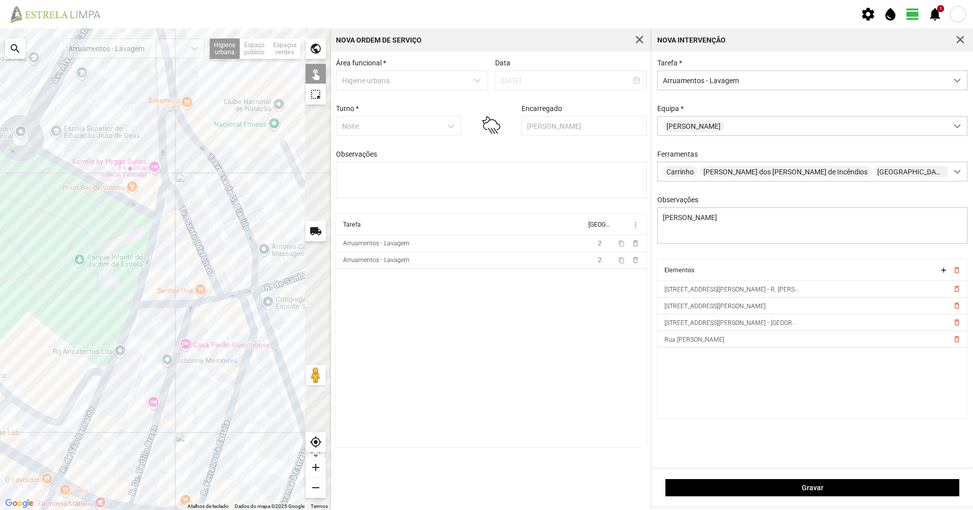
drag, startPoint x: 140, startPoint y: 421, endPoint x: 126, endPoint y: 408, distance: 19.4
click at [126, 350] on div at bounding box center [165, 269] width 331 height 482
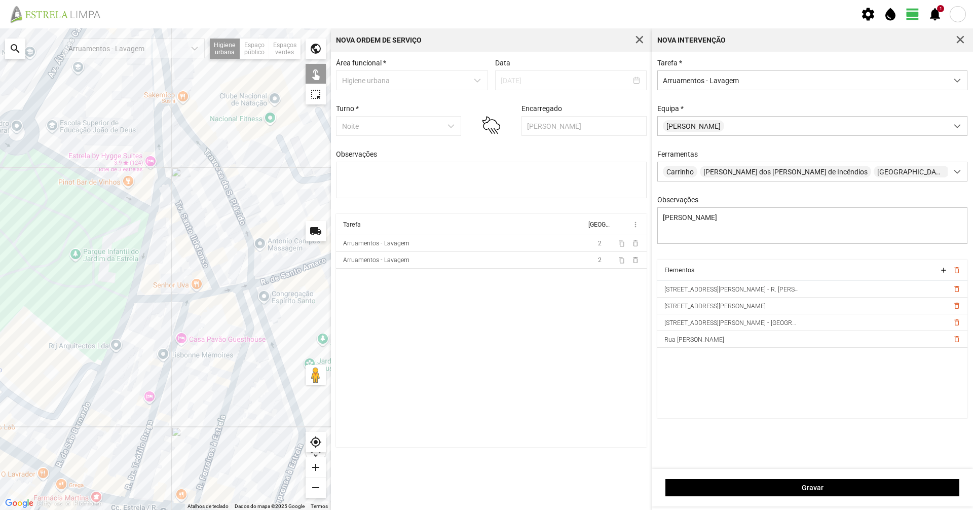
click at [174, 298] on div at bounding box center [165, 269] width 331 height 482
click at [201, 296] on div at bounding box center [165, 269] width 331 height 482
click at [208, 297] on div at bounding box center [165, 269] width 331 height 482
click at [203, 295] on div at bounding box center [165, 269] width 331 height 482
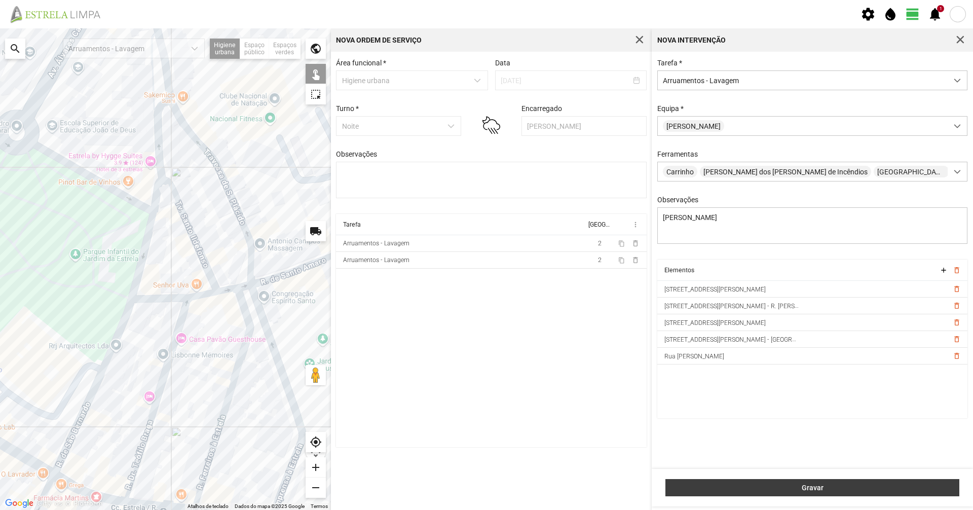
click at [485, 350] on span "Gravar" at bounding box center [812, 488] width 283 height 8
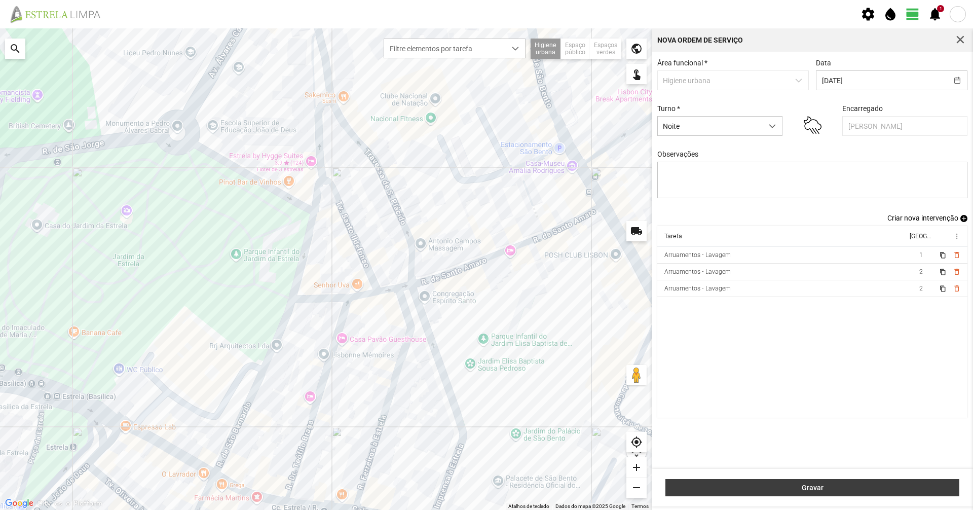
click at [485, 350] on span "Gravar" at bounding box center [812, 488] width 283 height 8
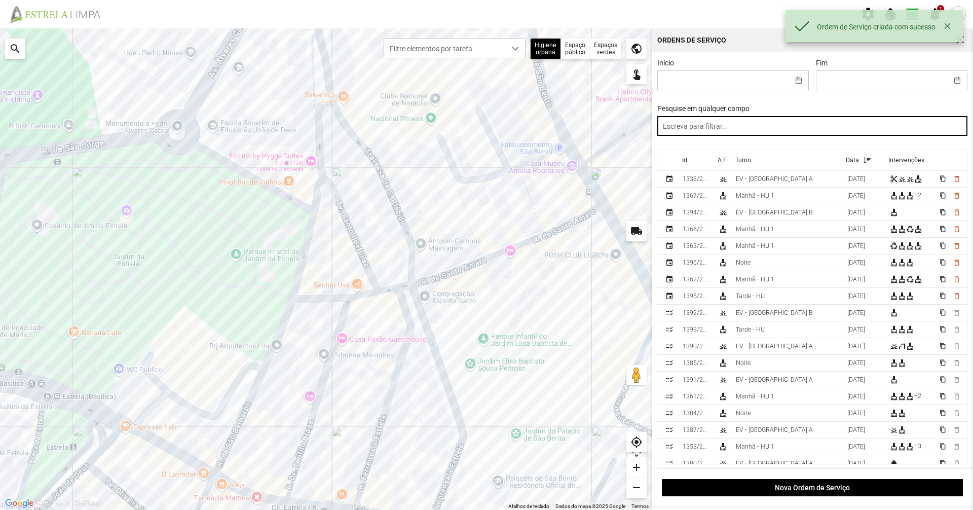
click at [485, 132] on input "text" at bounding box center [812, 126] width 311 height 20
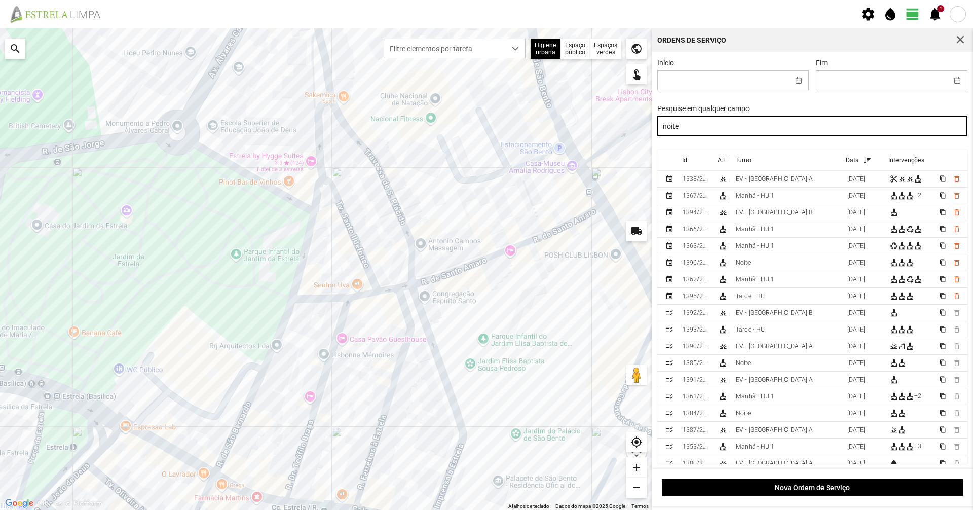
type input "noite"
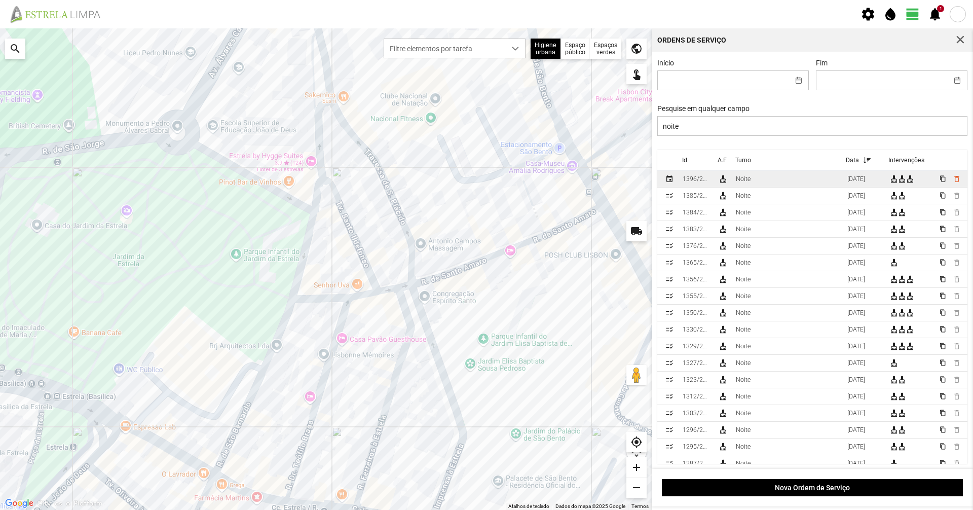
click at [485, 180] on td "Noite" at bounding box center [788, 179] width 112 height 17
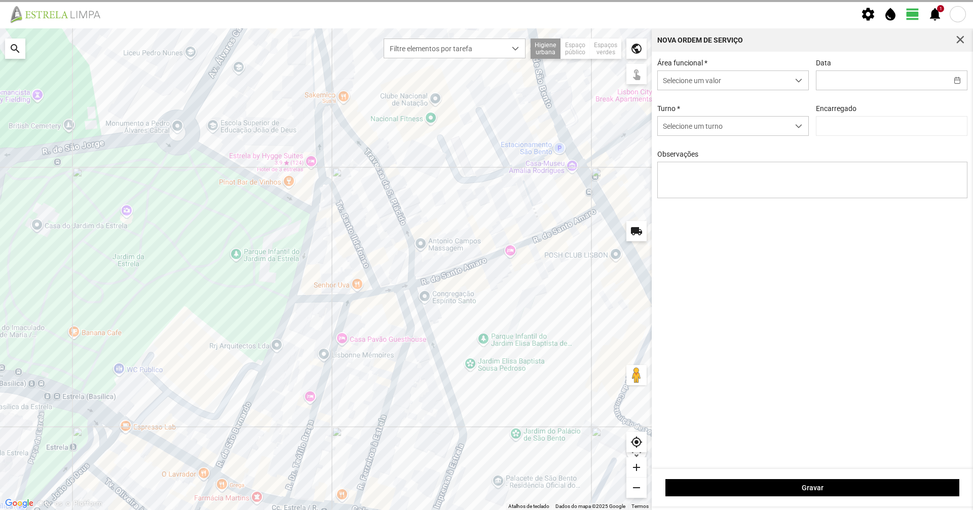
type input "[DATE]"
type input "[PERSON_NAME]"
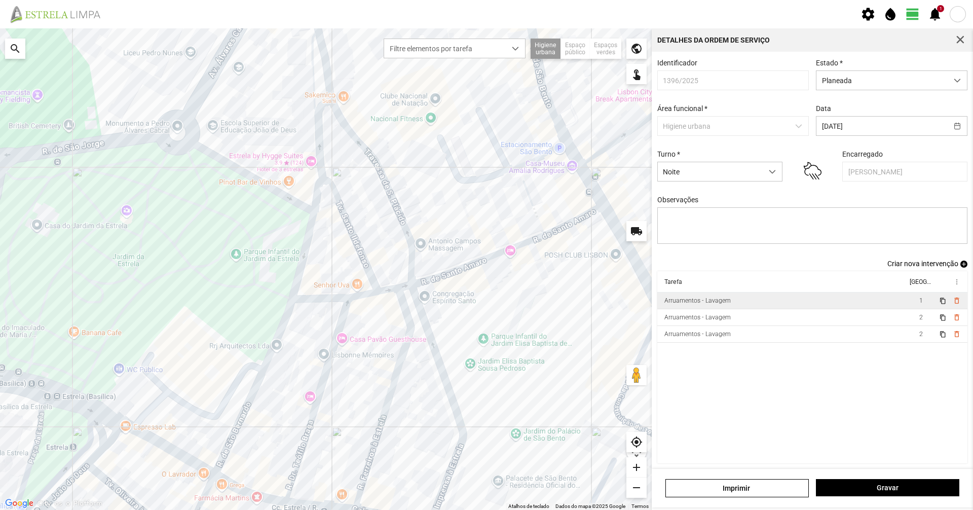
click at [485, 309] on td "Arruamentos - Lavagem" at bounding box center [782, 300] width 250 height 17
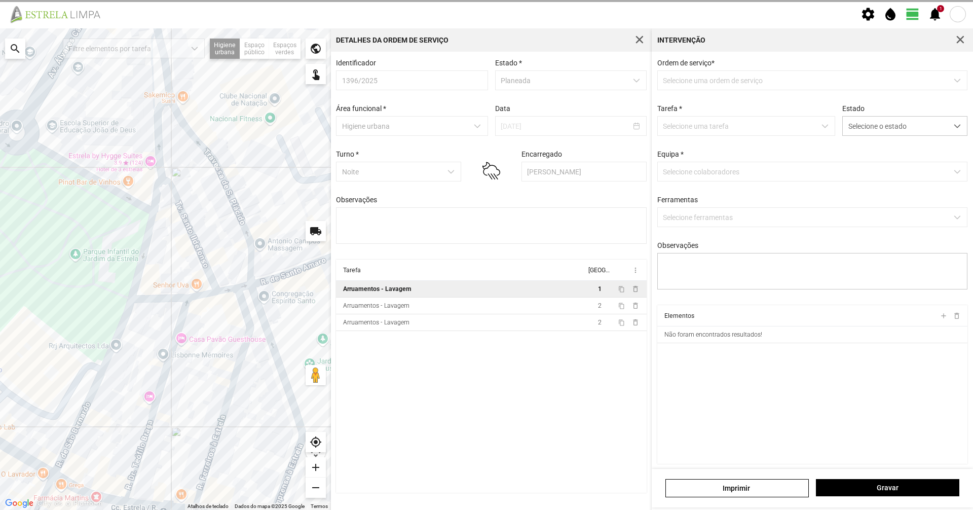
type textarea "[PERSON_NAME]"
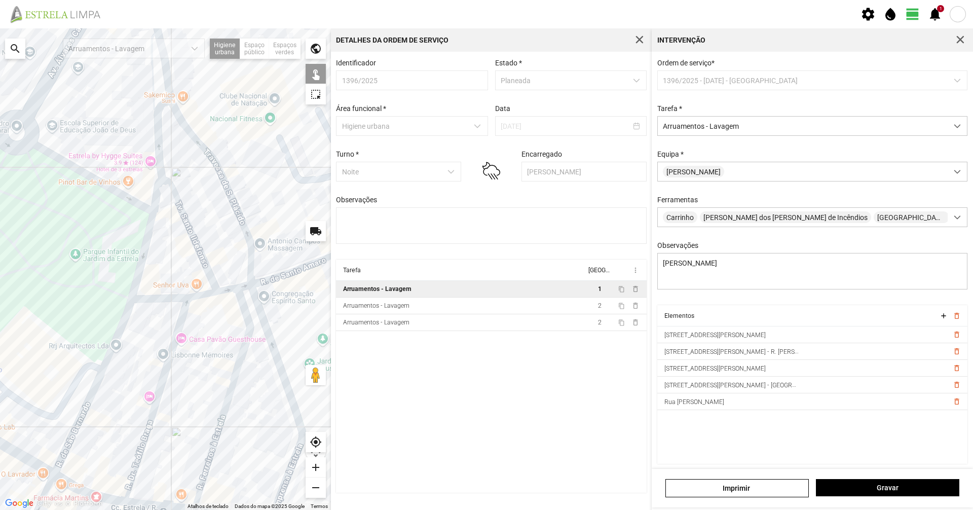
click at [485, 32] on div "Intervenção" at bounding box center [812, 39] width 321 height 23
click at [485, 43] on span "button" at bounding box center [960, 39] width 9 height 9
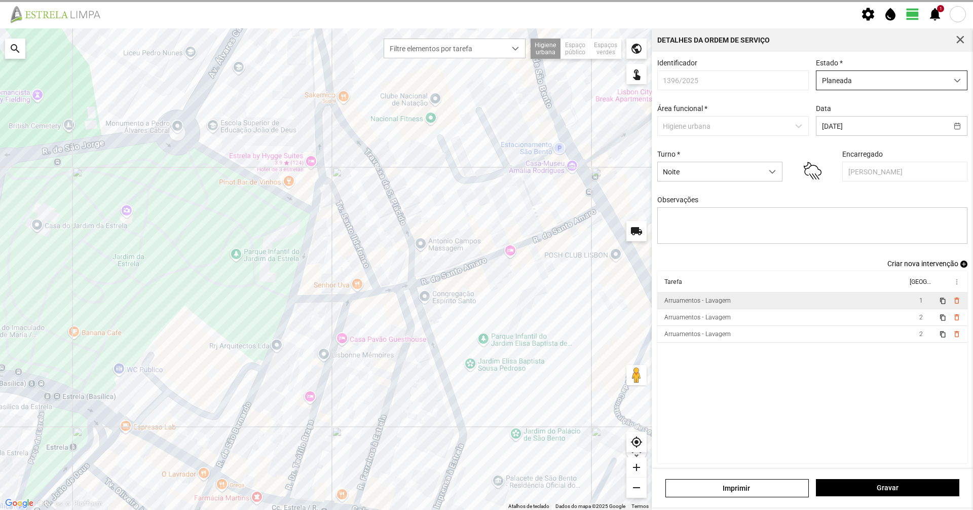
click at [485, 72] on span "Planeada" at bounding box center [882, 80] width 131 height 19
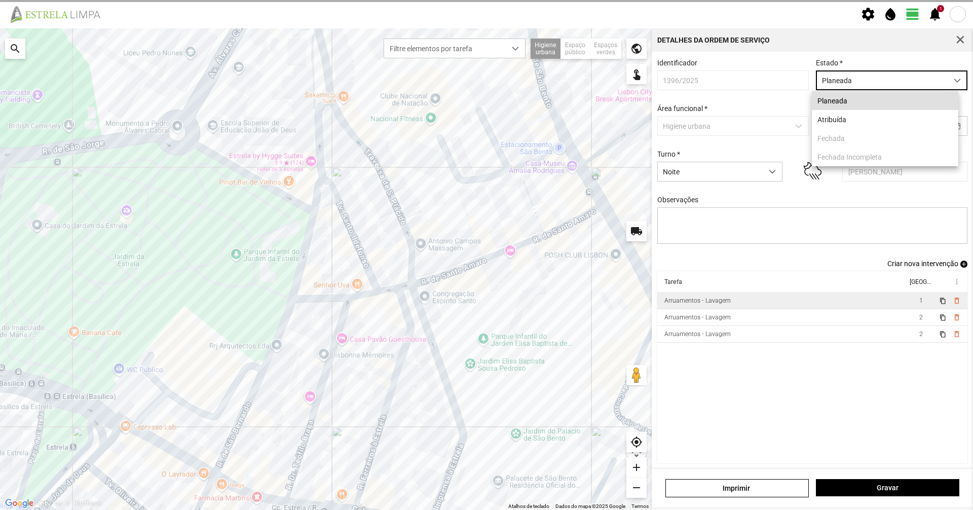
scroll to position [6, 45]
click at [485, 128] on li "Atribuída" at bounding box center [885, 119] width 147 height 19
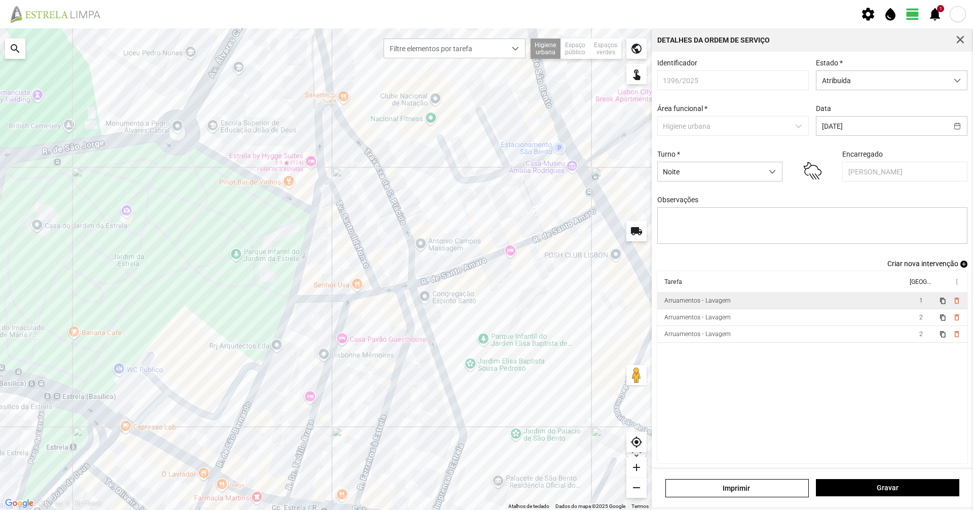
click at [485, 58] on div "Identificador 1396/2025 Estado * Atribuída Área funcional * Higiene urbana Data…" at bounding box center [812, 260] width 321 height 417
click at [485, 350] on span "Gravar" at bounding box center [888, 488] width 133 height 8
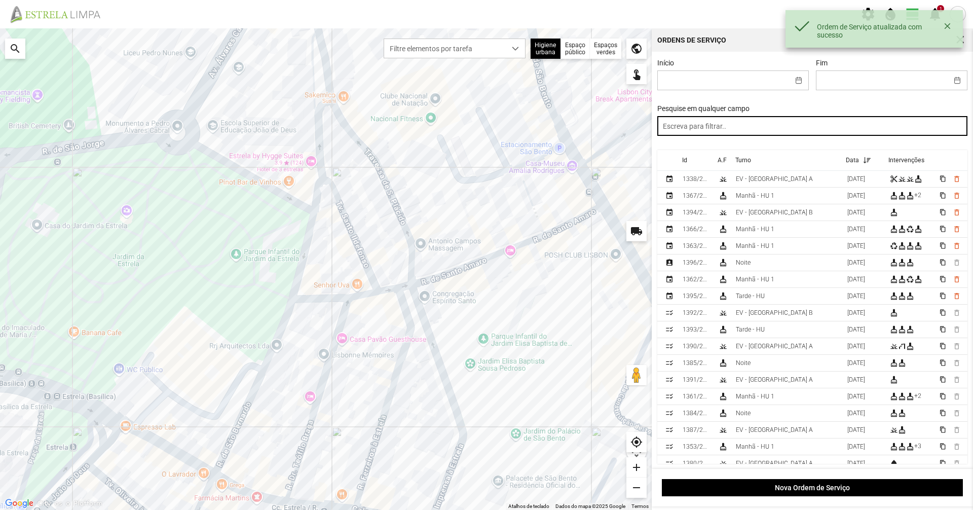
click at [485, 125] on input "text" at bounding box center [812, 126] width 311 height 20
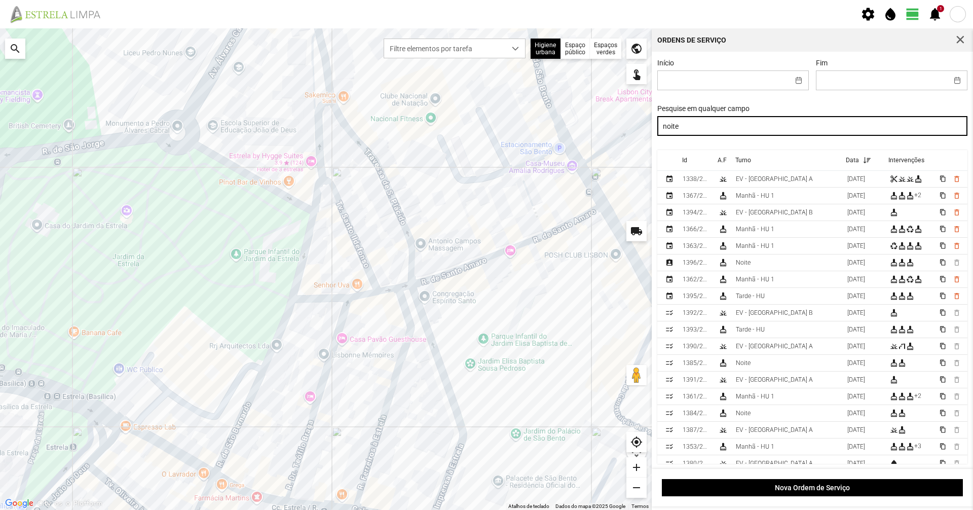
type input "noite"
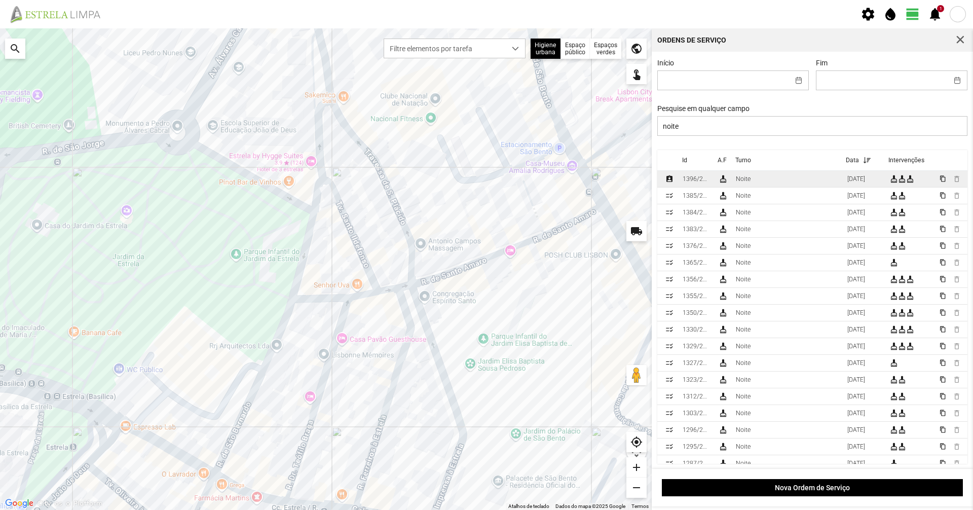
click at [485, 183] on td "Noite" at bounding box center [788, 179] width 112 height 17
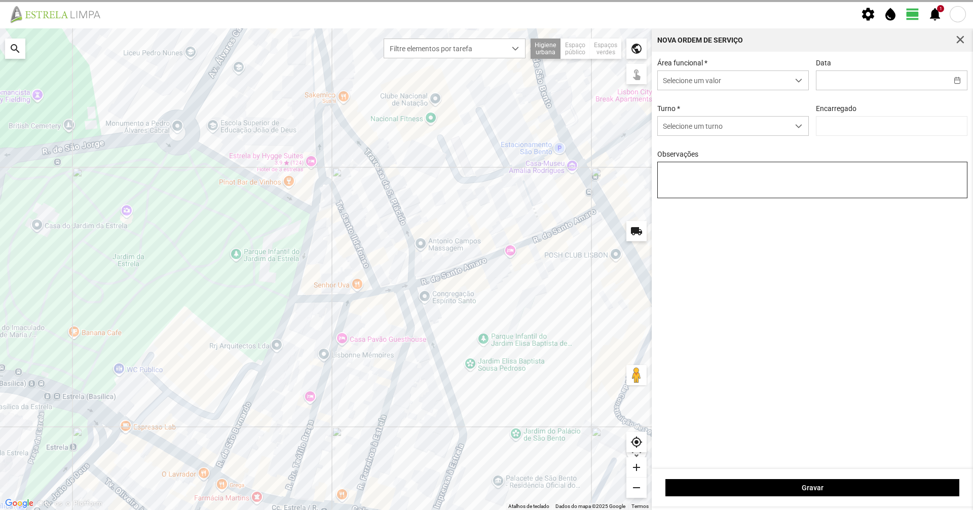
type input "[DATE]"
type input "[PERSON_NAME]"
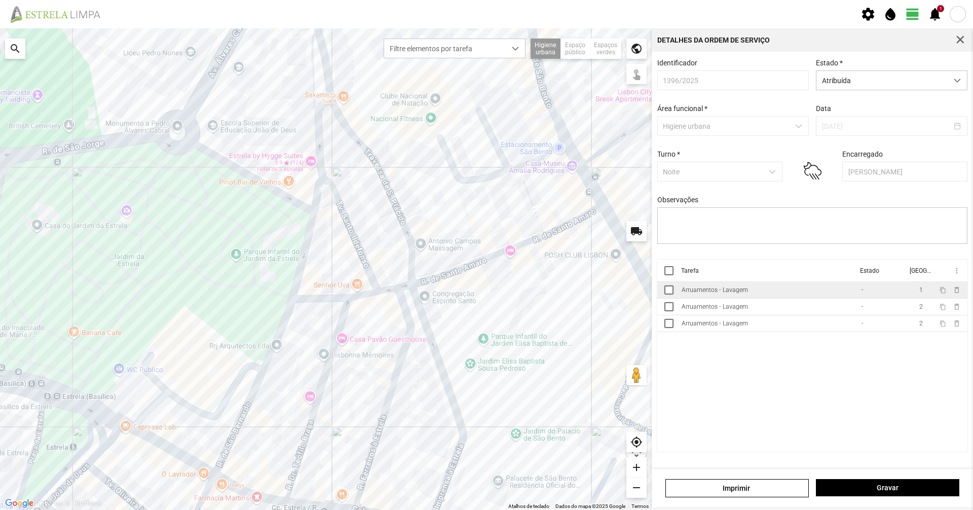
click at [485, 294] on div "Arruamentos - Lavagem" at bounding box center [715, 289] width 66 height 7
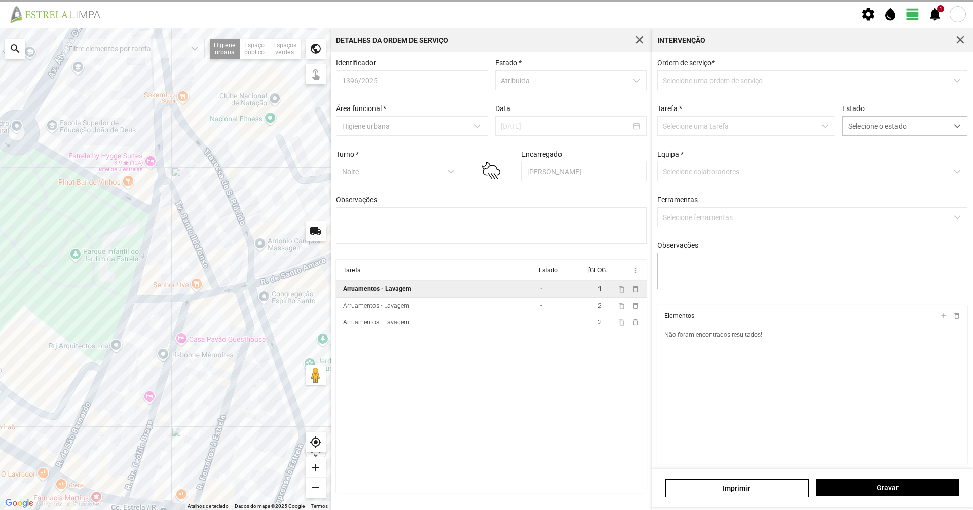
type textarea "[PERSON_NAME]"
click at [485, 126] on span "Selecione o estado" at bounding box center [895, 126] width 105 height 19
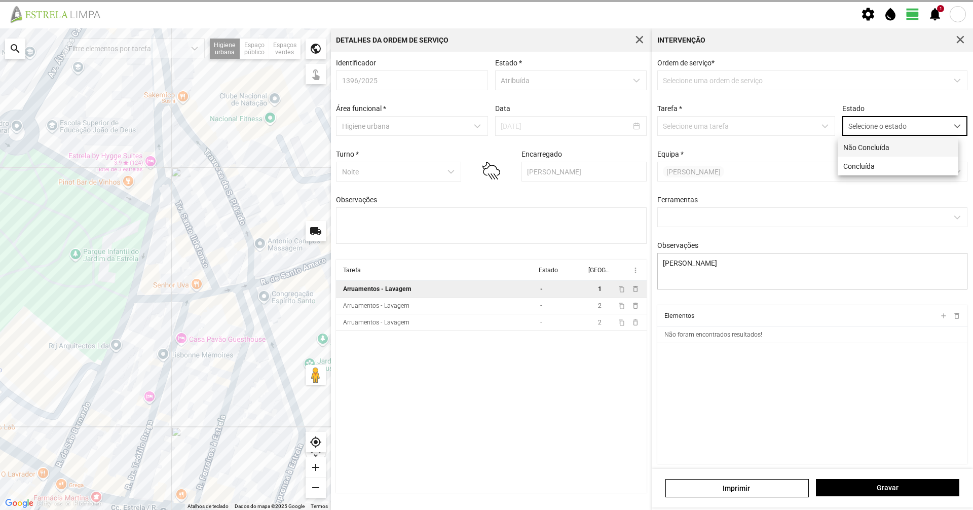
scroll to position [6, 45]
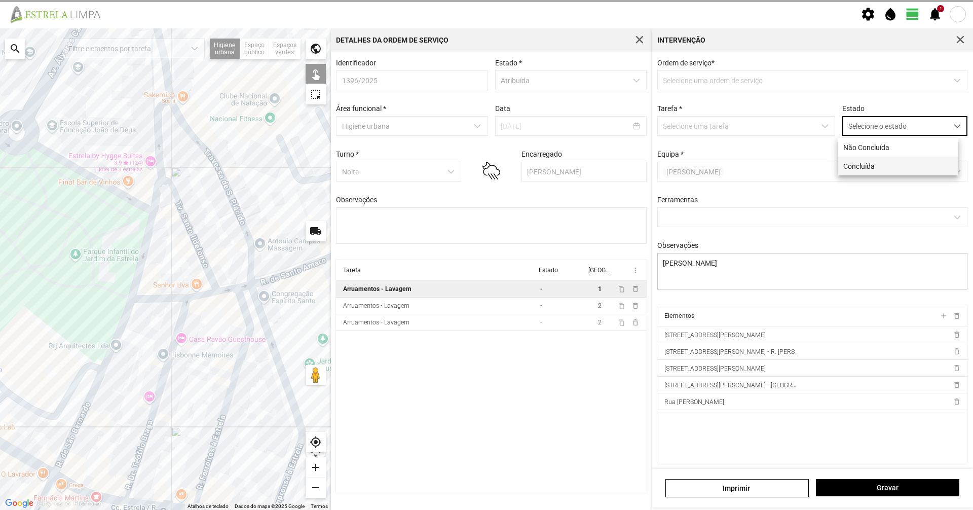
click at [485, 160] on li "Concluída" at bounding box center [898, 166] width 121 height 19
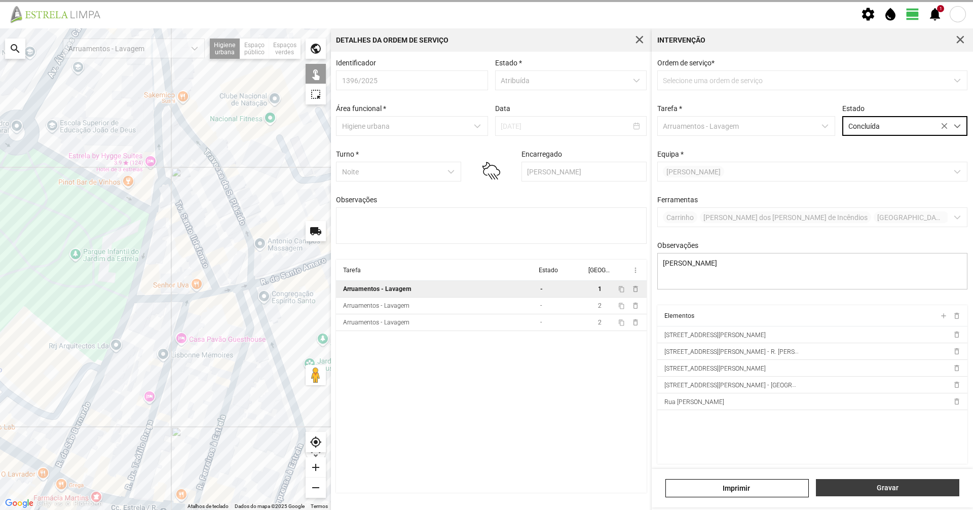
click at [485, 350] on button "Gravar" at bounding box center [887, 487] width 143 height 17
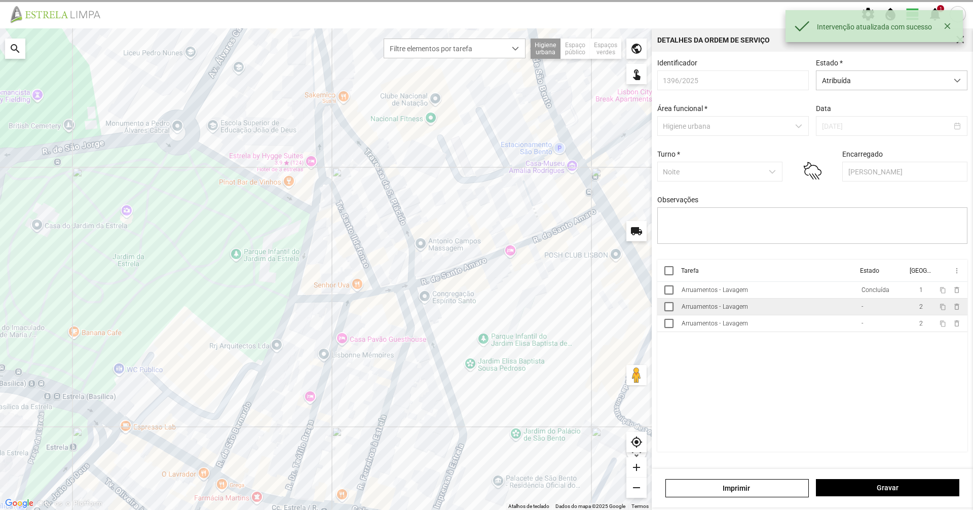
click at [485, 309] on td "Arruamentos - Lavagem" at bounding box center [768, 307] width 180 height 17
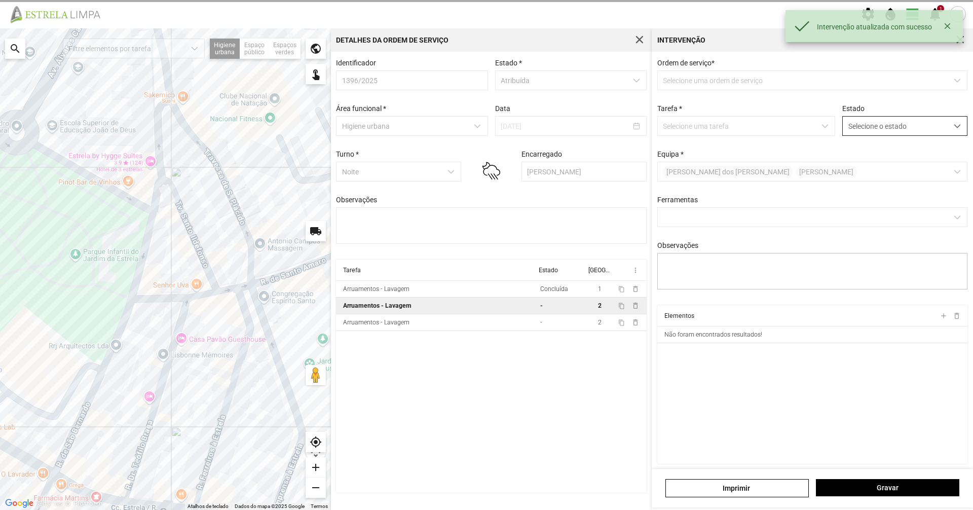
click at [485, 130] on span "Selecione o estado" at bounding box center [895, 126] width 105 height 19
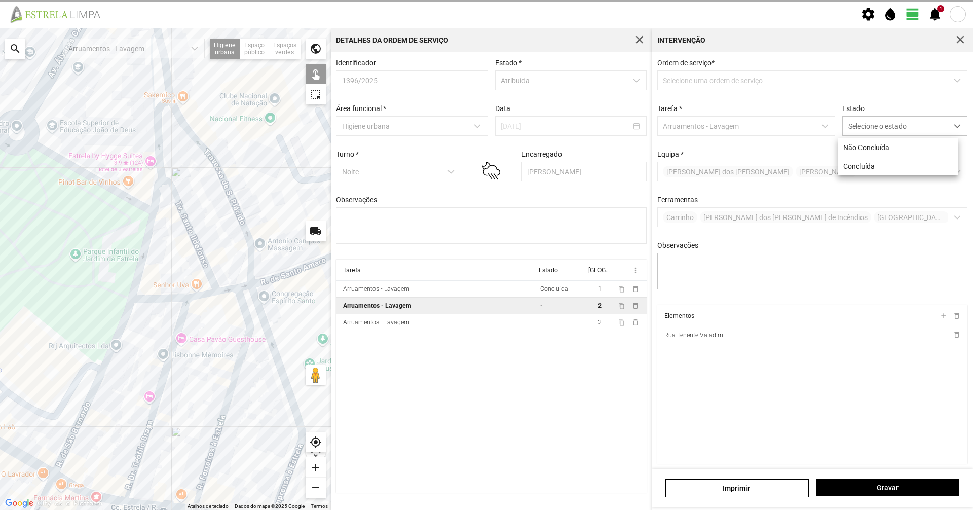
drag, startPoint x: 877, startPoint y: 167, endPoint x: 868, endPoint y: 437, distance: 270.9
click at [485, 167] on li "Concluída" at bounding box center [898, 166] width 121 height 19
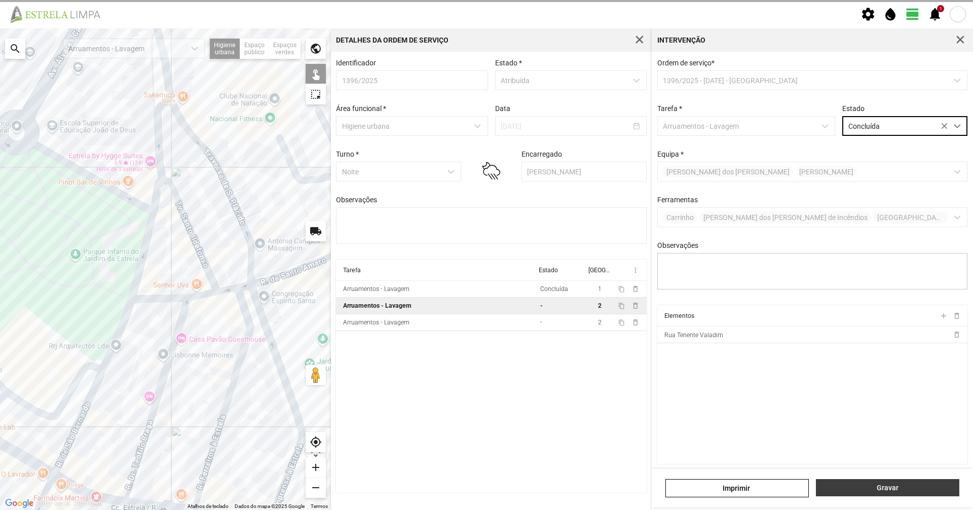
click at [485, 350] on span "Gravar" at bounding box center [888, 488] width 133 height 8
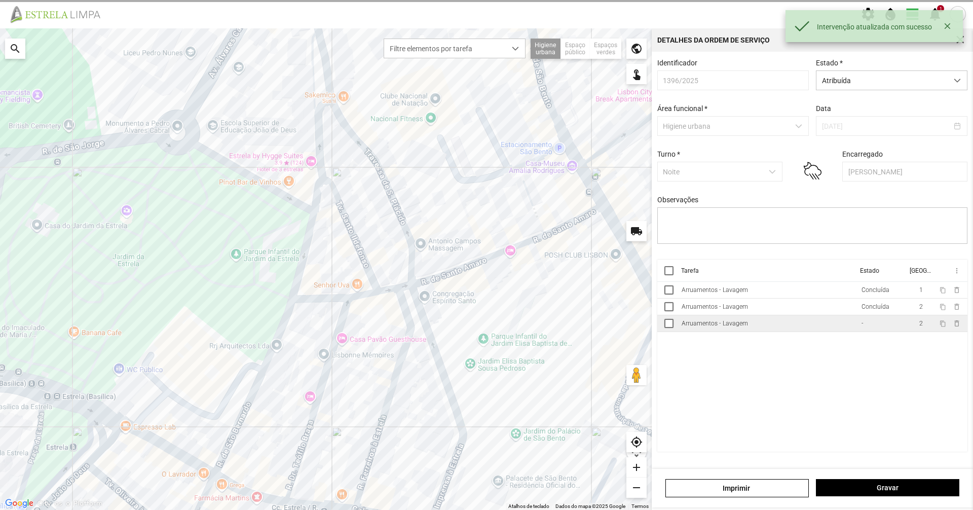
click at [485, 332] on td "Arruamentos - Lavagem" at bounding box center [768, 323] width 180 height 17
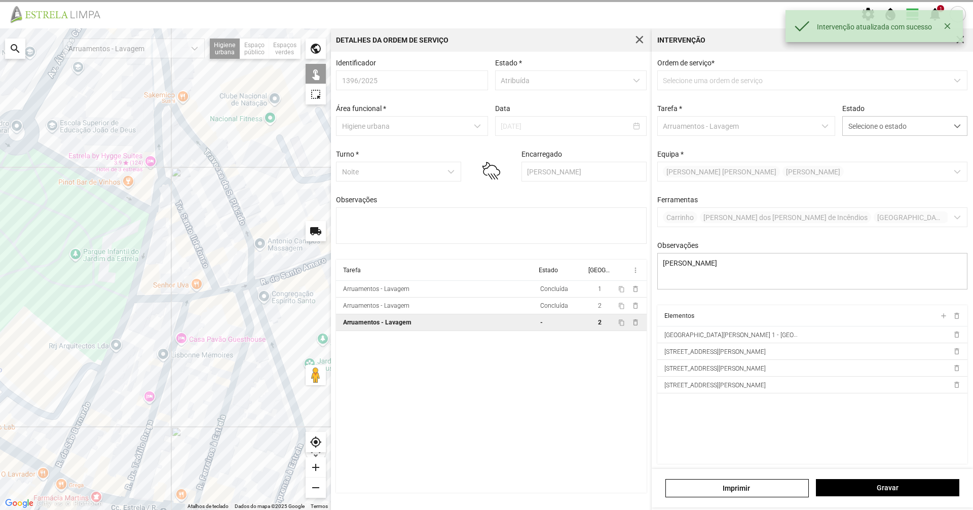
click at [485, 116] on div "Estado Selecione o estado" at bounding box center [905, 119] width 132 height 31
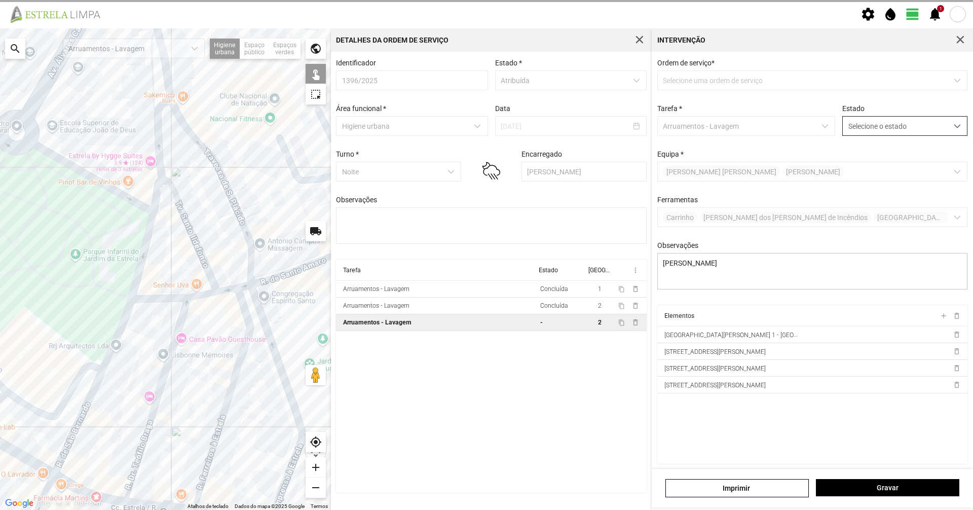
click at [485, 132] on span "Selecione o estado" at bounding box center [895, 126] width 105 height 19
click at [485, 175] on li "Concluída" at bounding box center [898, 166] width 121 height 19
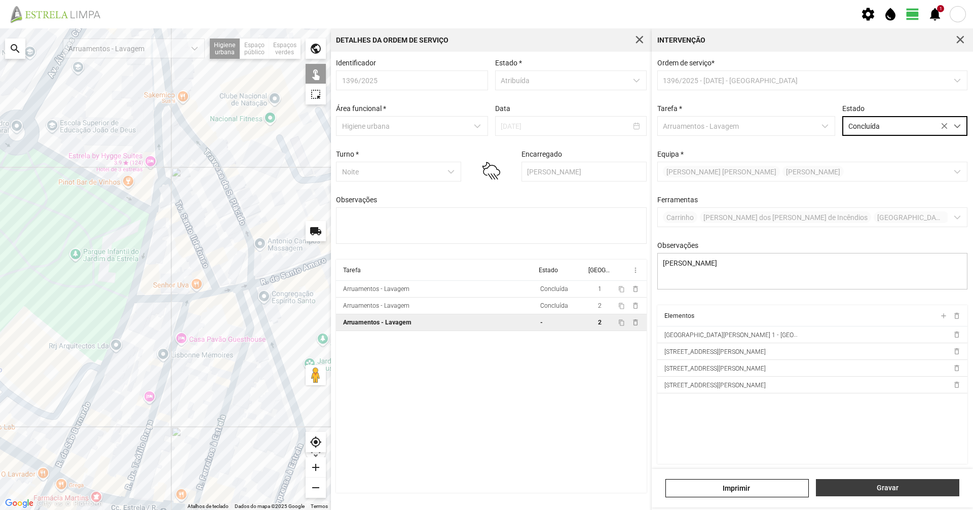
click at [485, 350] on span "Gravar" at bounding box center [888, 488] width 133 height 8
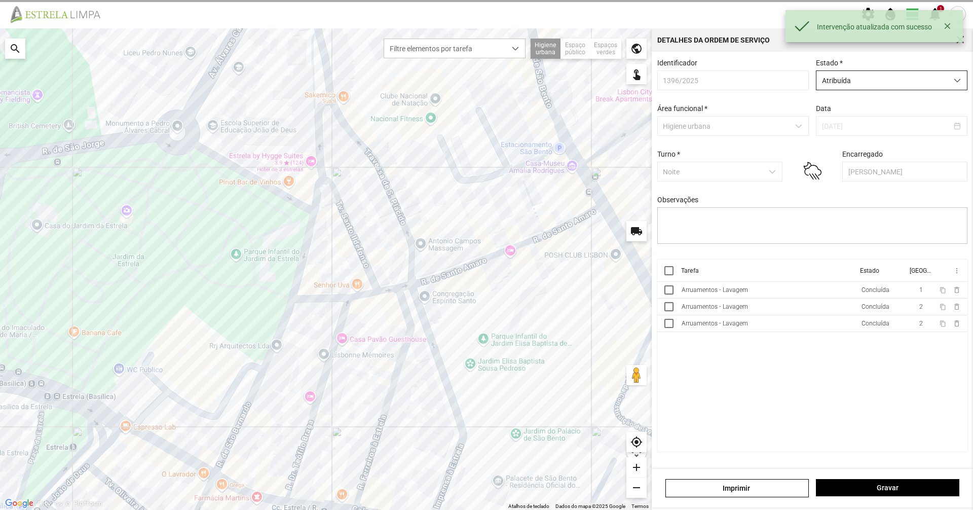
click at [485, 81] on div "dropdown trigger" at bounding box center [958, 80] width 20 height 19
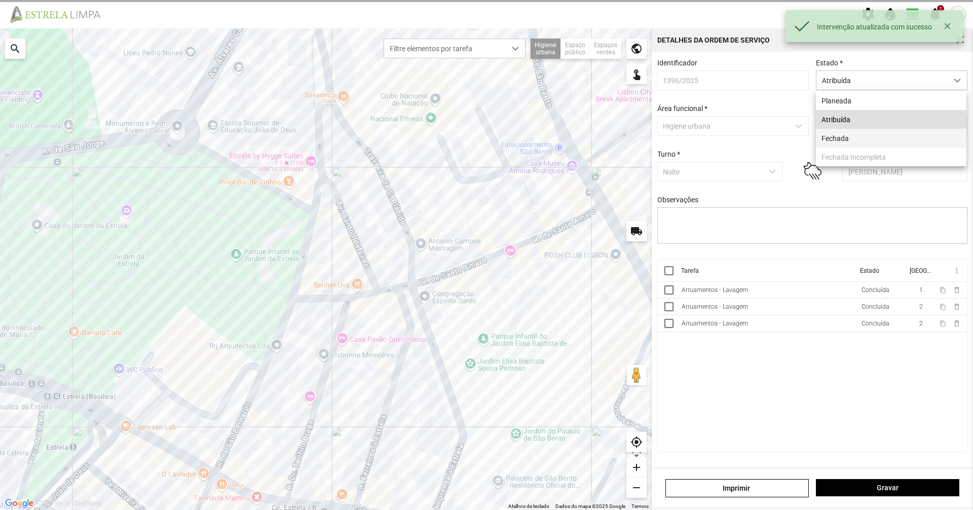
click at [485, 148] on li "Fechada" at bounding box center [891, 138] width 151 height 19
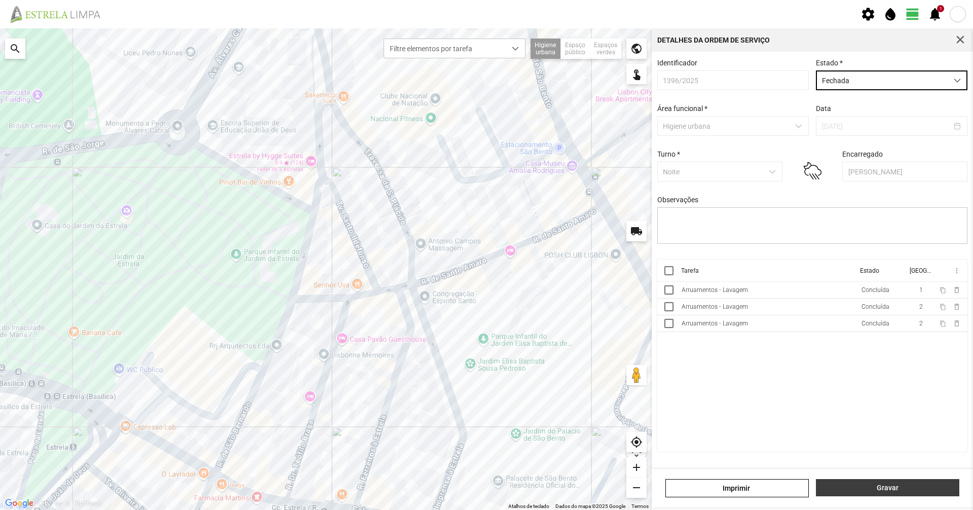
click at [485, 350] on span "Gravar" at bounding box center [888, 488] width 133 height 8
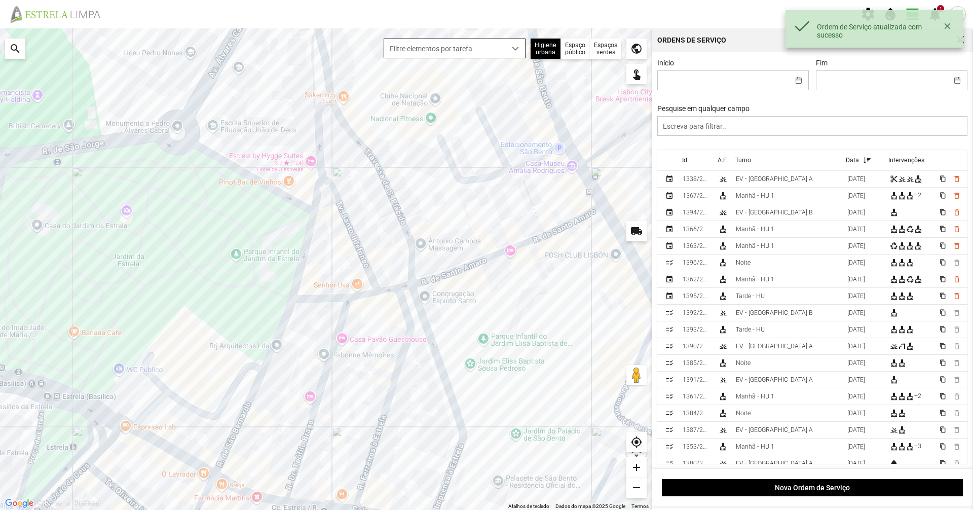
click at [428, 56] on span "Filtre elementos por tarefa" at bounding box center [445, 48] width 122 height 19
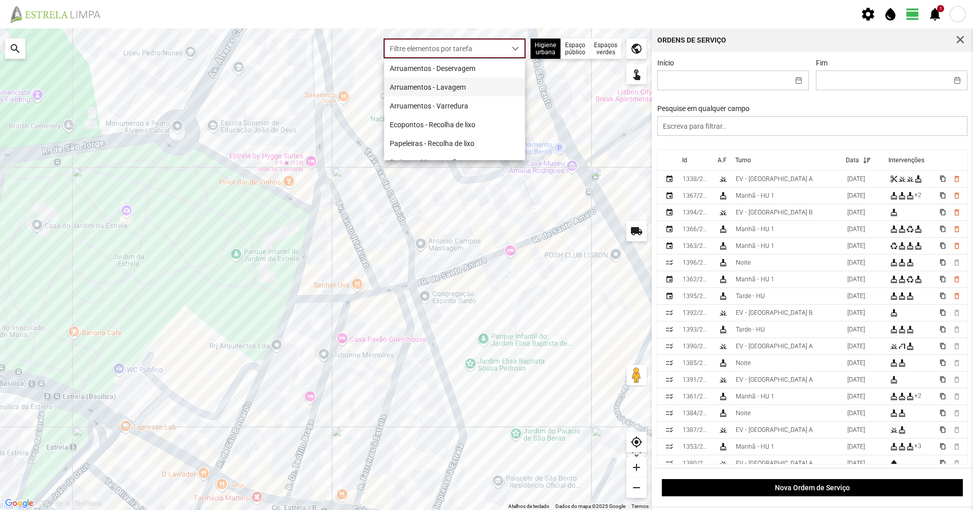
click at [453, 85] on li "Arruamentos - Lavagem" at bounding box center [454, 87] width 141 height 19
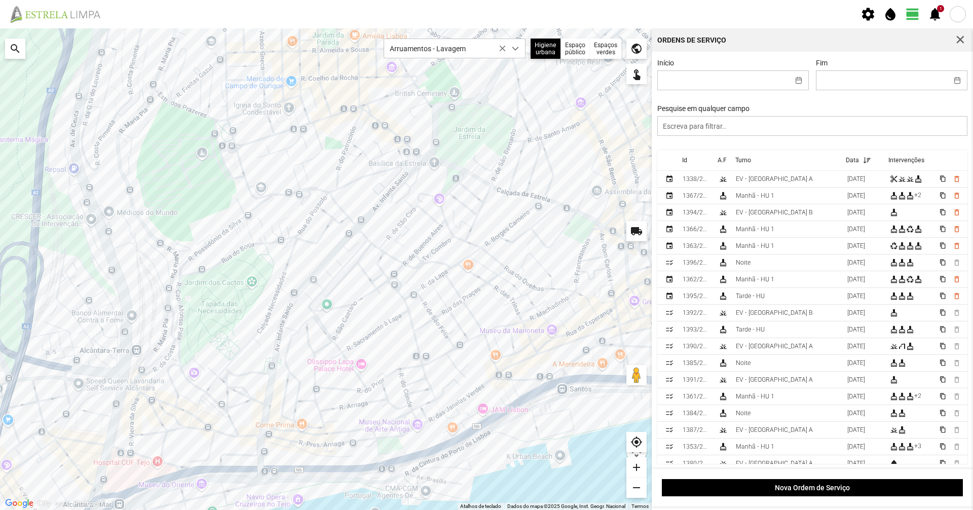
drag, startPoint x: 370, startPoint y: 271, endPoint x: 446, endPoint y: 161, distance: 133.7
click at [446, 161] on div at bounding box center [326, 269] width 652 height 482
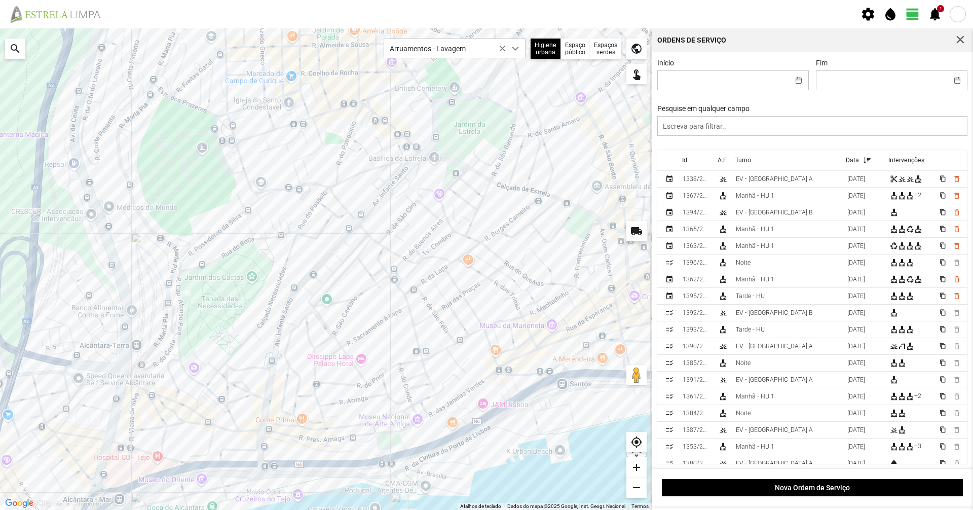
drag, startPoint x: 412, startPoint y: 190, endPoint x: 408, endPoint y: 253, distance: 63.5
click at [411, 183] on div at bounding box center [326, 269] width 652 height 482
click at [454, 57] on span "Arruamentos - Lavagem" at bounding box center [445, 48] width 122 height 19
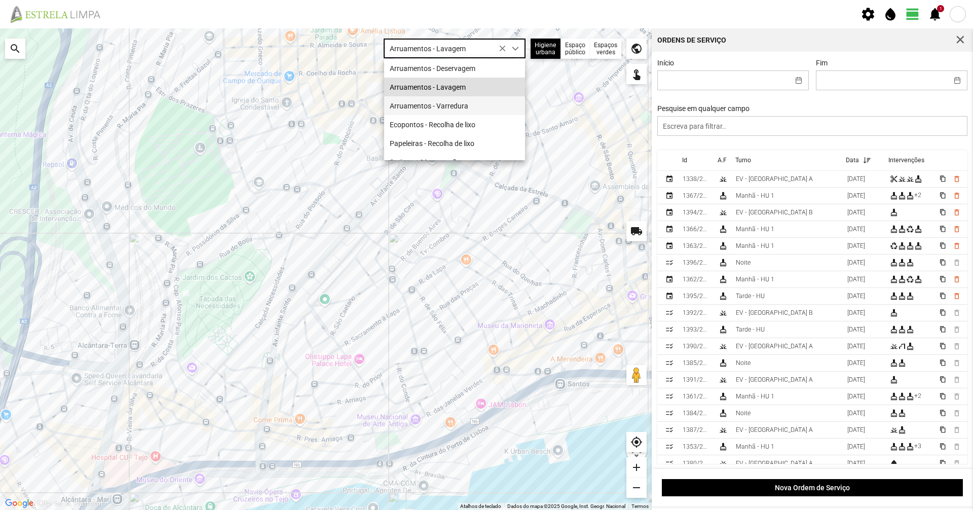
click at [451, 105] on li "Arruamentos - Varredura" at bounding box center [454, 105] width 141 height 19
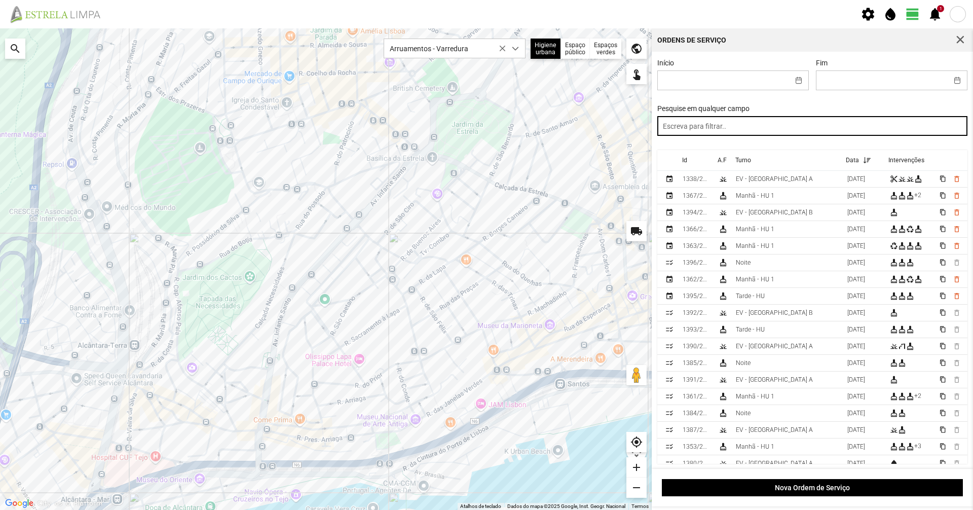
click at [485, 129] on input "text" at bounding box center [812, 126] width 311 height 20
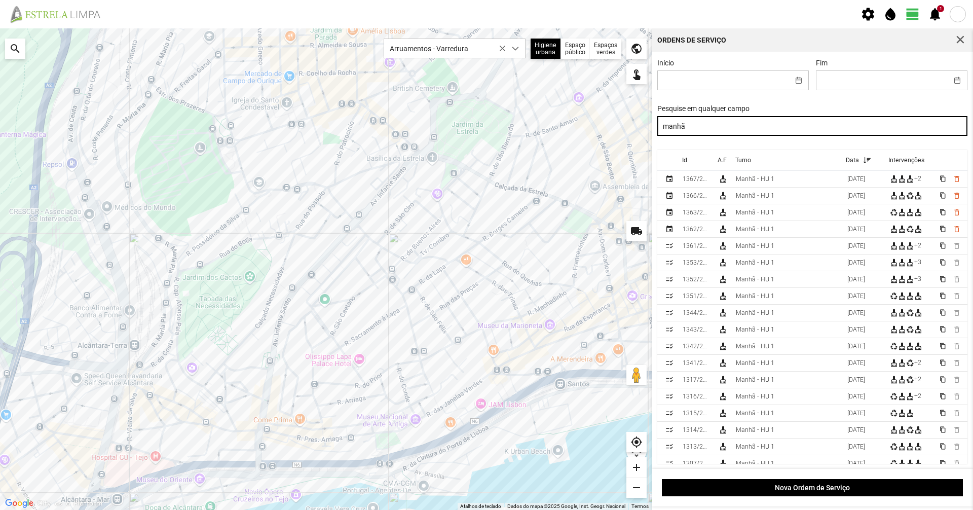
drag, startPoint x: 710, startPoint y: 129, endPoint x: 578, endPoint y: 148, distance: 133.1
click at [485, 148] on div "Para navegar no mapa com gestos de toque, toque duas vezes sem soltar no mapa e…" at bounding box center [486, 269] width 973 height 482
drag, startPoint x: 809, startPoint y: 129, endPoint x: 480, endPoint y: 130, distance: 328.5
click at [480, 130] on div "Para navegar no mapa com gestos de toque, toque duas vezes sem soltar no mapa e…" at bounding box center [486, 269] width 973 height 482
type input "noite"
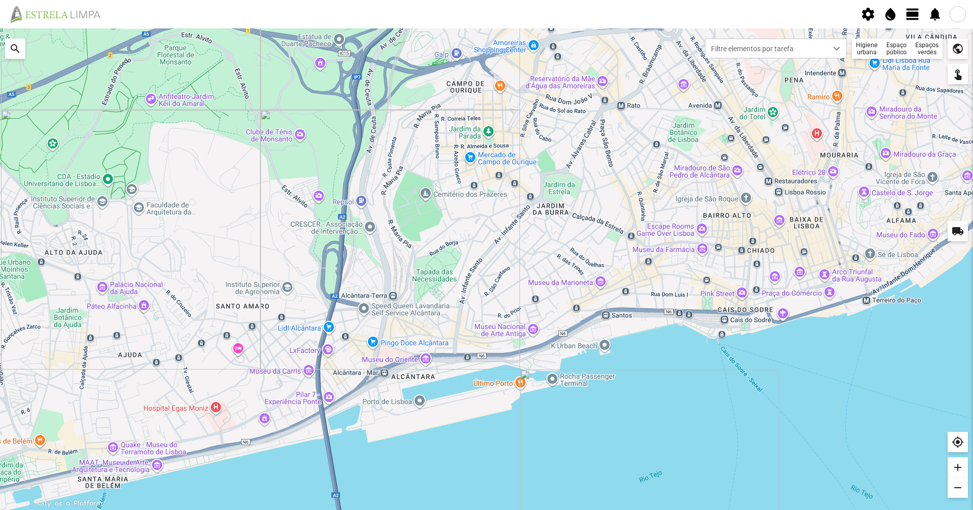
click at [870, 44] on div "Higiene urbana" at bounding box center [867, 49] width 30 height 20
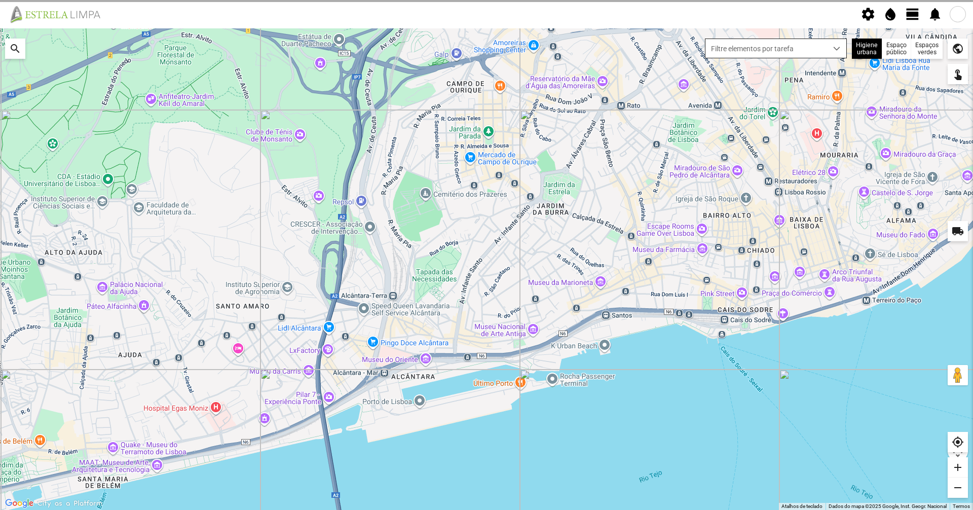
click at [822, 46] on span "Filtre elementos por tarefa" at bounding box center [767, 48] width 122 height 19
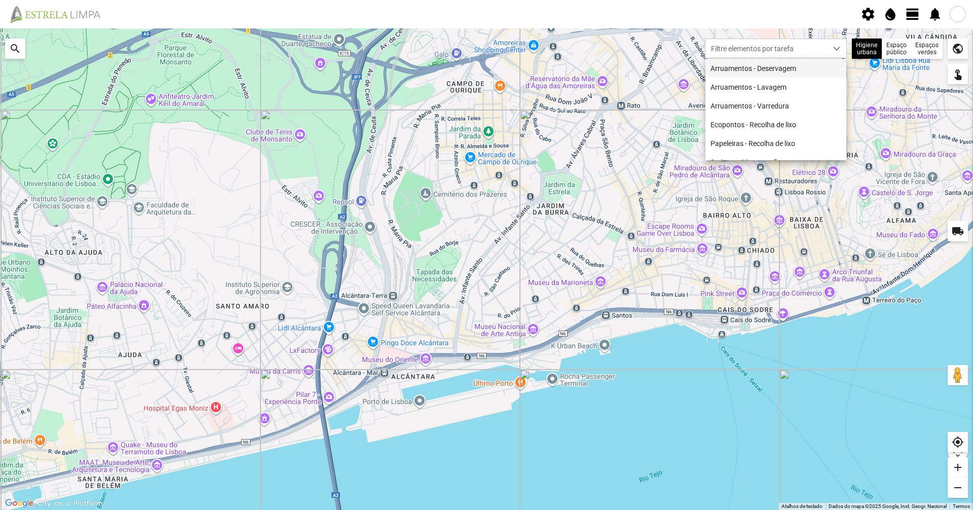
click at [803, 62] on li "Arruamentos - Deservagem" at bounding box center [776, 68] width 141 height 19
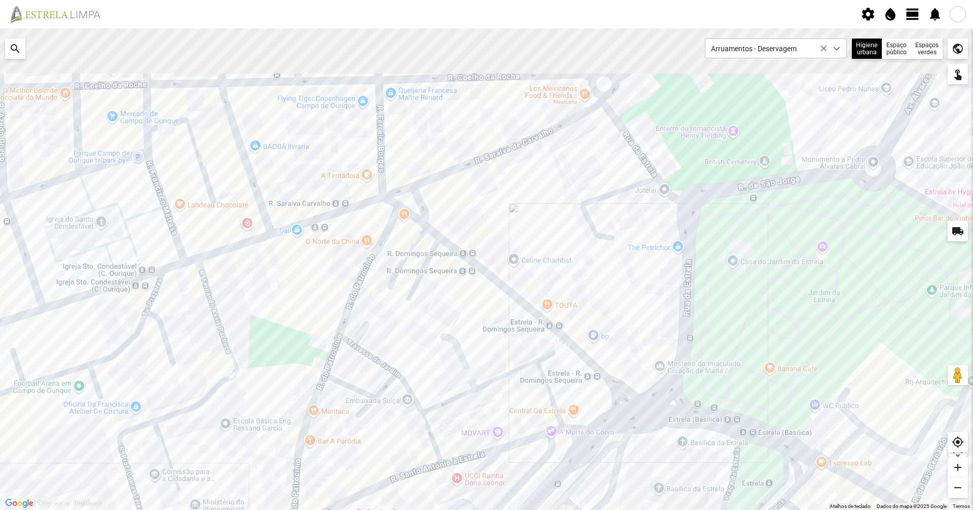
drag, startPoint x: 630, startPoint y: 112, endPoint x: 530, endPoint y: 258, distance: 176.9
click at [530, 258] on div at bounding box center [486, 269] width 973 height 482
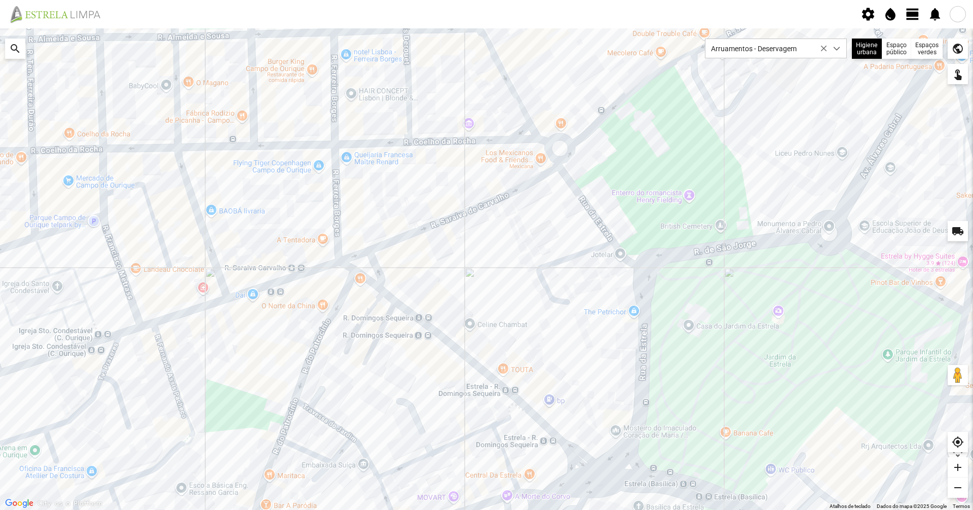
click at [907, 11] on span "view_day" at bounding box center [912, 14] width 15 height 15
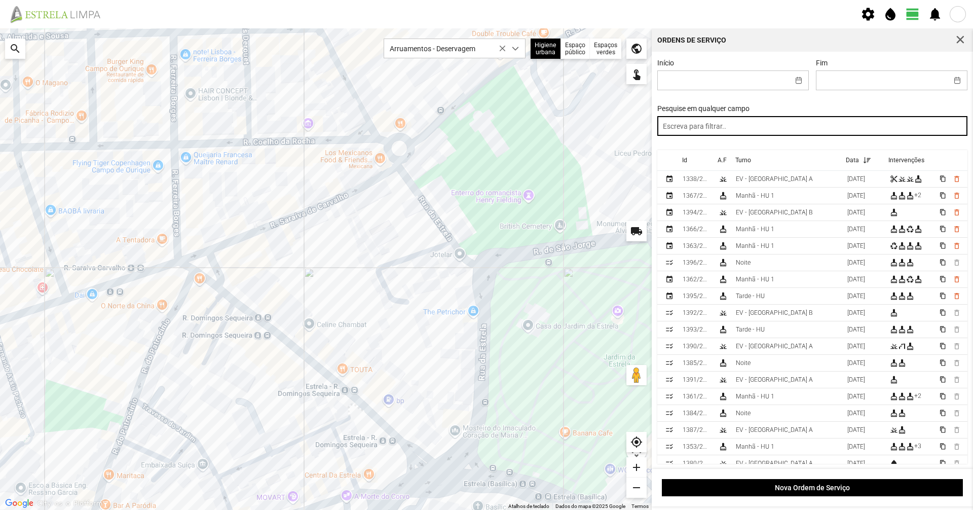
click at [812, 130] on input "text" at bounding box center [812, 126] width 311 height 20
type input "tarde"
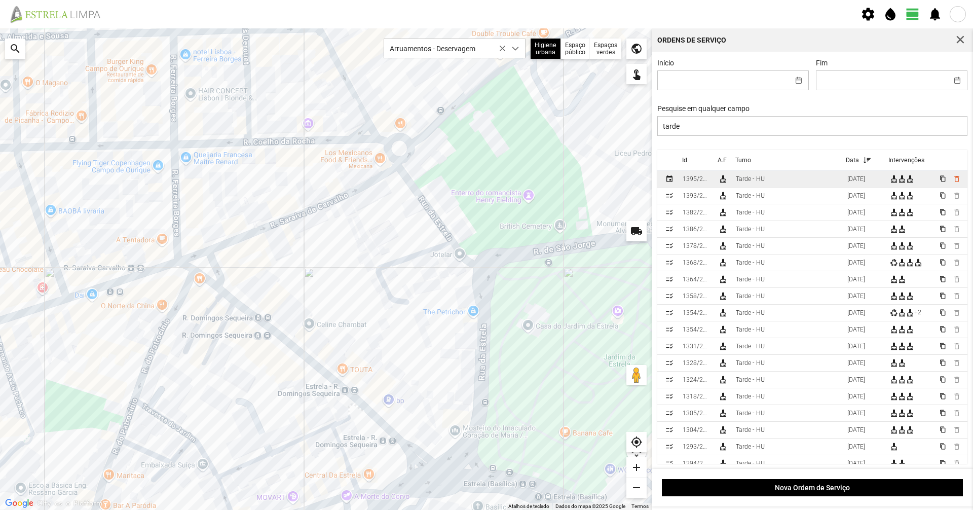
click at [803, 186] on td "Tarde - HU" at bounding box center [788, 179] width 112 height 17
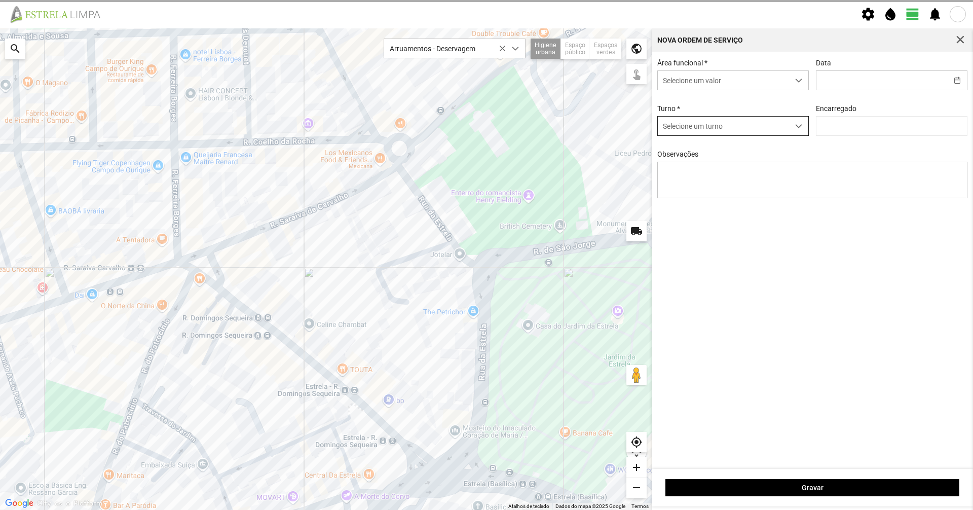
type input "[DATE]"
type input "[PERSON_NAME]"
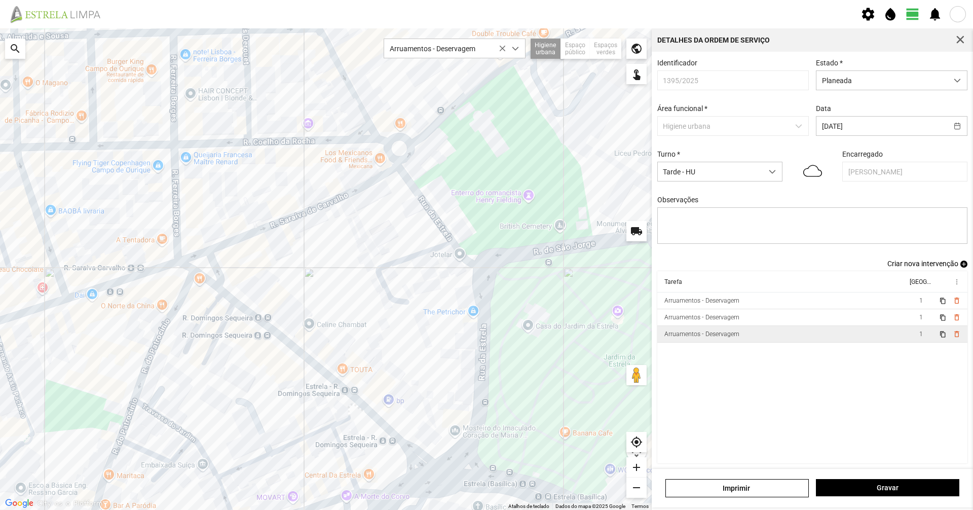
click at [775, 335] on td "Arruamentos - Deservagem" at bounding box center [782, 334] width 250 height 17
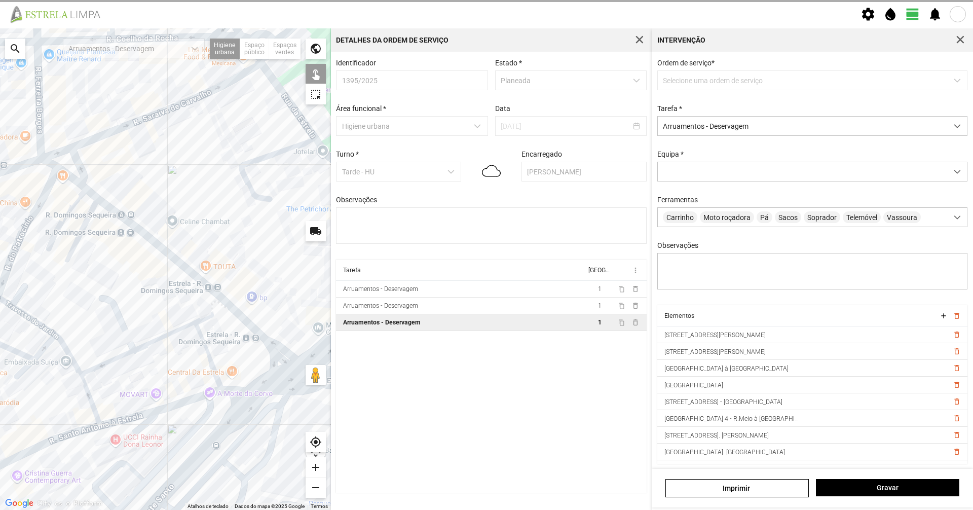
drag, startPoint x: 129, startPoint y: 325, endPoint x: 165, endPoint y: 193, distance: 137.2
click at [165, 193] on div at bounding box center [165, 269] width 331 height 482
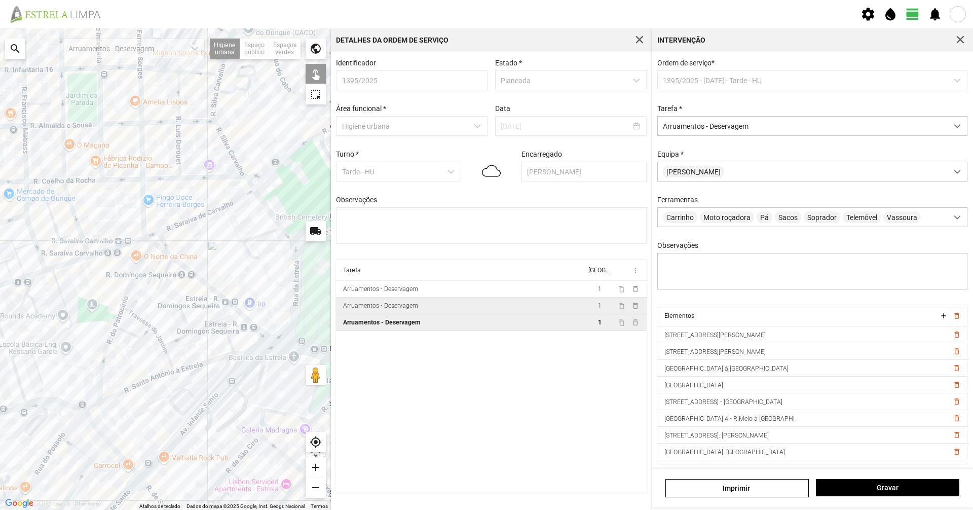
click at [496, 310] on td "Arruamentos - Deservagem" at bounding box center [461, 306] width 250 height 17
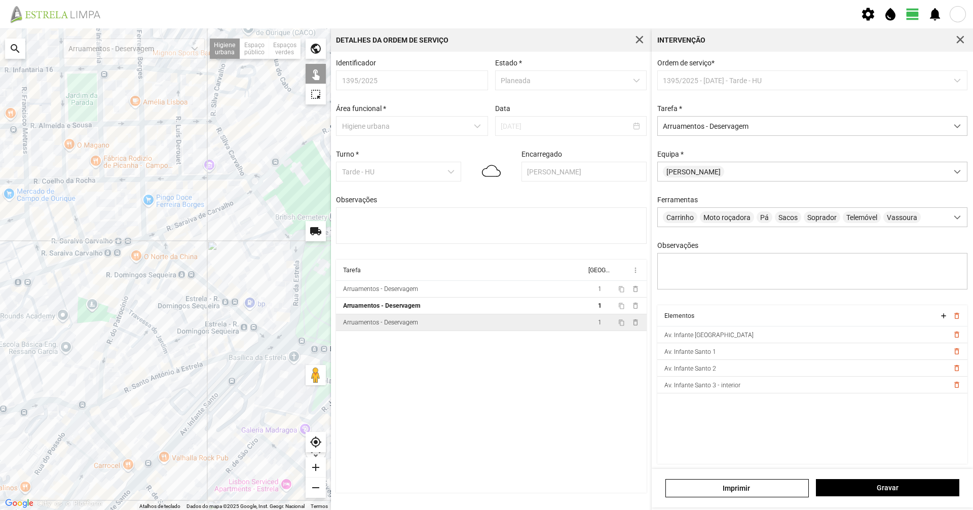
click at [222, 206] on div at bounding box center [165, 269] width 331 height 482
click at [915, 492] on button "Gravar" at bounding box center [887, 487] width 143 height 17
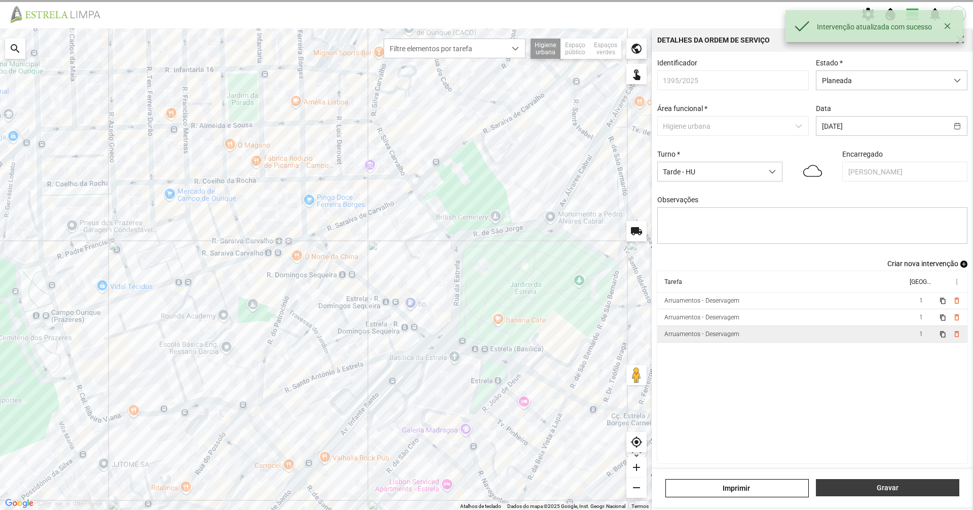
click at [905, 495] on button "Gravar" at bounding box center [887, 487] width 143 height 17
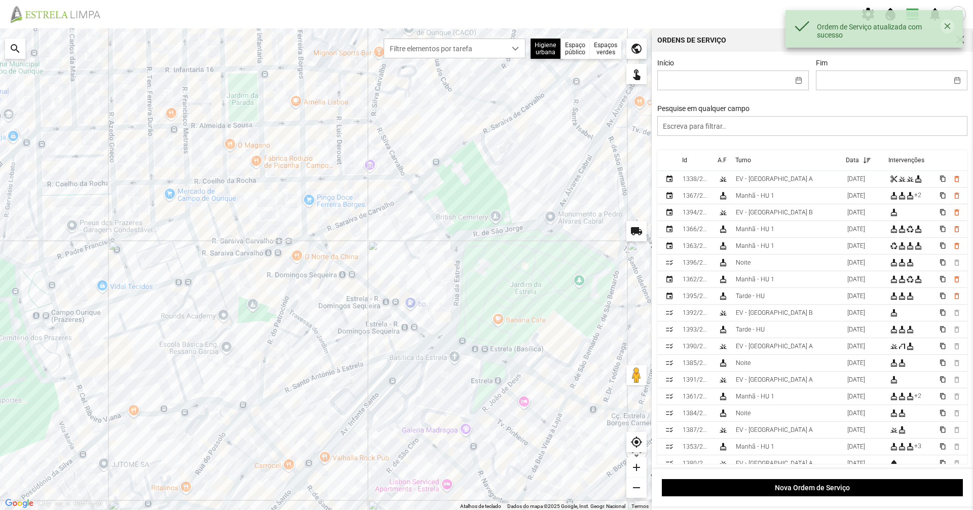
click at [947, 25] on button "button" at bounding box center [947, 26] width 13 height 14
